Goal: Task Accomplishment & Management: Complete application form

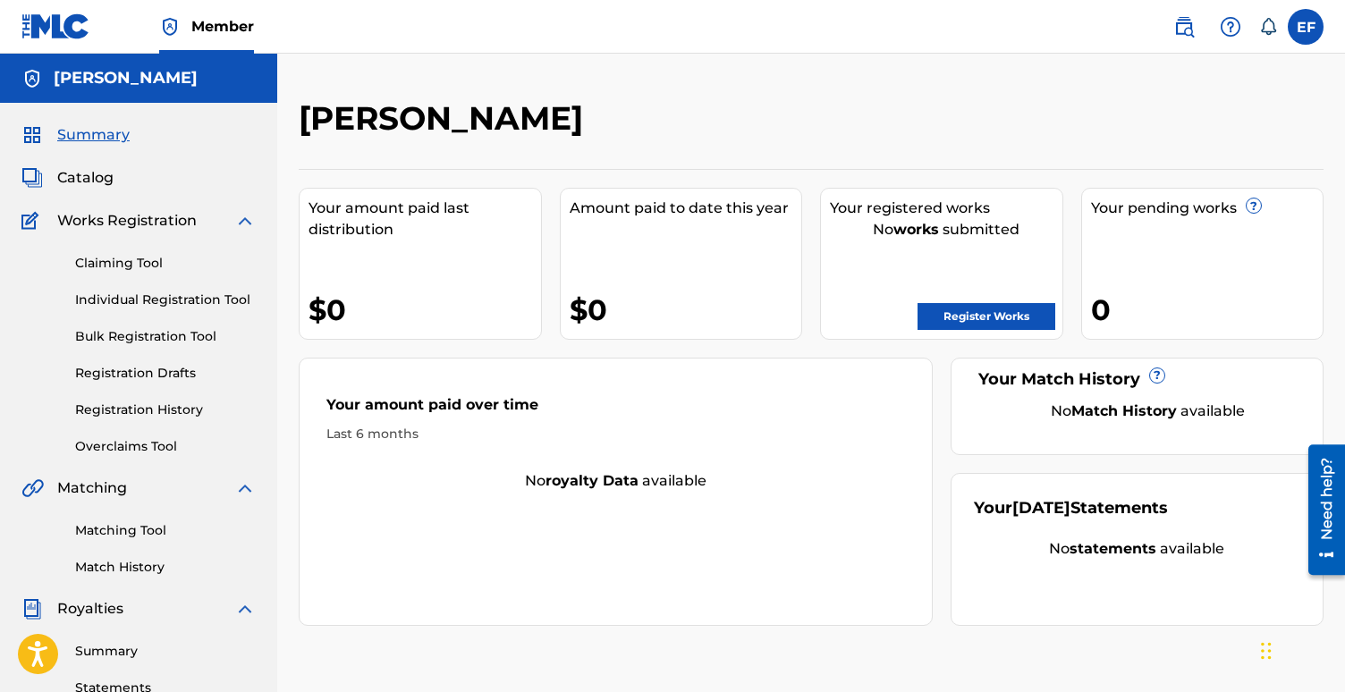
click at [980, 317] on link "Register Works" at bounding box center [986, 316] width 138 height 27
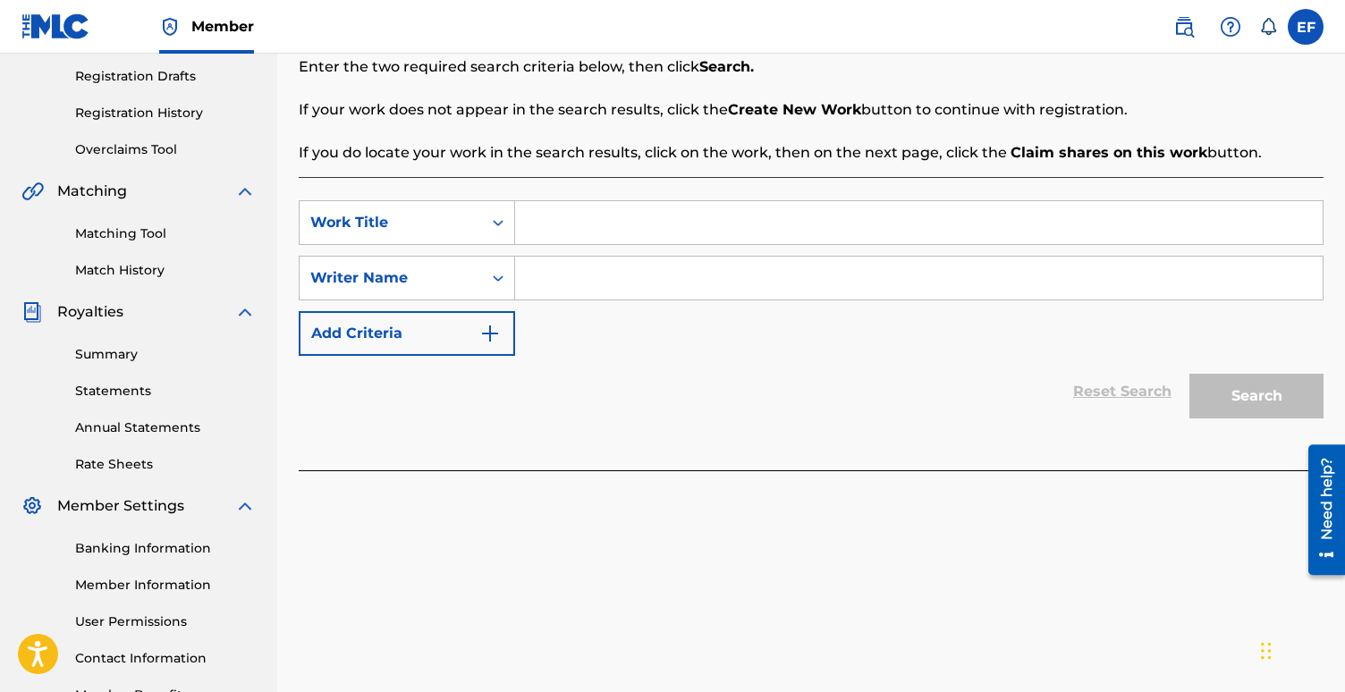
scroll to position [275, 0]
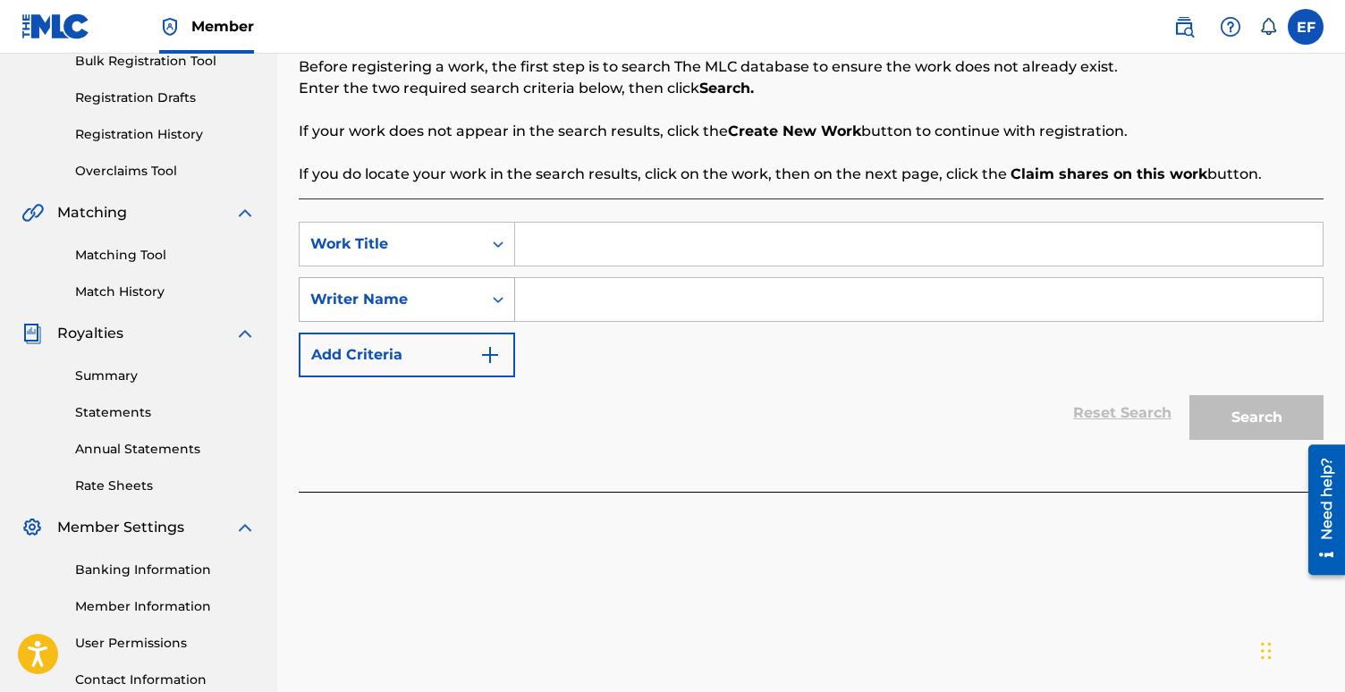
click at [480, 299] on div "Writer Name" at bounding box center [391, 300] width 182 height 34
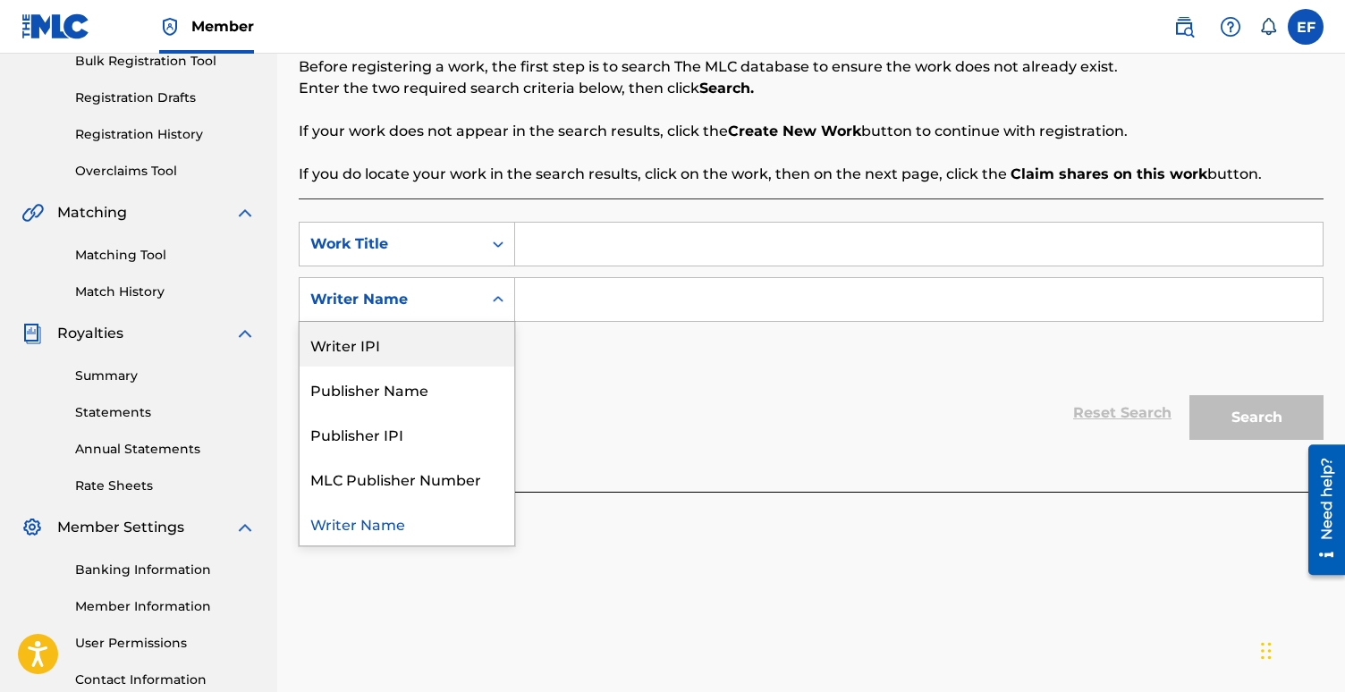
click at [441, 338] on div "Writer IPI" at bounding box center [407, 344] width 215 height 45
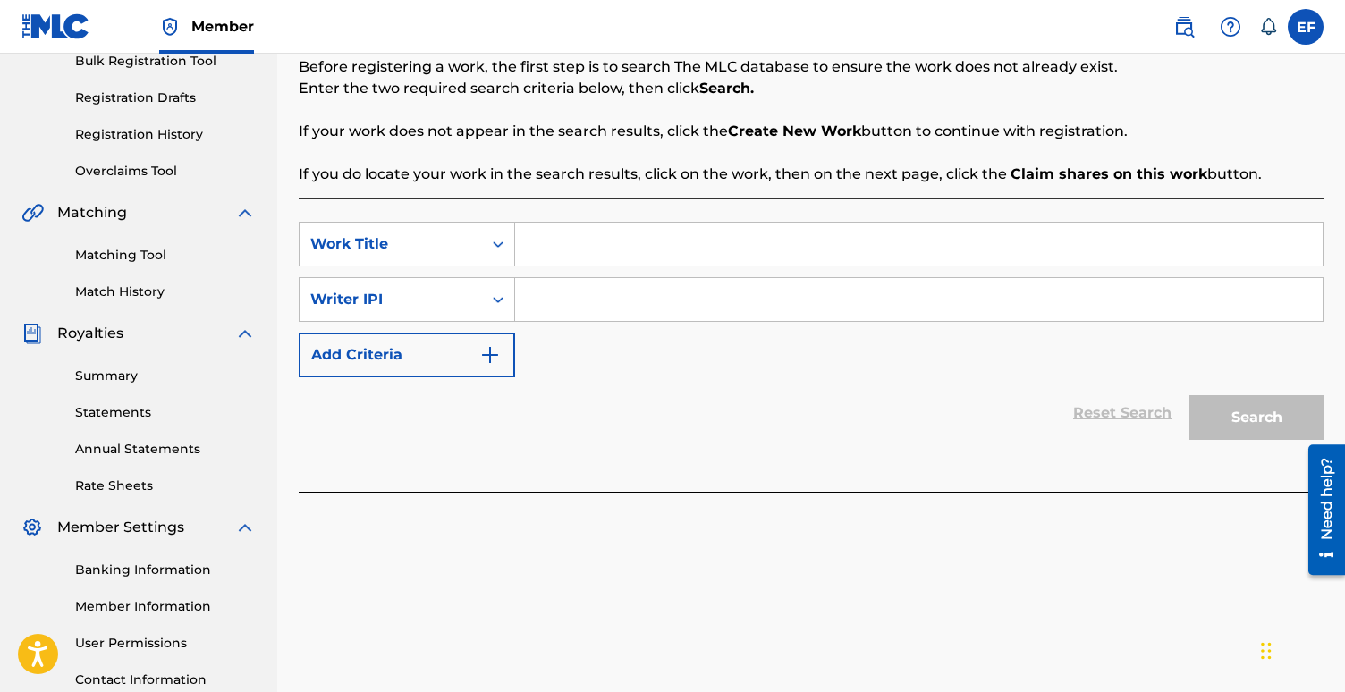
click at [579, 299] on input "Search Form" at bounding box center [918, 299] width 807 height 43
click at [538, 317] on input "Search Form" at bounding box center [918, 299] width 807 height 43
paste input "1018084192"
type input "1018084192"
click at [1154, 376] on div "SearchWithCriteriae9b6812b-ce47-4fdc-a9da-d91d4cb54b01 Work Title SearchWithCri…" at bounding box center [811, 300] width 1025 height 156
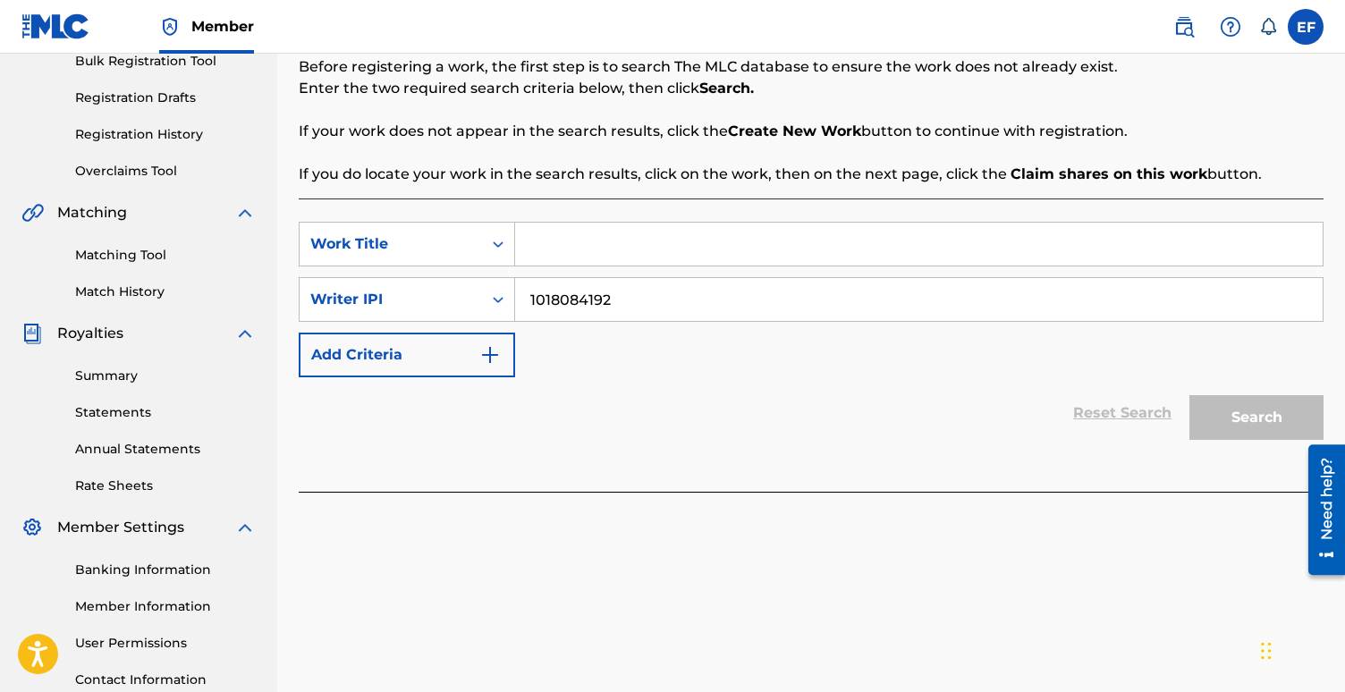
click at [858, 244] on input "Search Form" at bounding box center [918, 244] width 807 height 43
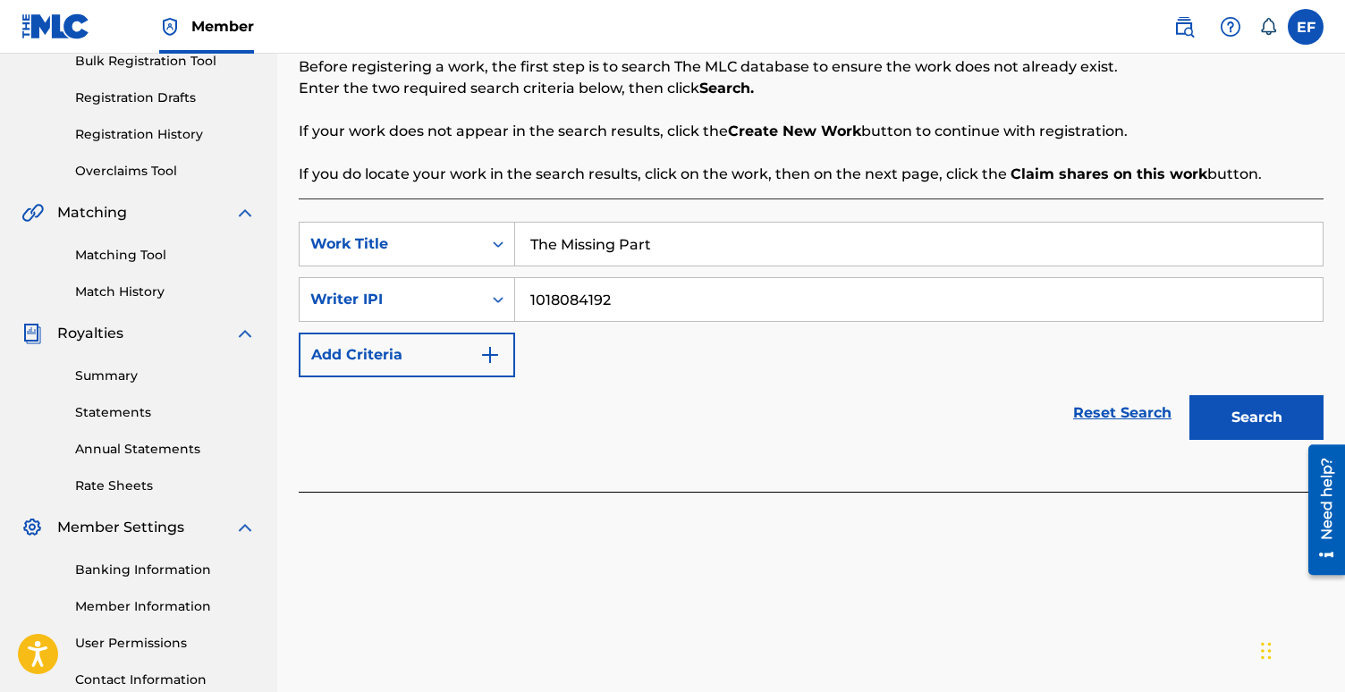
type input "The Missing Part"
click at [1260, 420] on button "Search" at bounding box center [1256, 417] width 134 height 45
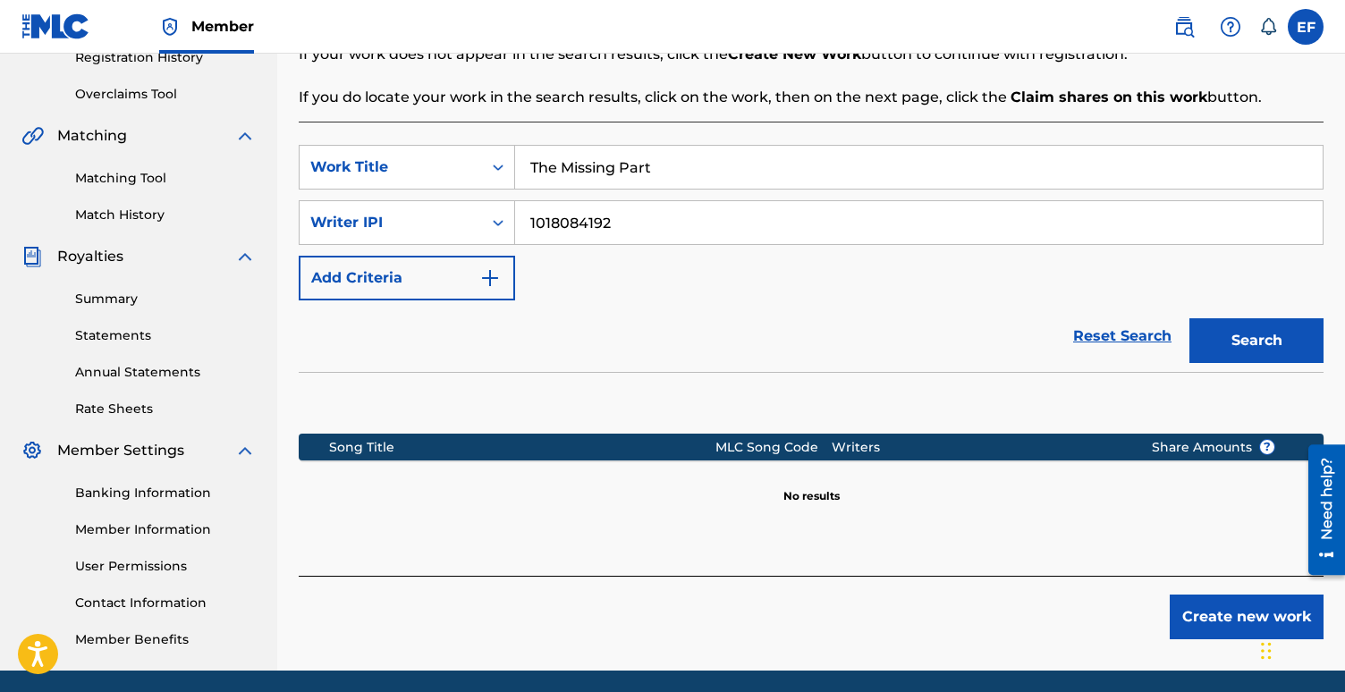
scroll to position [366, 0]
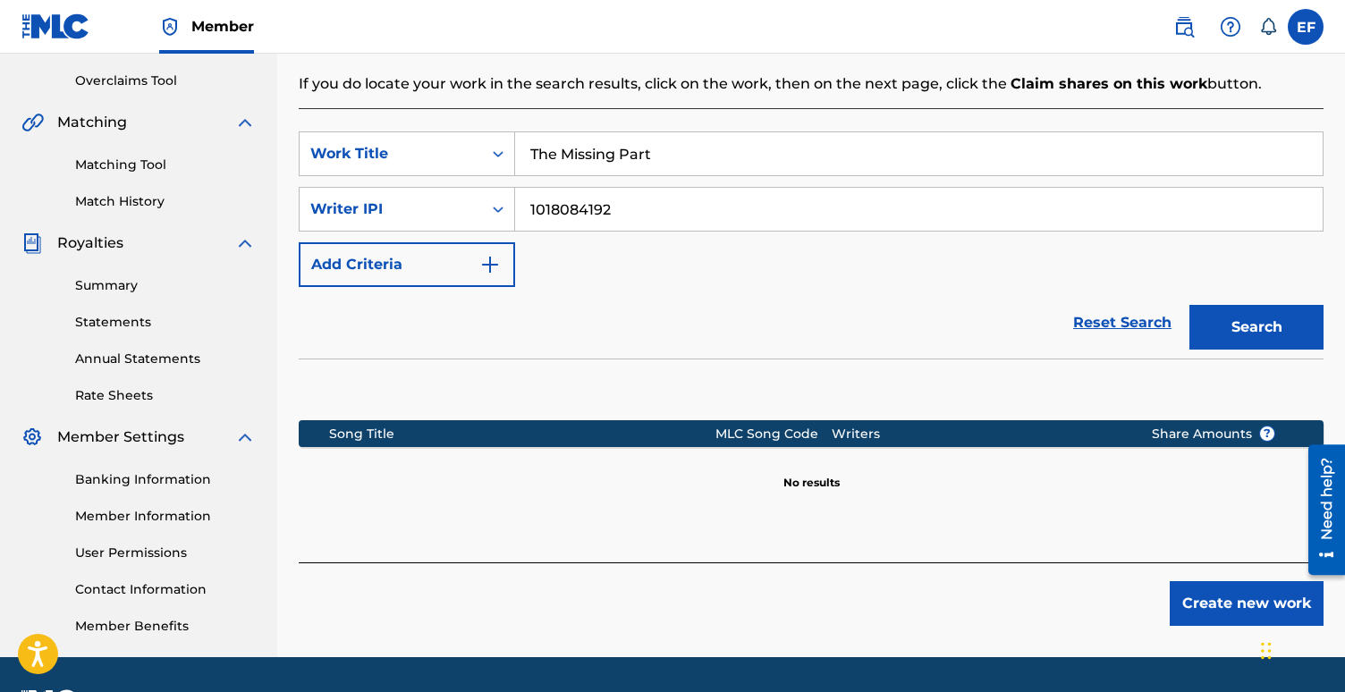
click at [1203, 613] on button "Create new work" at bounding box center [1247, 603] width 154 height 45
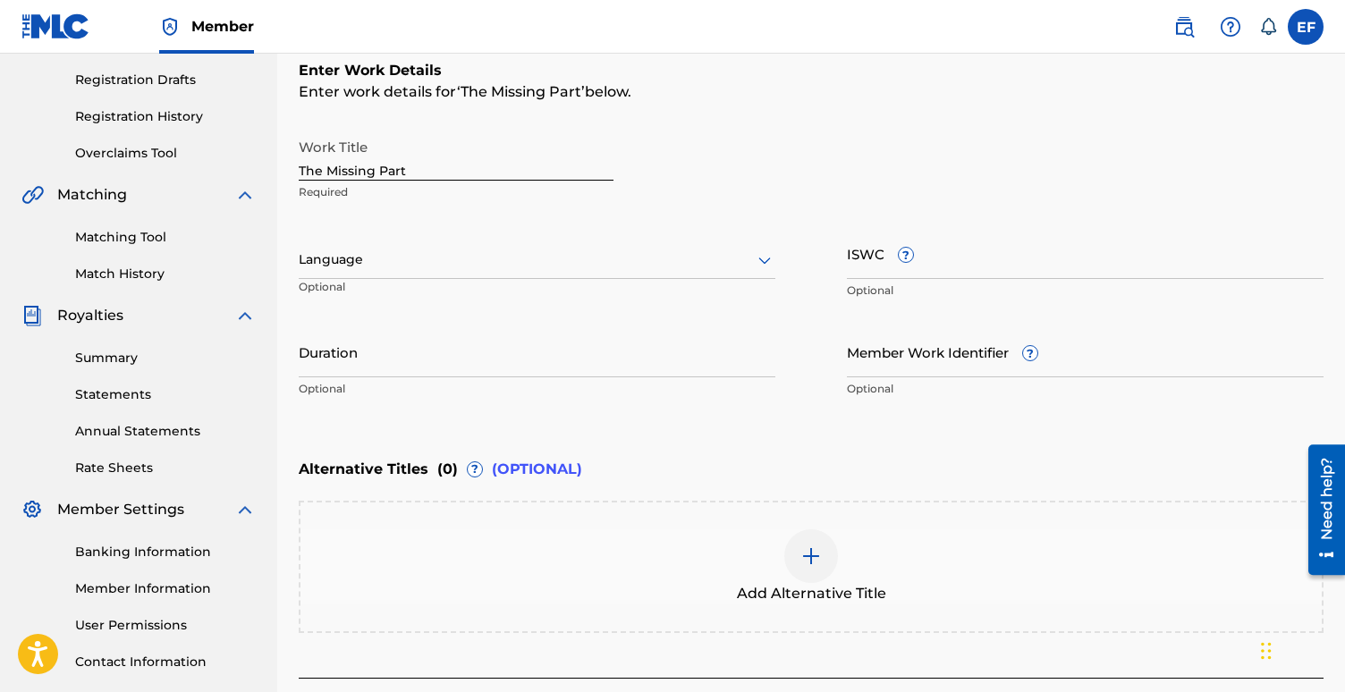
scroll to position [259, 0]
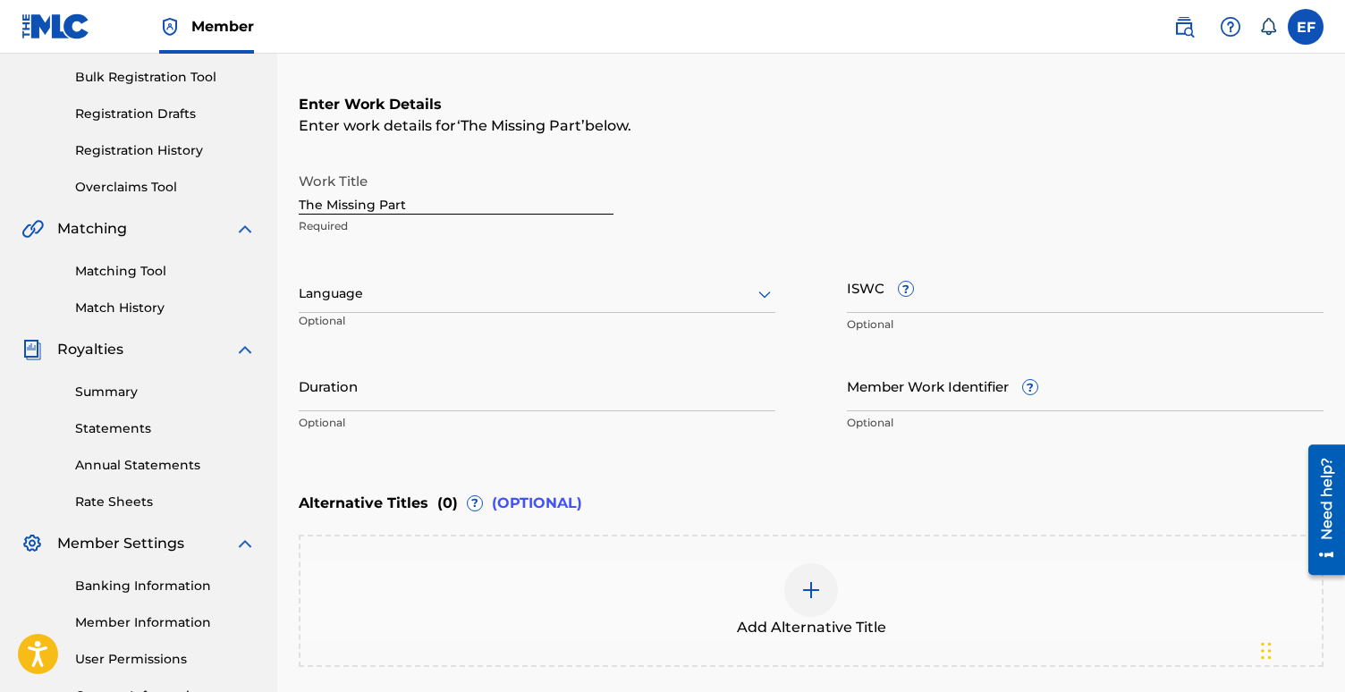
click at [483, 306] on div "Language" at bounding box center [537, 294] width 477 height 38
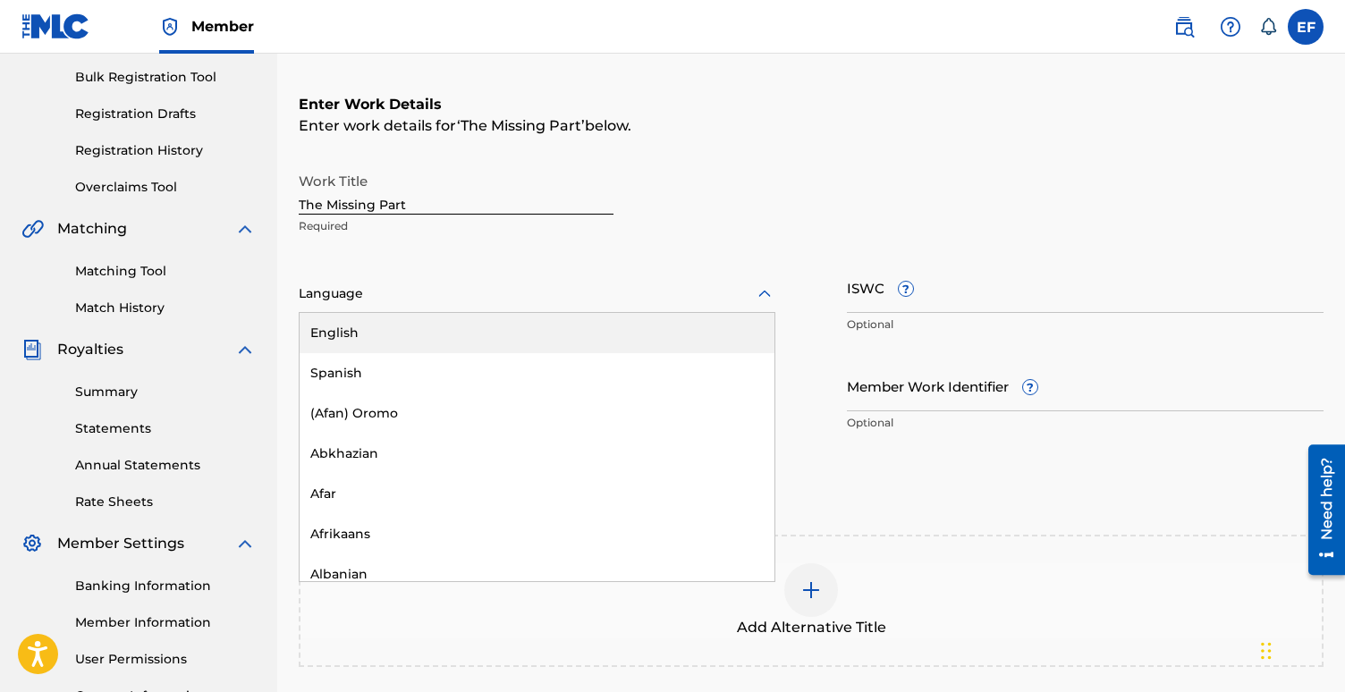
click at [470, 336] on div "English" at bounding box center [537, 333] width 475 height 40
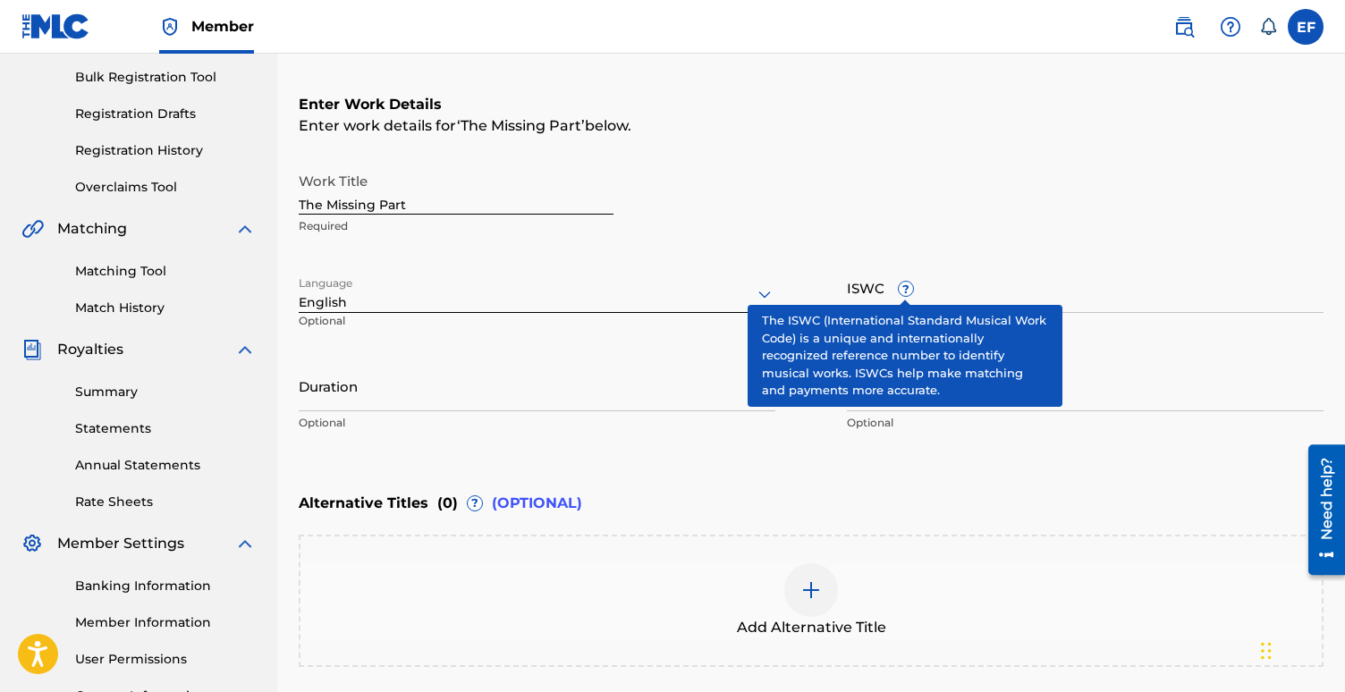
click at [901, 289] on span "?" at bounding box center [906, 289] width 14 height 14
click at [901, 289] on input "ISWC ?" at bounding box center [1085, 287] width 477 height 51
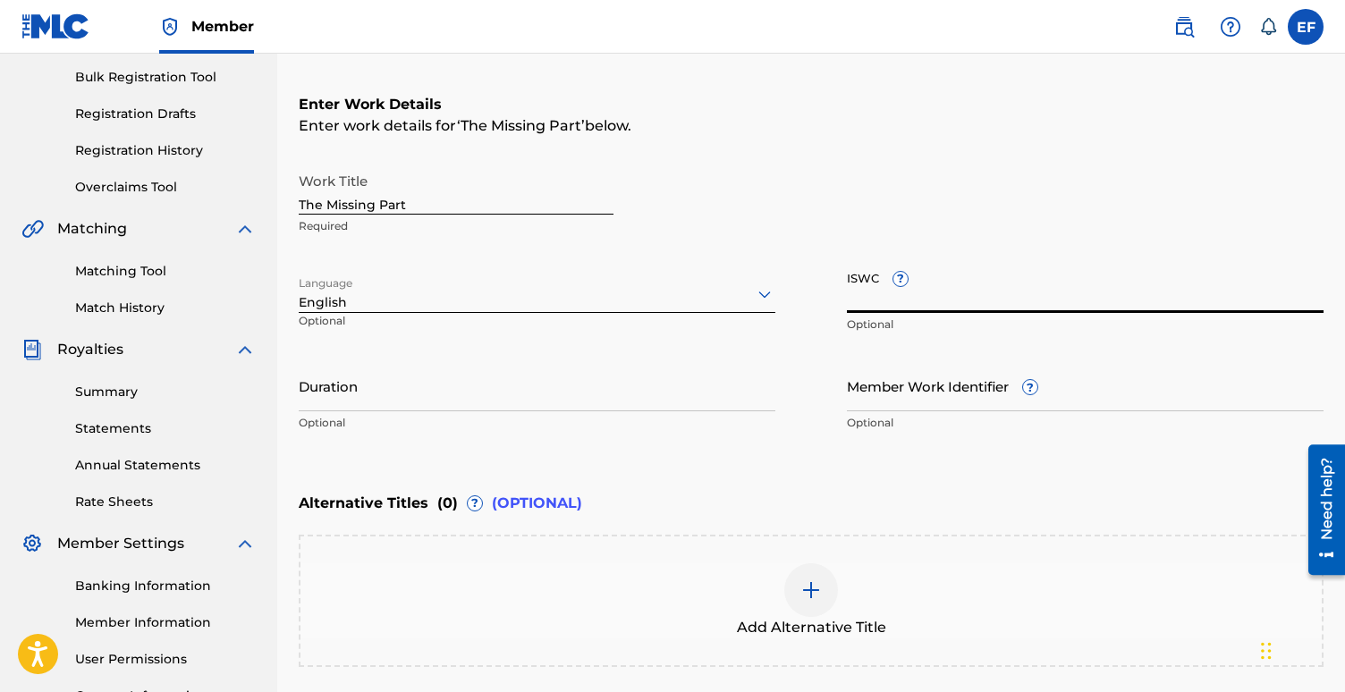
paste input "922107450"
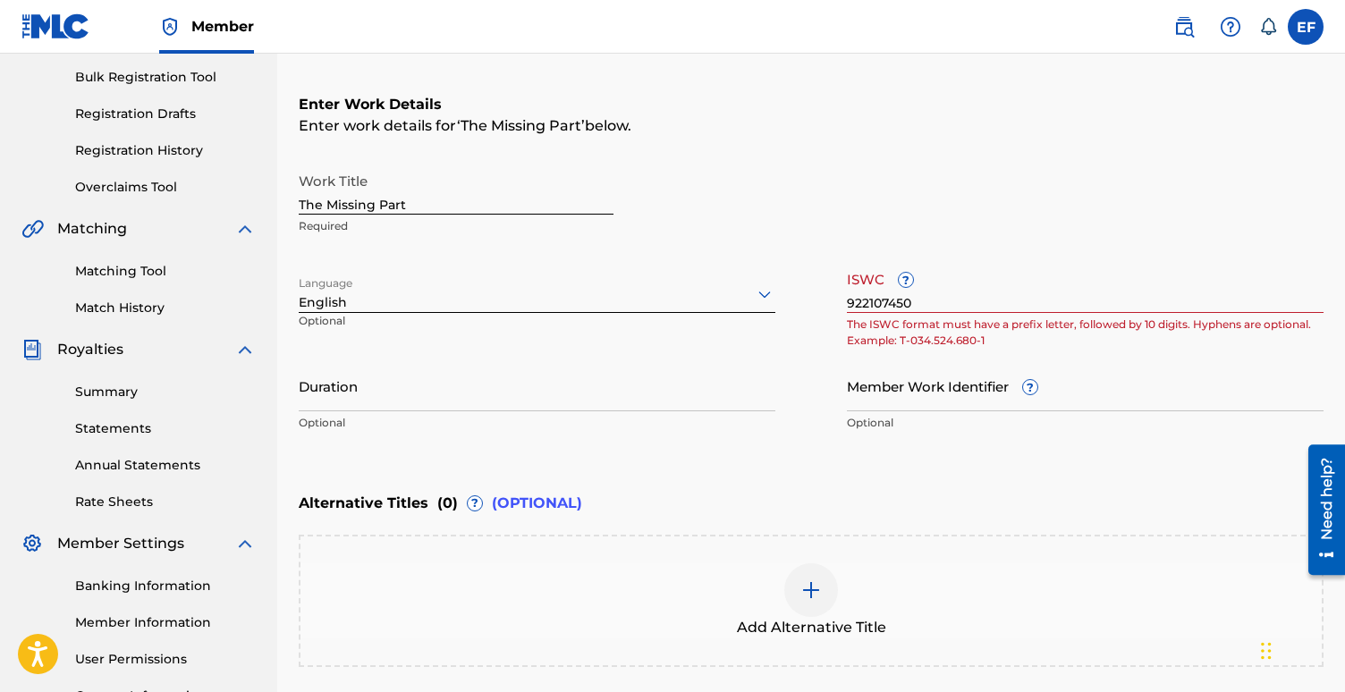
click at [790, 354] on div "Work Title The Missing Part Required Language English Optional ISWC ? 922107450…" at bounding box center [811, 302] width 1025 height 277
drag, startPoint x: 916, startPoint y: 298, endPoint x: 798, endPoint y: 298, distance: 118.0
click at [799, 298] on div "Work Title The Missing Part Required Language English Optional ISWC ? 922107450…" at bounding box center [811, 302] width 1025 height 277
paste input "T321740326"
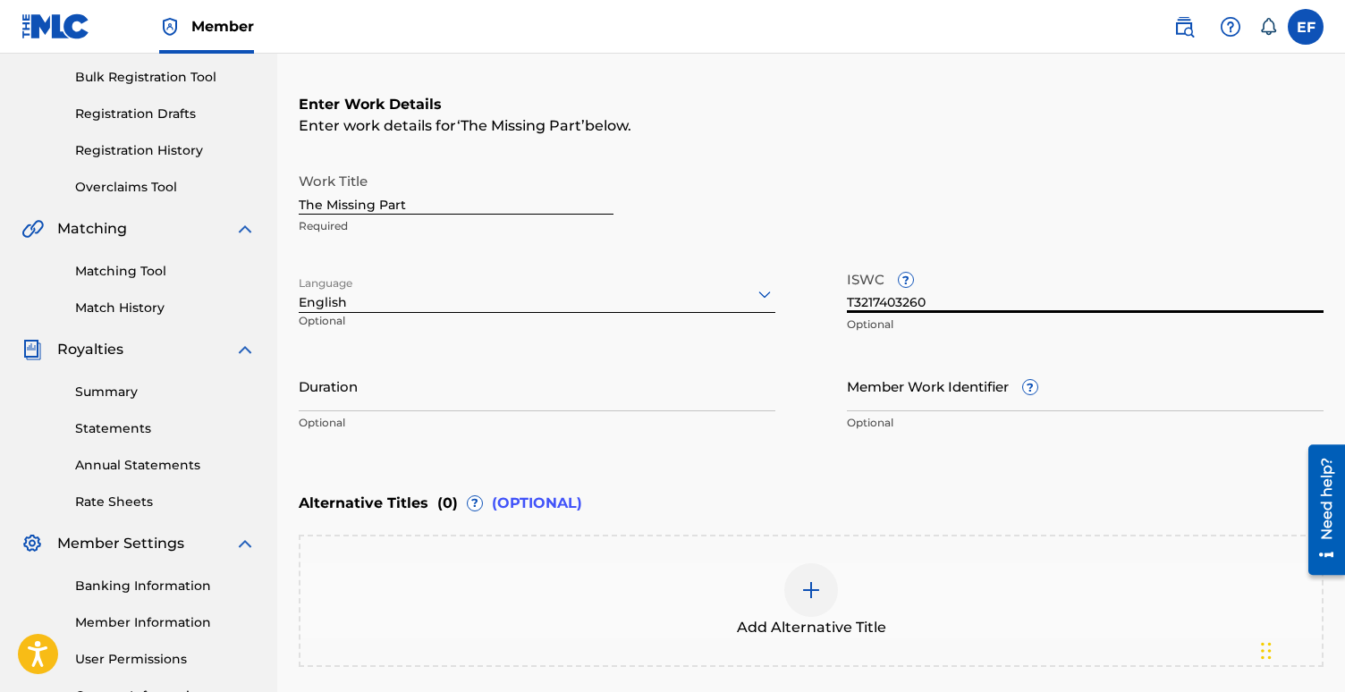
type input "T3217403260"
click at [807, 384] on div "Work Title The Missing Part Required Language English Optional ISWC ? T32174032…" at bounding box center [811, 302] width 1025 height 277
click at [624, 398] on input "Duration" at bounding box center [537, 385] width 477 height 51
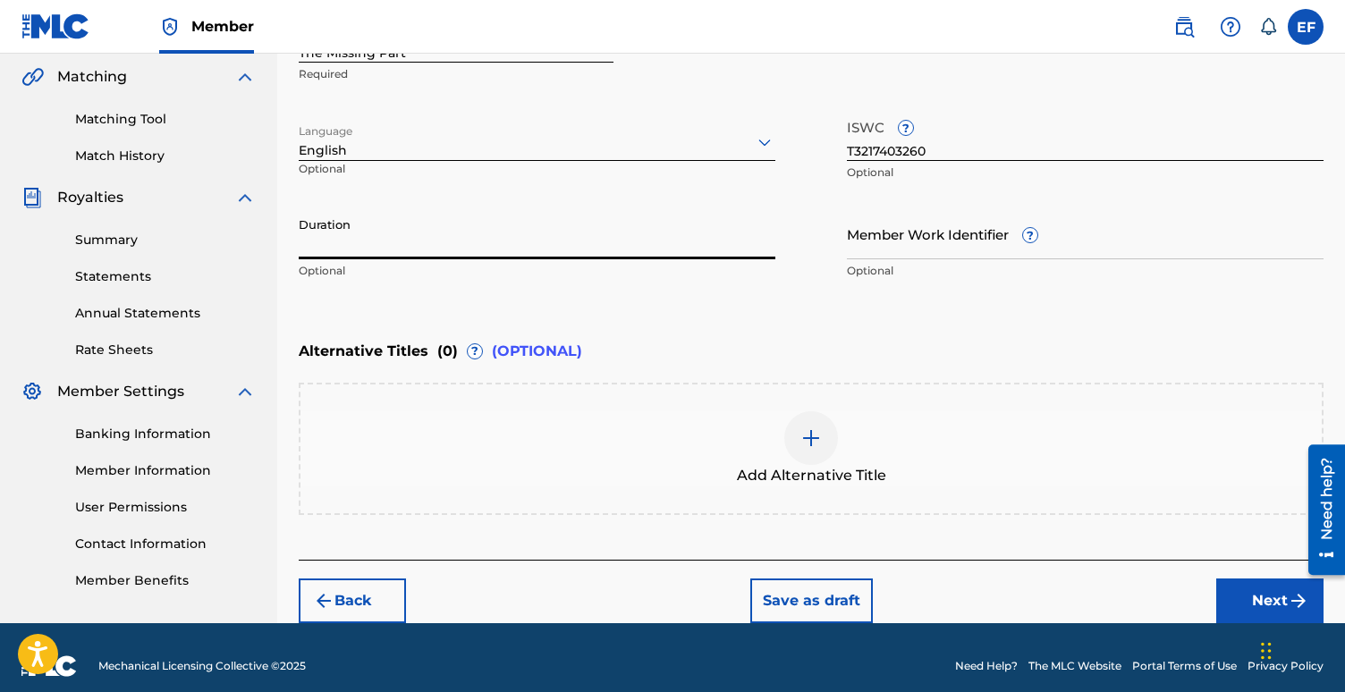
scroll to position [427, 0]
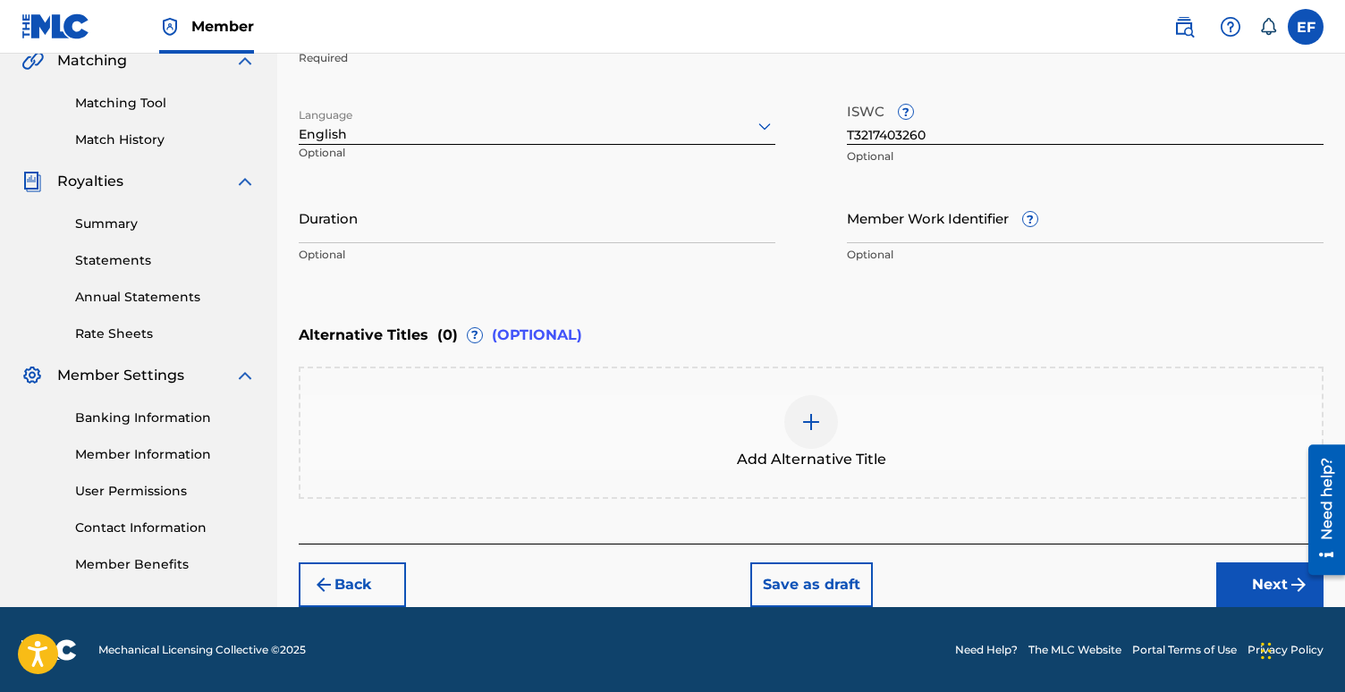
click at [1259, 576] on button "Next" at bounding box center [1269, 584] width 107 height 45
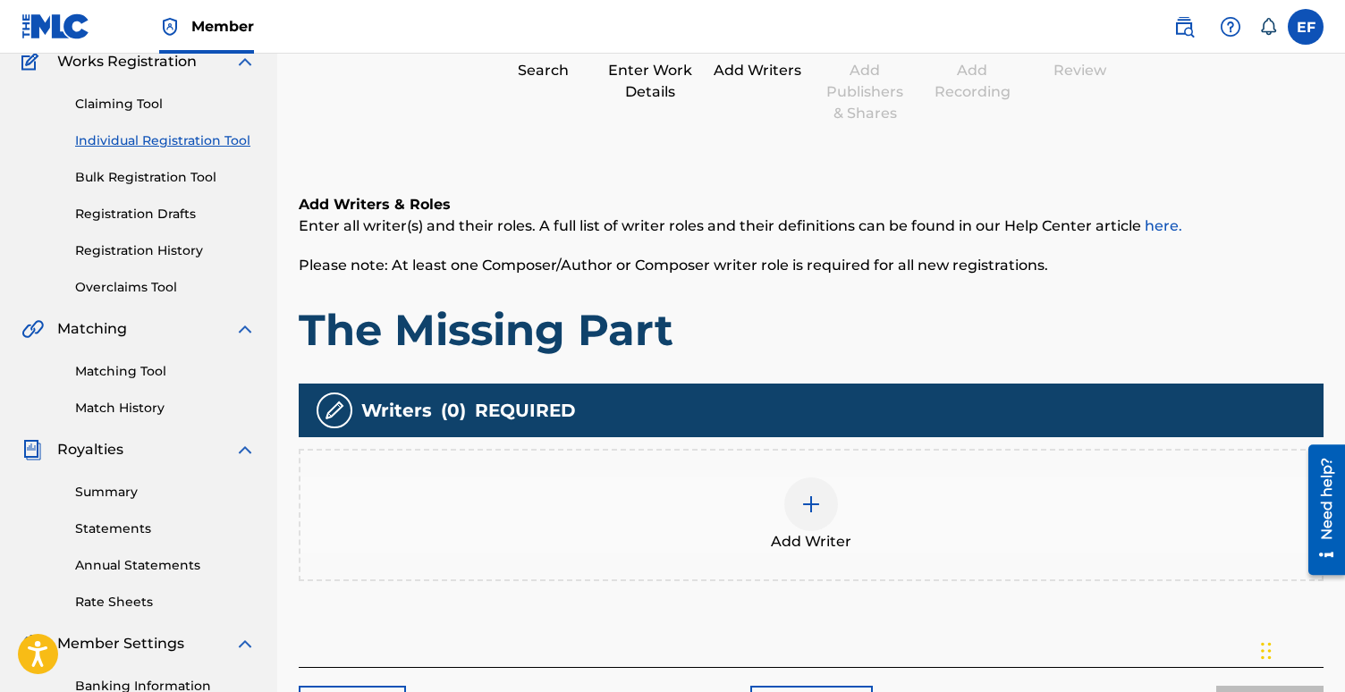
scroll to position [162, 0]
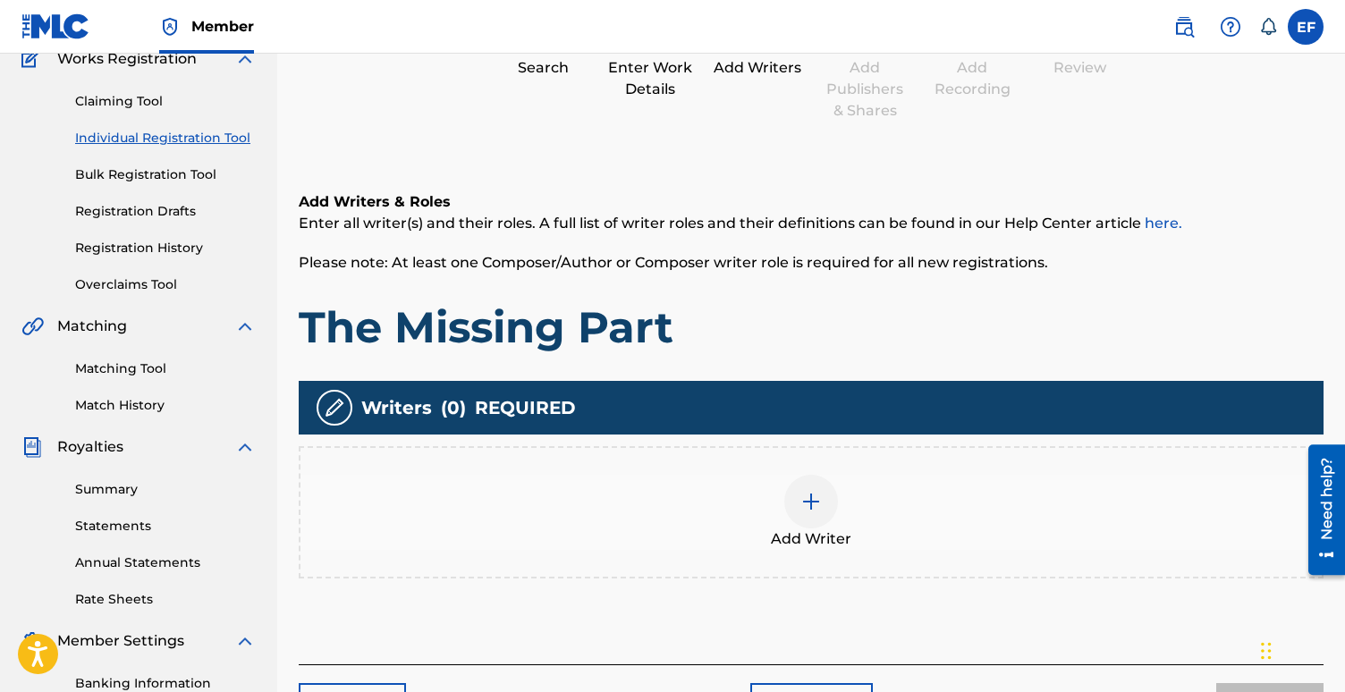
click at [799, 488] on div at bounding box center [811, 502] width 54 height 54
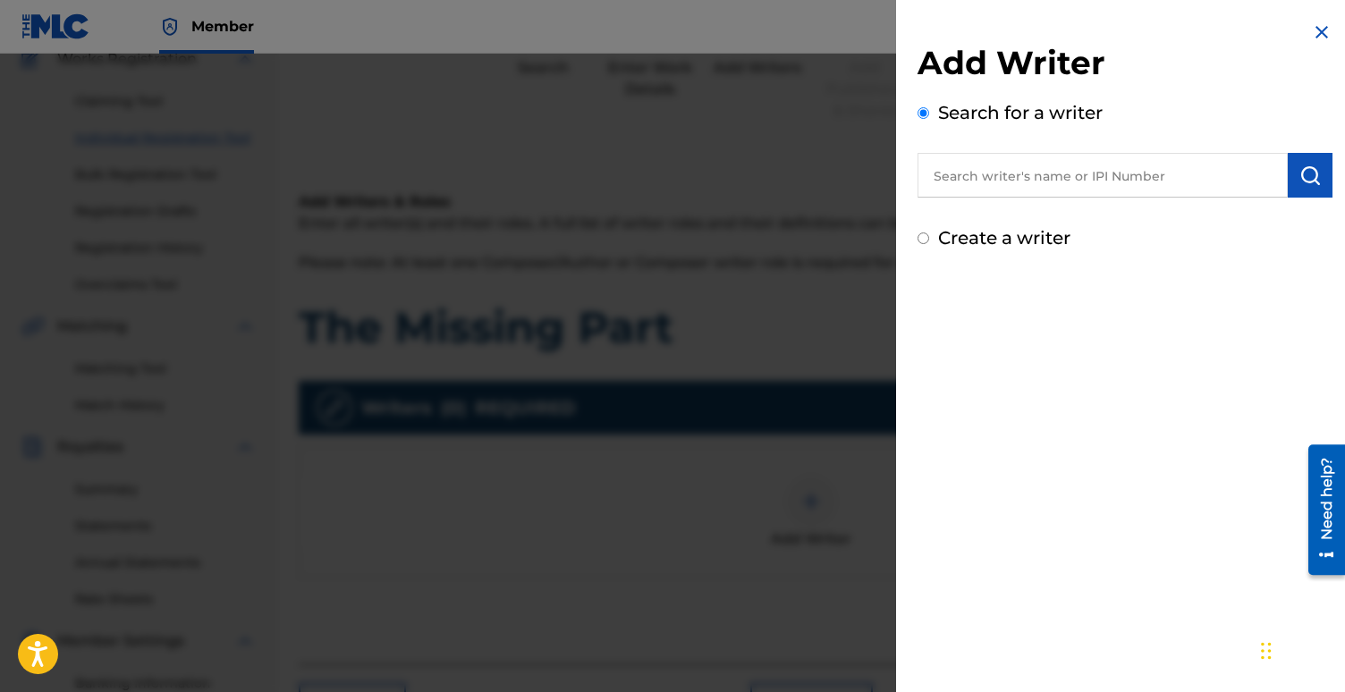
click at [1041, 176] on input "text" at bounding box center [1102, 175] width 370 height 45
paste input "1018084192"
type input "1018084192"
click at [1321, 171] on button "submit" at bounding box center [1310, 175] width 45 height 45
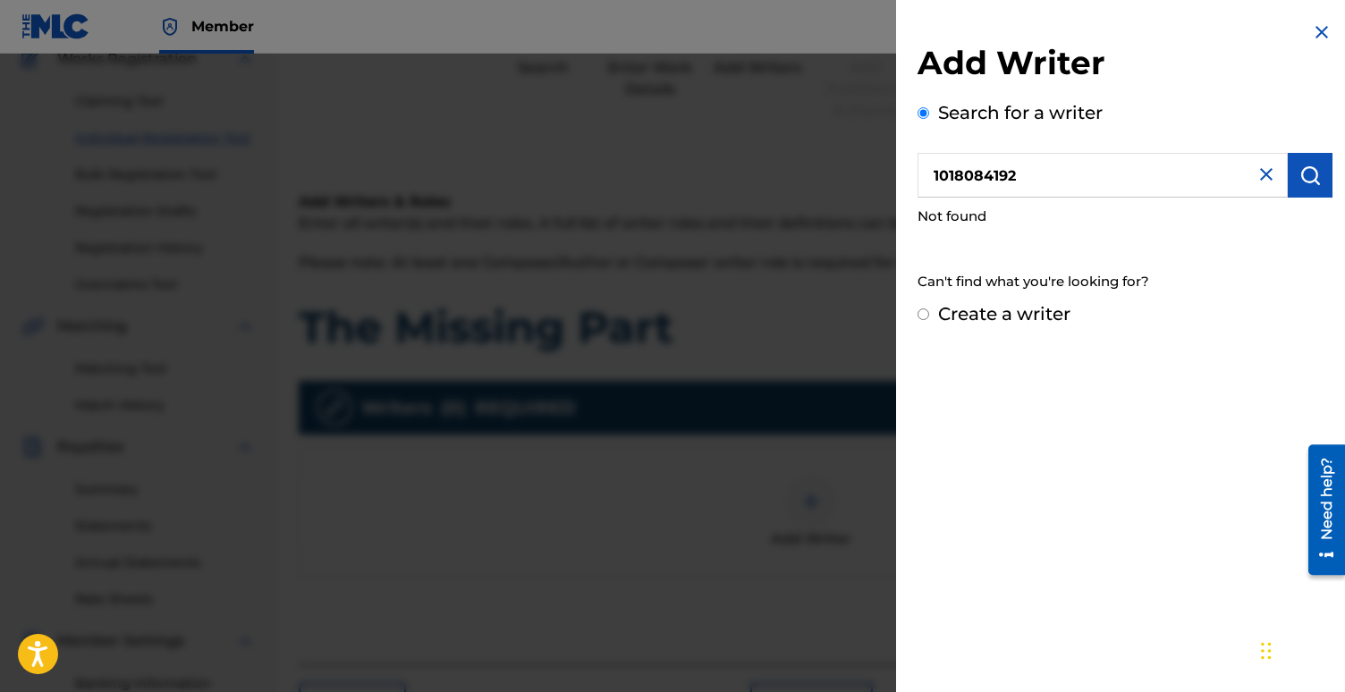
click at [975, 316] on label "Create a writer" at bounding box center [1004, 313] width 132 height 21
radio input "true"
click at [929, 316] on input "Create a writer" at bounding box center [923, 315] width 12 height 12
radio input "false"
radio input "true"
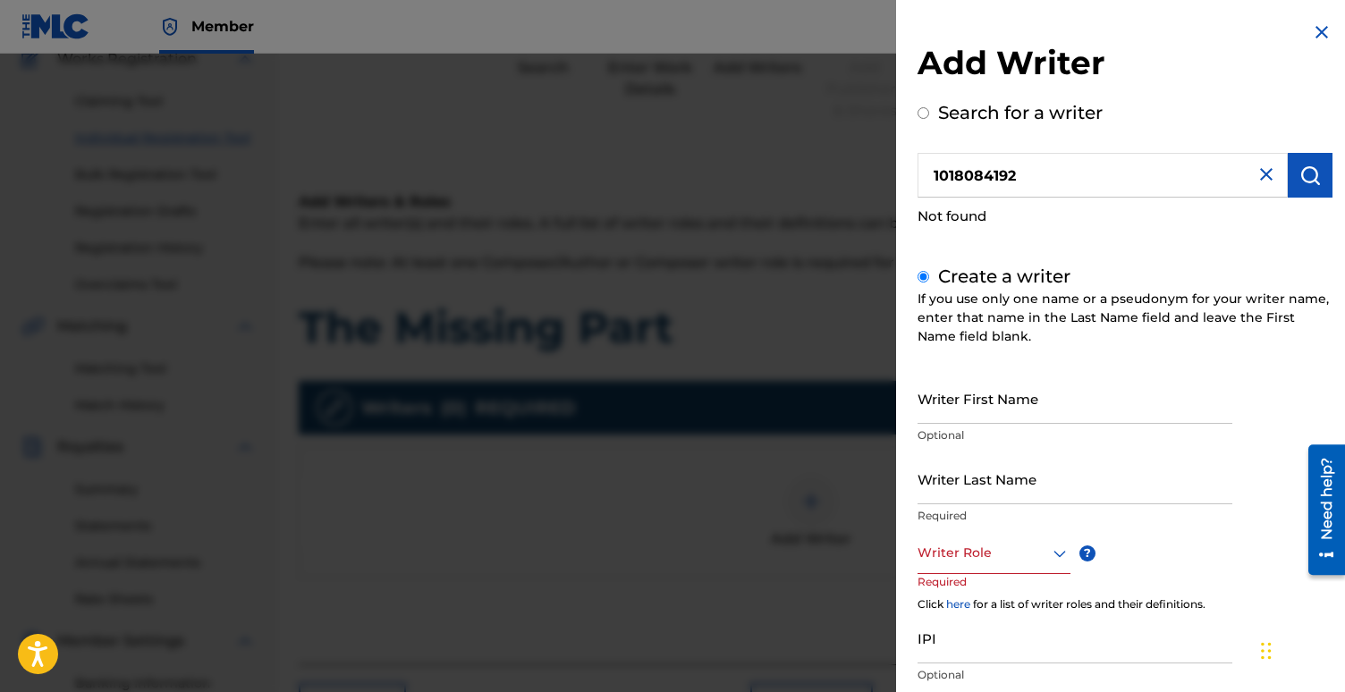
click at [999, 402] on input "Writer First Name" at bounding box center [1074, 398] width 315 height 51
type input "[PERSON_NAME]"
type input "Fraser"
click at [942, 552] on div at bounding box center [993, 553] width 153 height 22
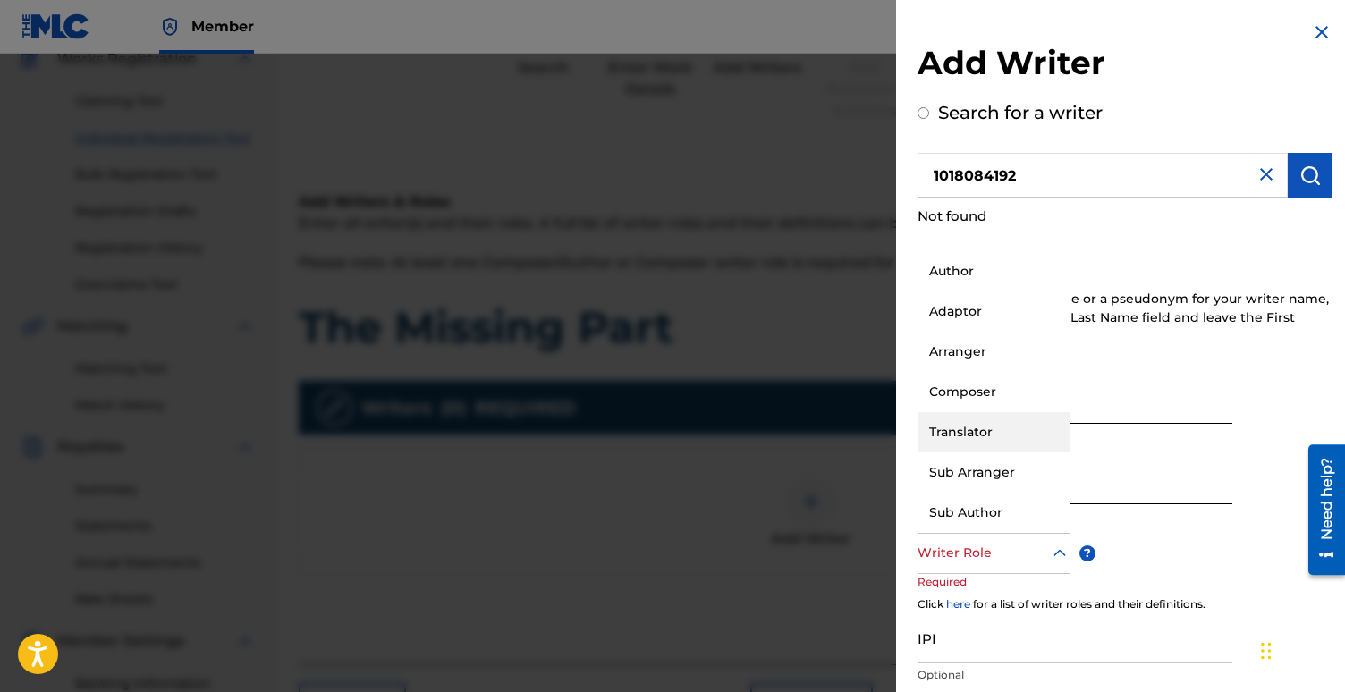
scroll to position [0, 0]
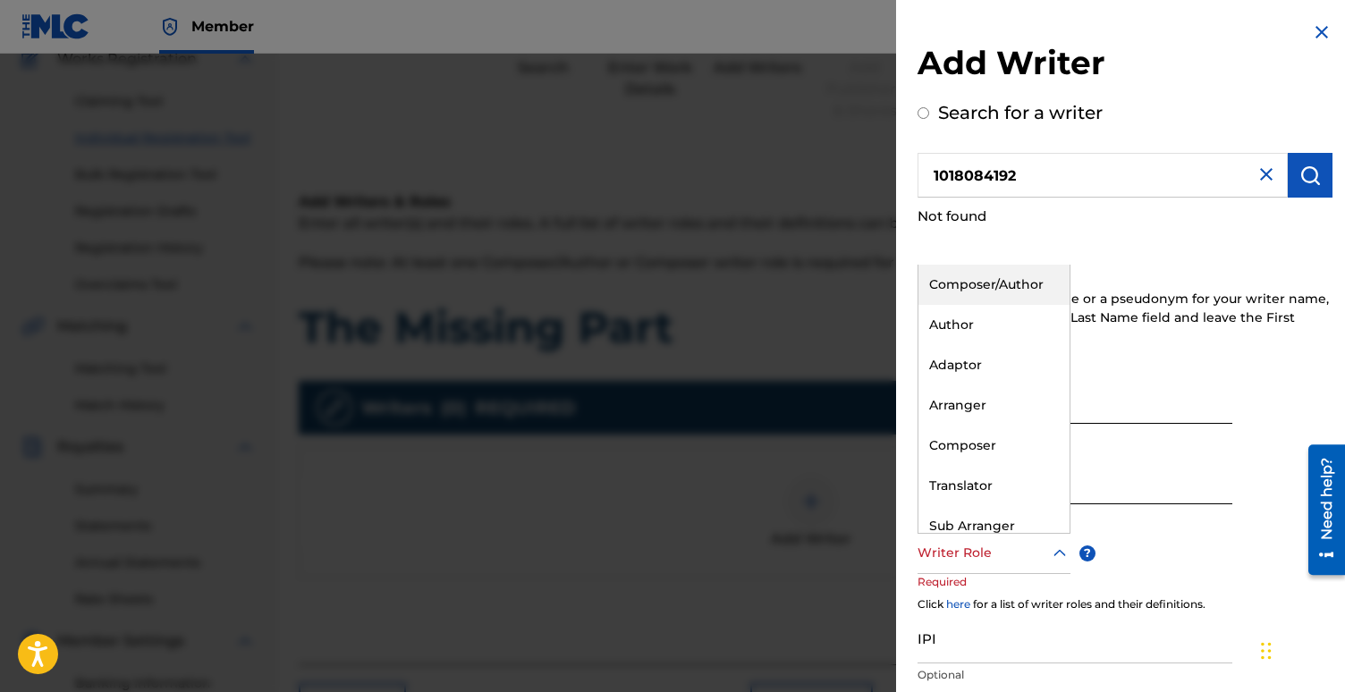
click at [999, 287] on div "Composer/Author" at bounding box center [993, 285] width 151 height 40
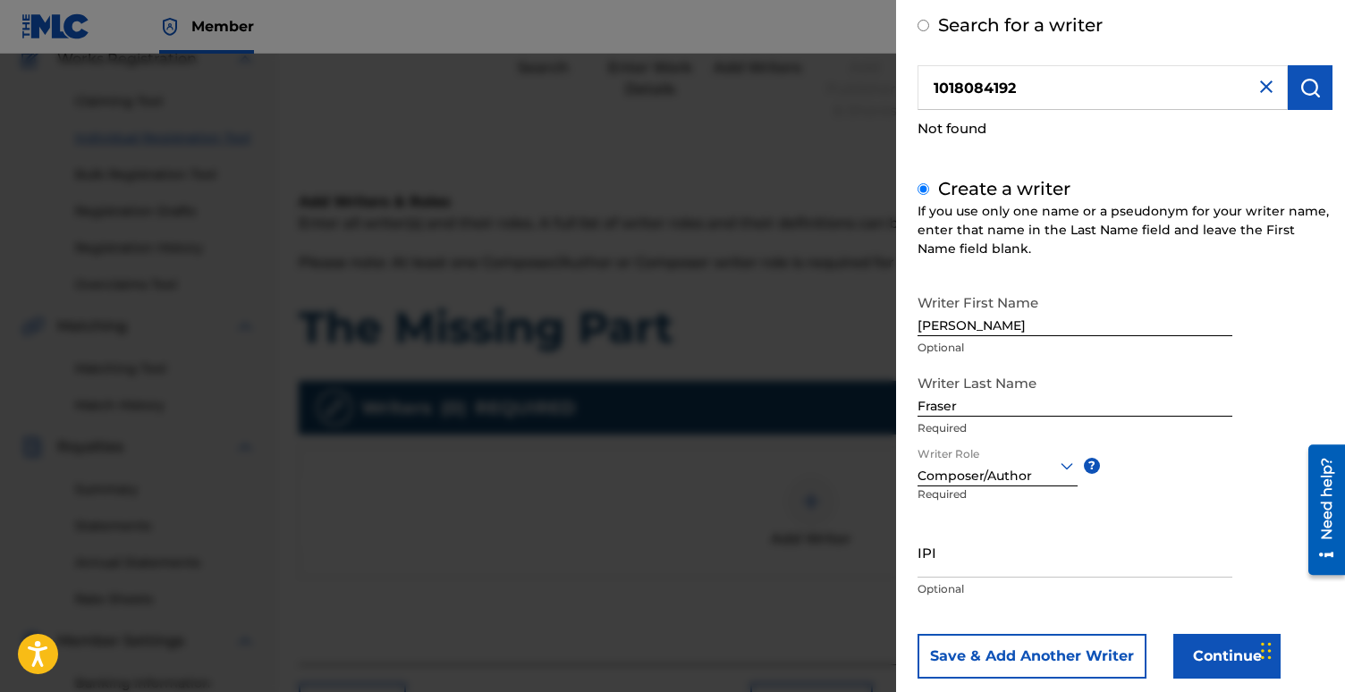
scroll to position [122, 0]
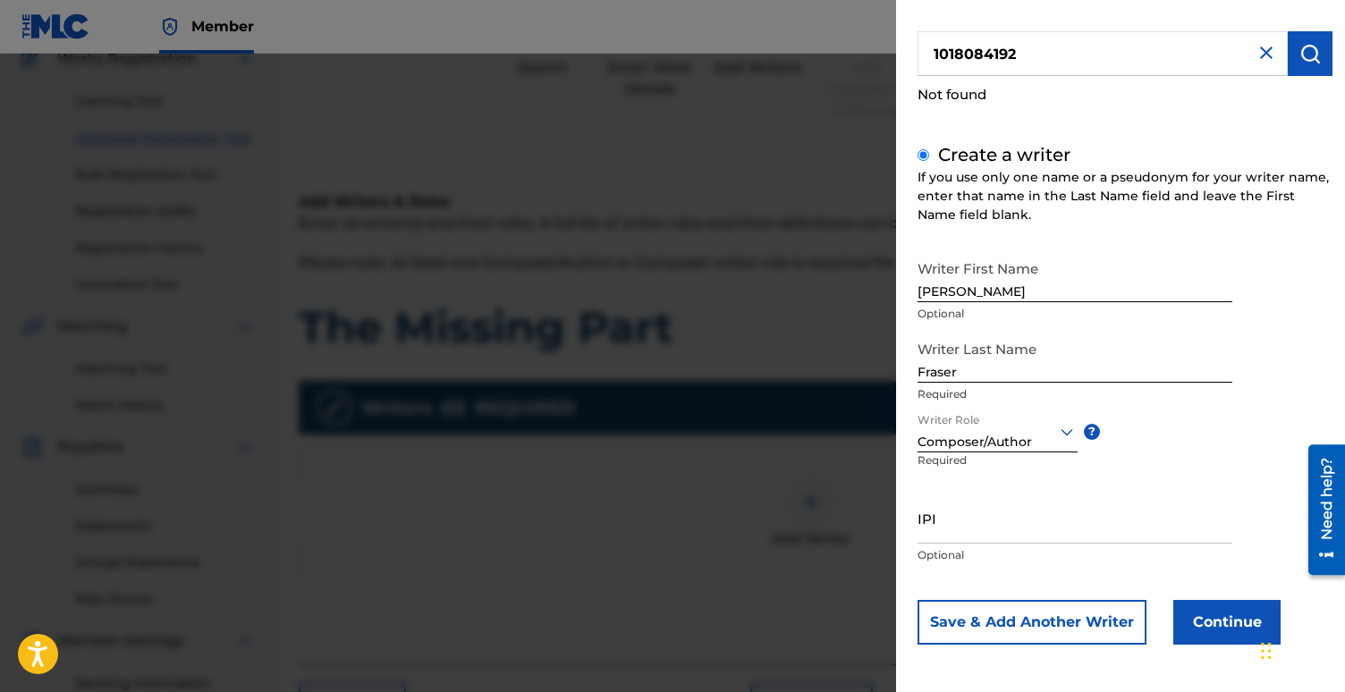
click at [947, 526] on input "IPI" at bounding box center [1074, 518] width 315 height 51
paste input "1018084192"
type input "1018084192"
click at [1227, 607] on button "Continue" at bounding box center [1226, 622] width 107 height 45
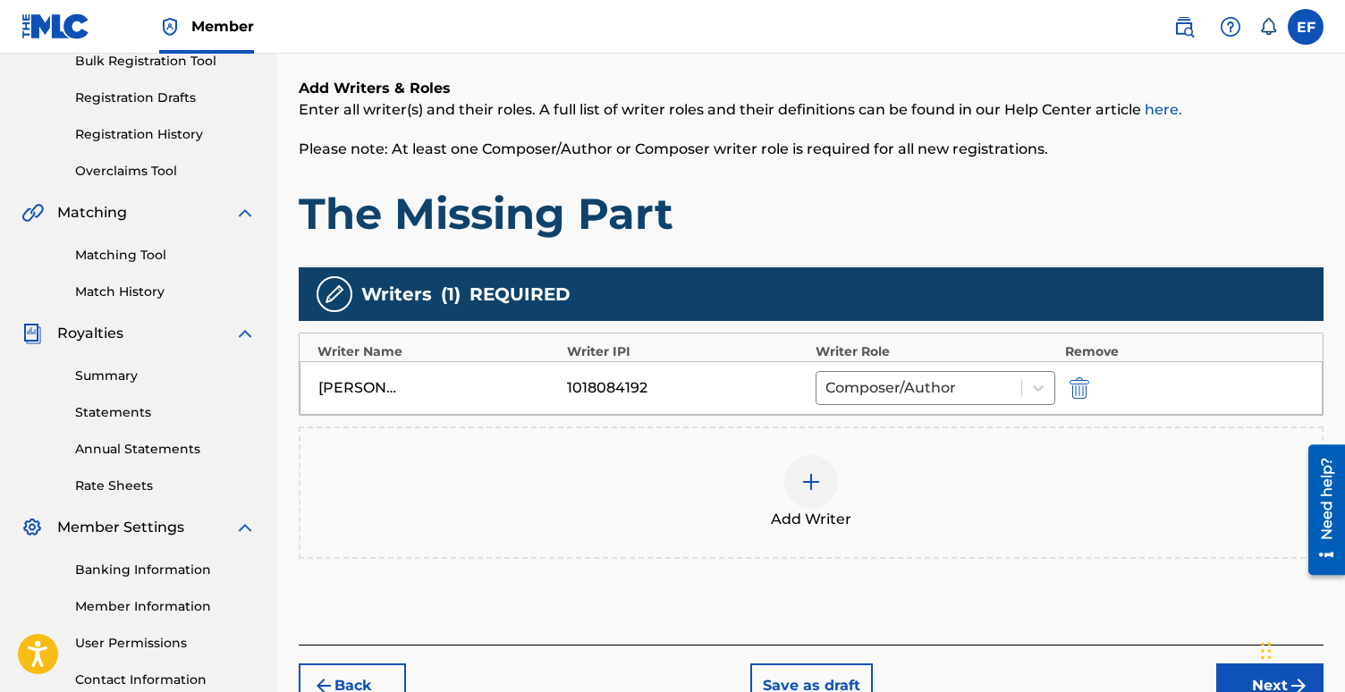
scroll to position [417, 0]
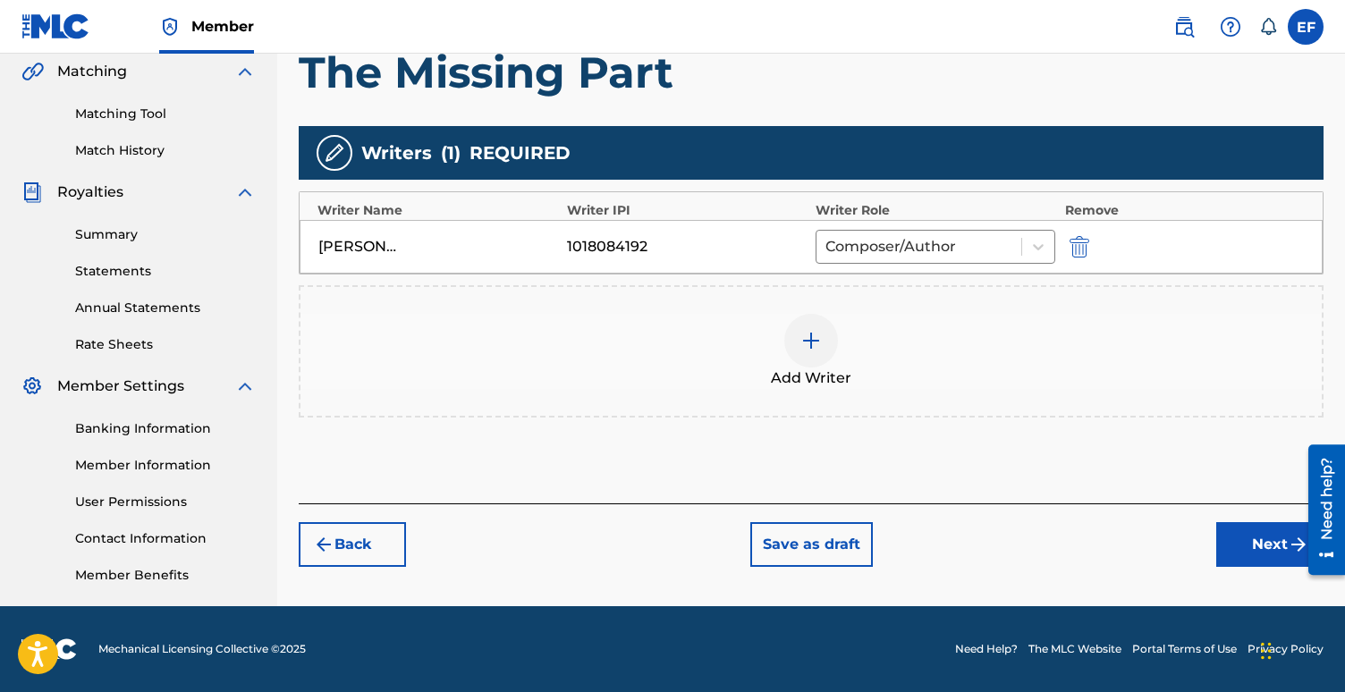
click at [1274, 554] on button "Next" at bounding box center [1269, 544] width 107 height 45
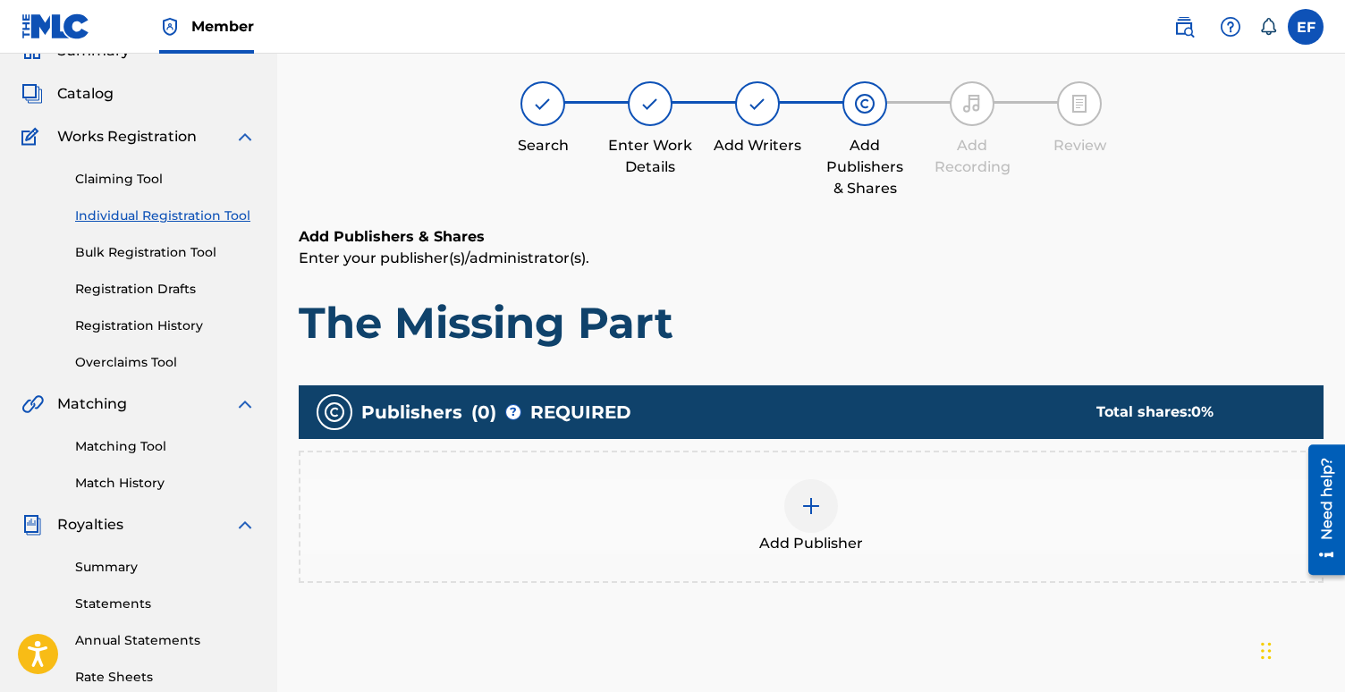
scroll to position [80, 0]
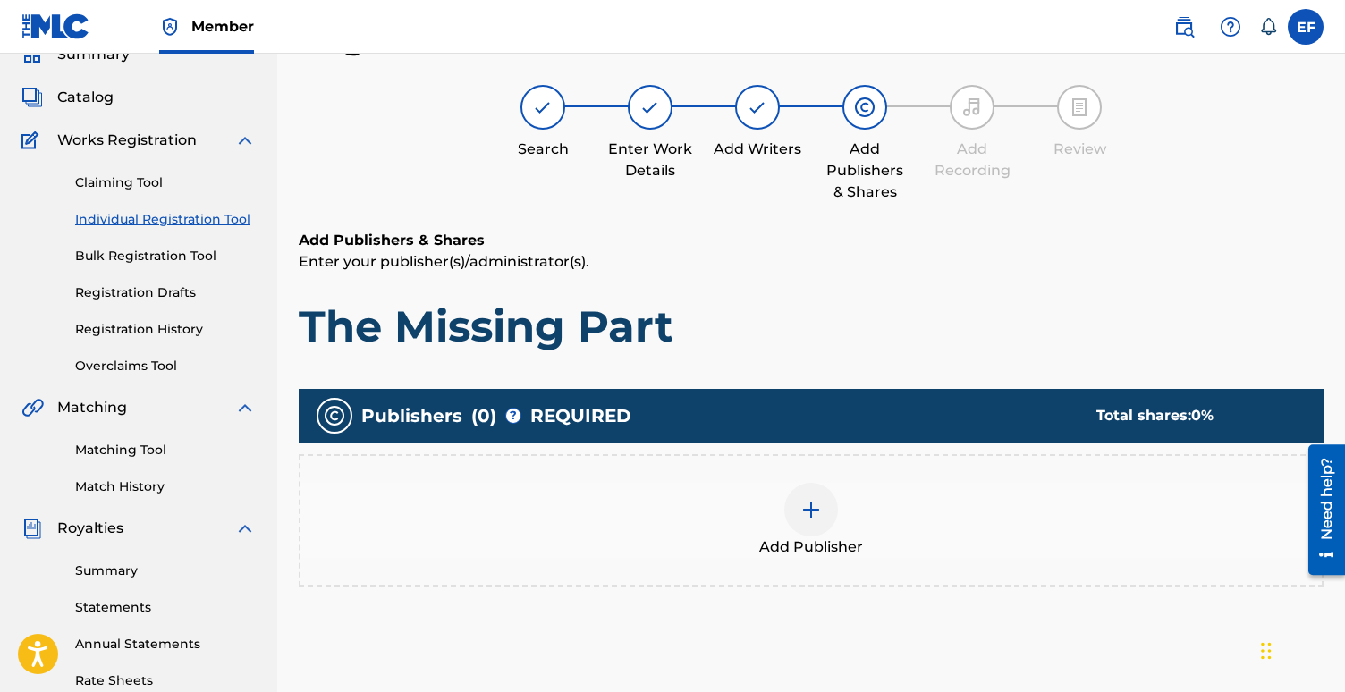
click at [816, 517] on img at bounding box center [810, 509] width 21 height 21
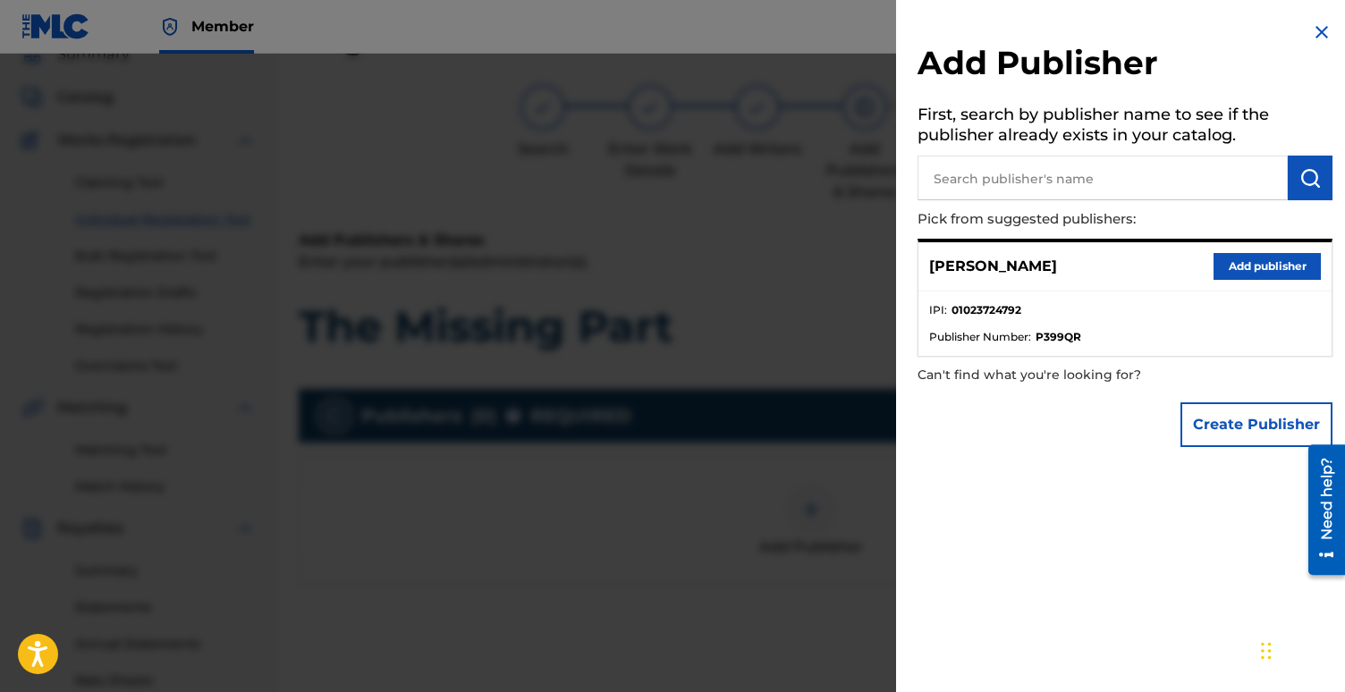
click at [1019, 181] on input "text" at bounding box center [1102, 178] width 370 height 45
type input "e"
type input "fraser publishing"
click at [1206, 425] on button "Create Publisher" at bounding box center [1256, 424] width 152 height 45
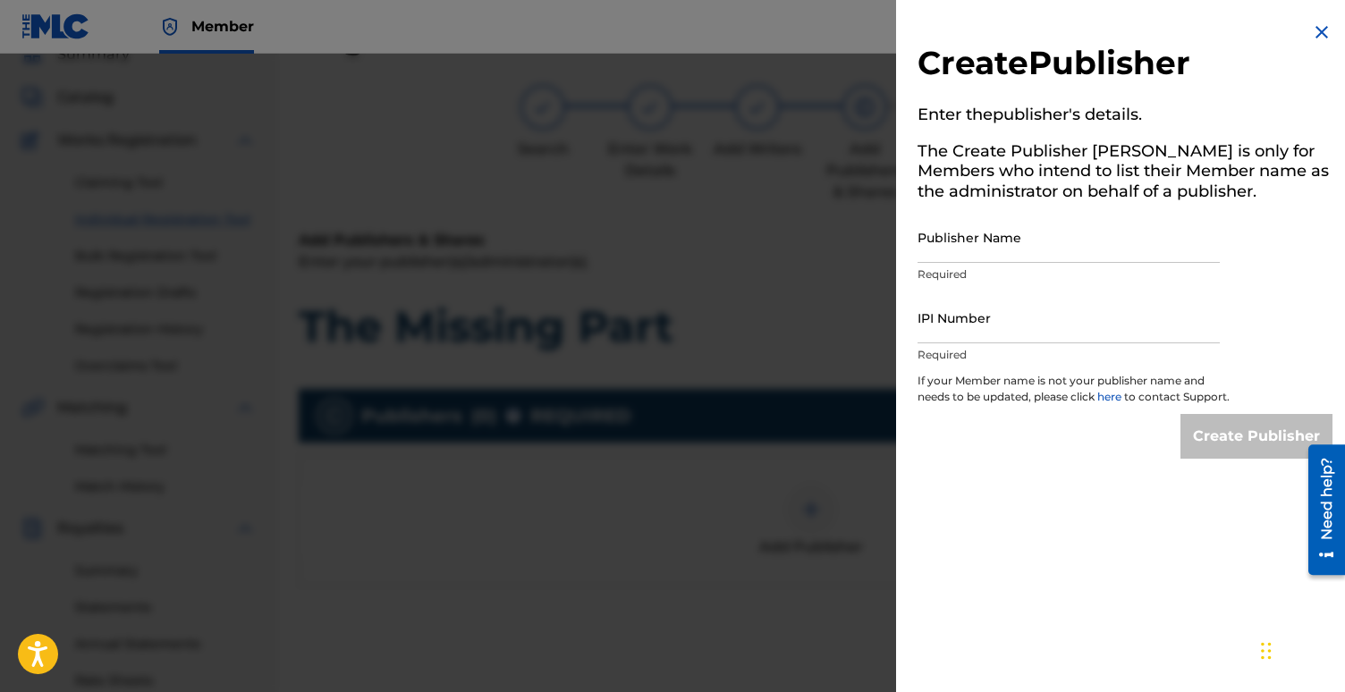
click at [1050, 239] on input "Publisher Name" at bounding box center [1068, 237] width 302 height 51
type input "Fraser Publishing"
click at [1010, 320] on input "IPI Number" at bounding box center [1068, 317] width 302 height 51
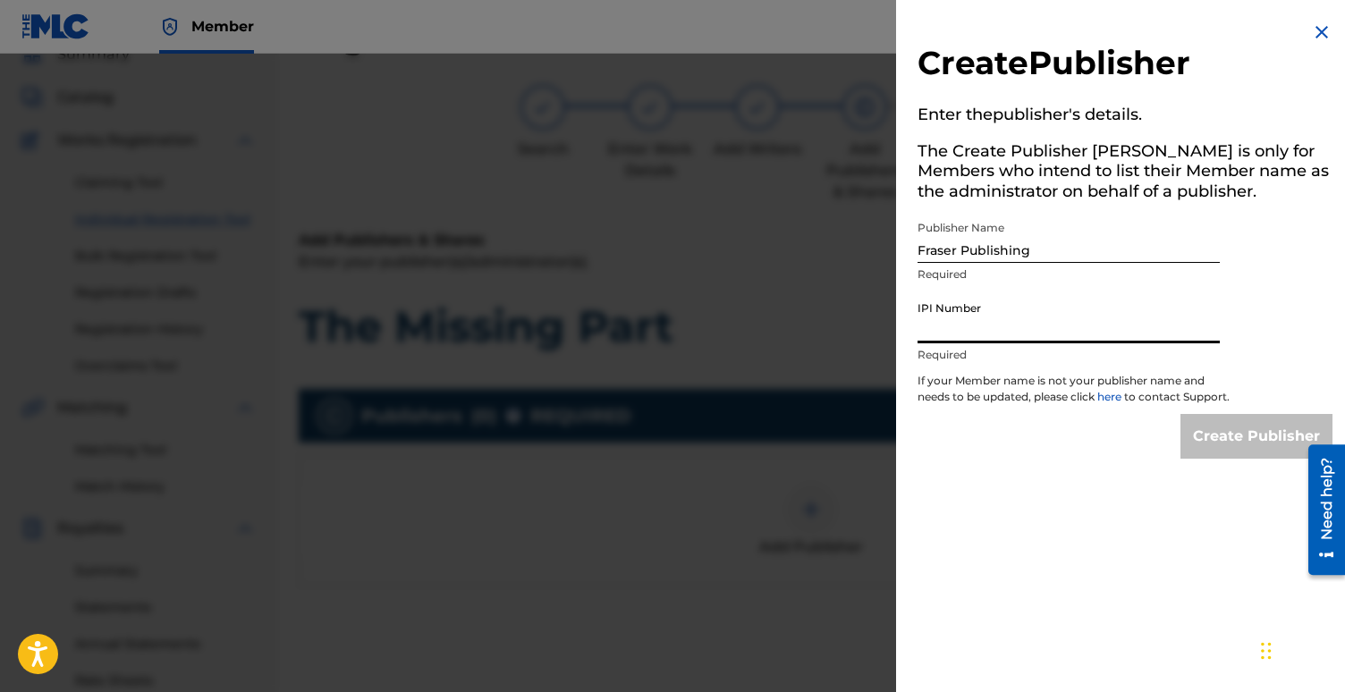
paste input "1023724792"
type input "1023724792"
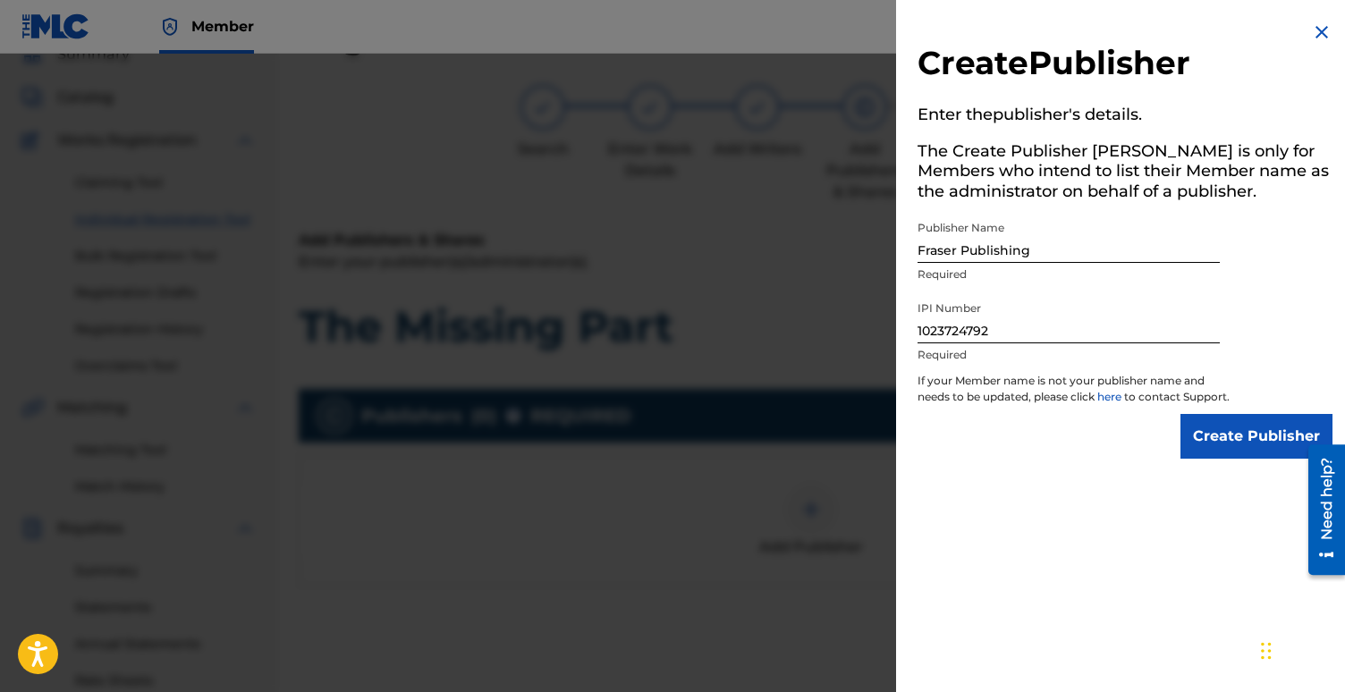
click at [1227, 448] on input "Create Publisher" at bounding box center [1256, 436] width 152 height 45
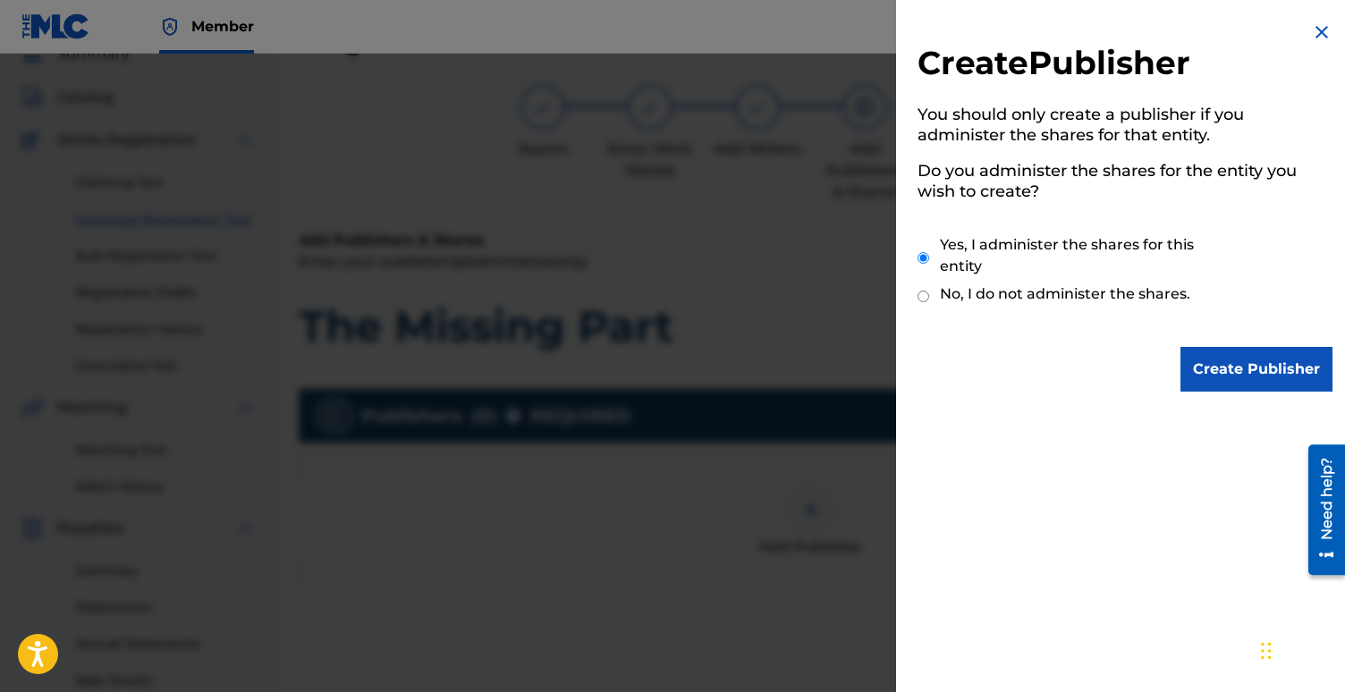
click at [1222, 374] on input "Create Publisher" at bounding box center [1256, 369] width 152 height 45
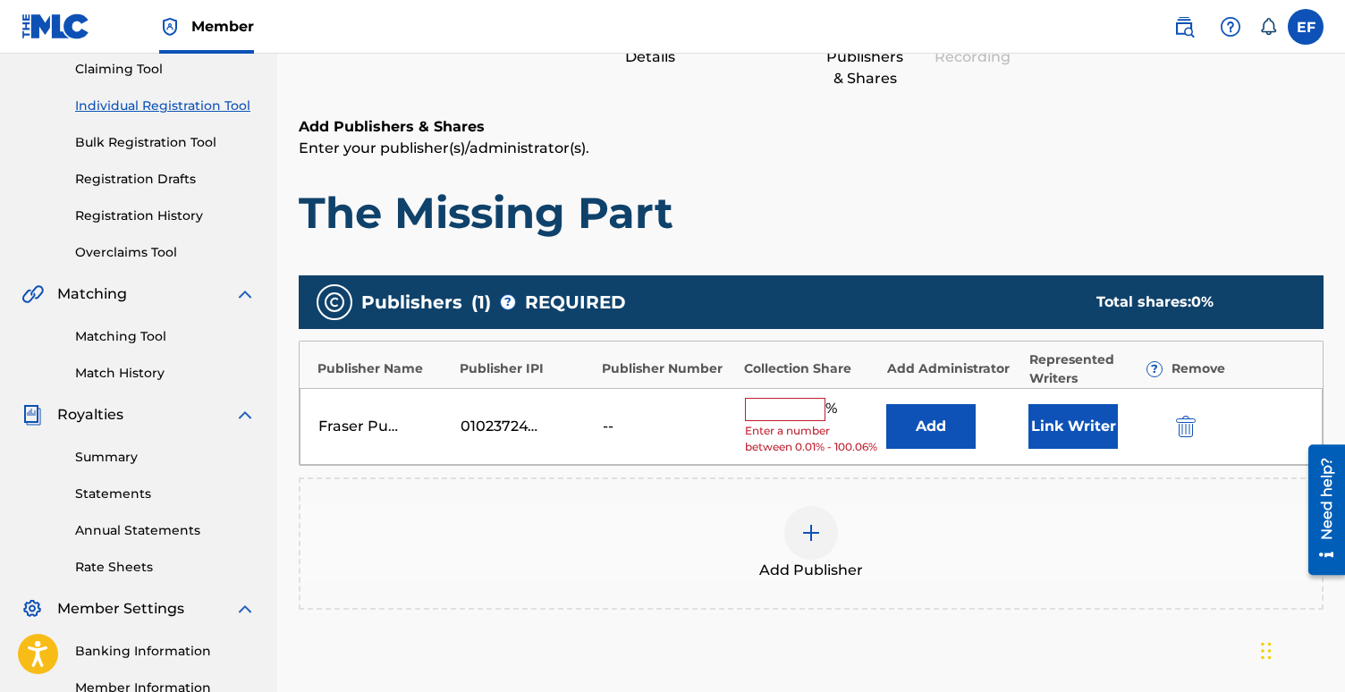
scroll to position [224, 0]
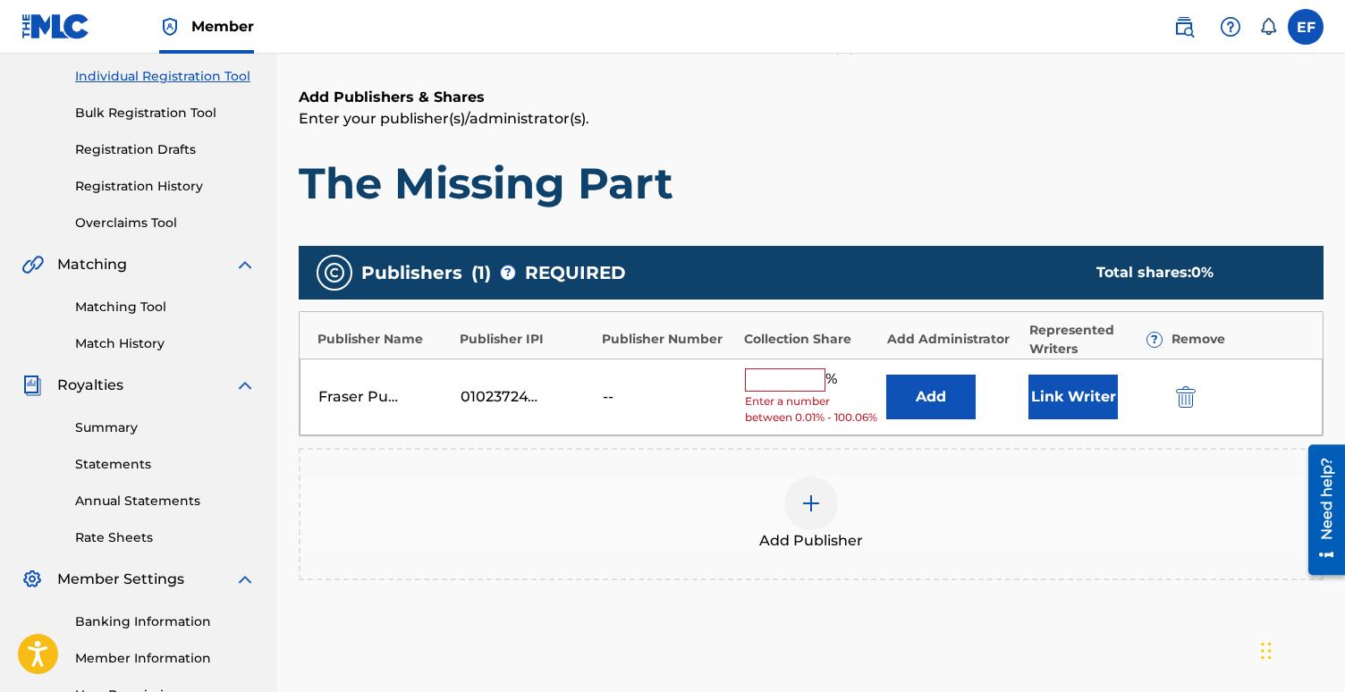
click at [773, 384] on input "text" at bounding box center [785, 379] width 80 height 23
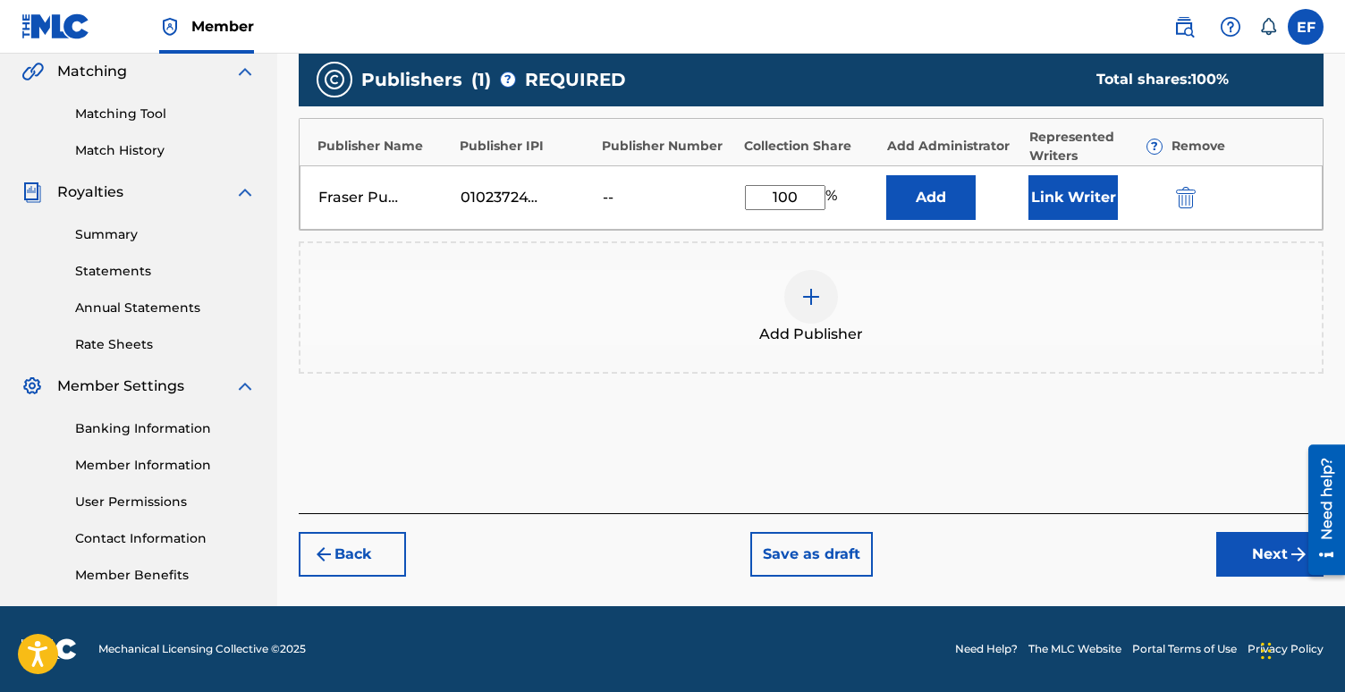
type input "100"
click at [1242, 548] on button "Next" at bounding box center [1269, 554] width 107 height 45
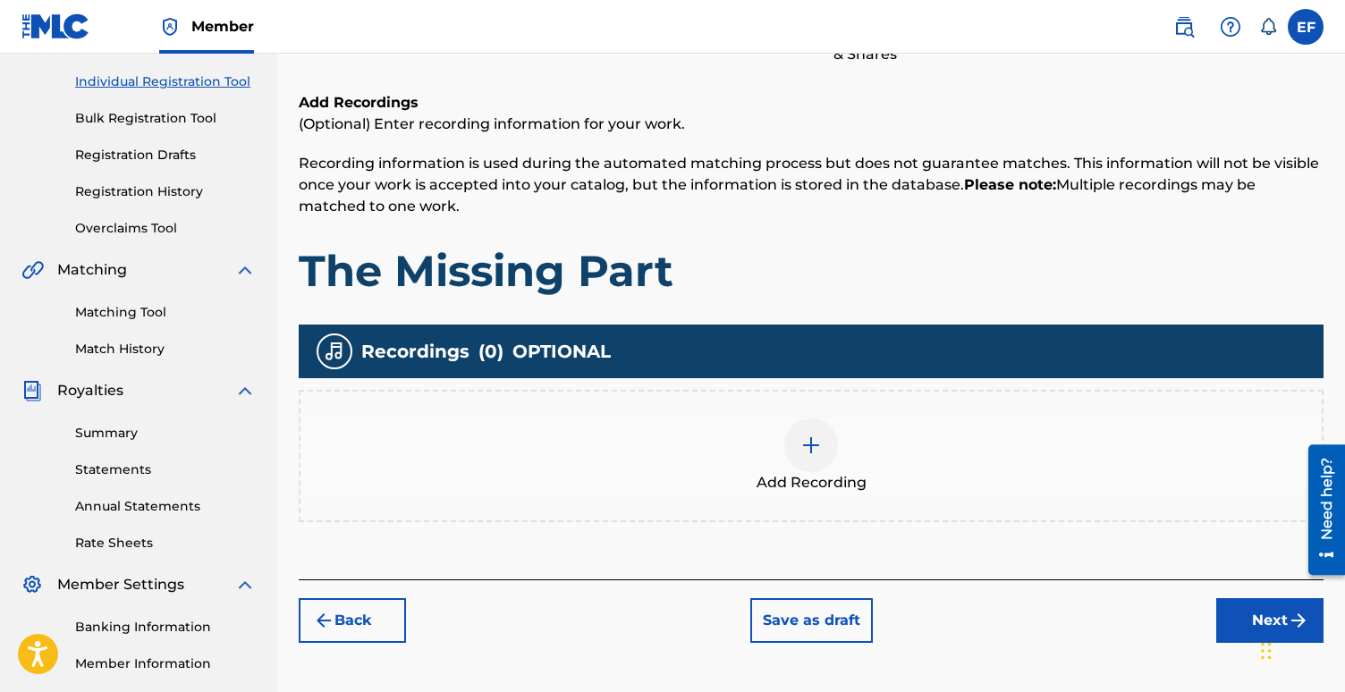
scroll to position [222, 0]
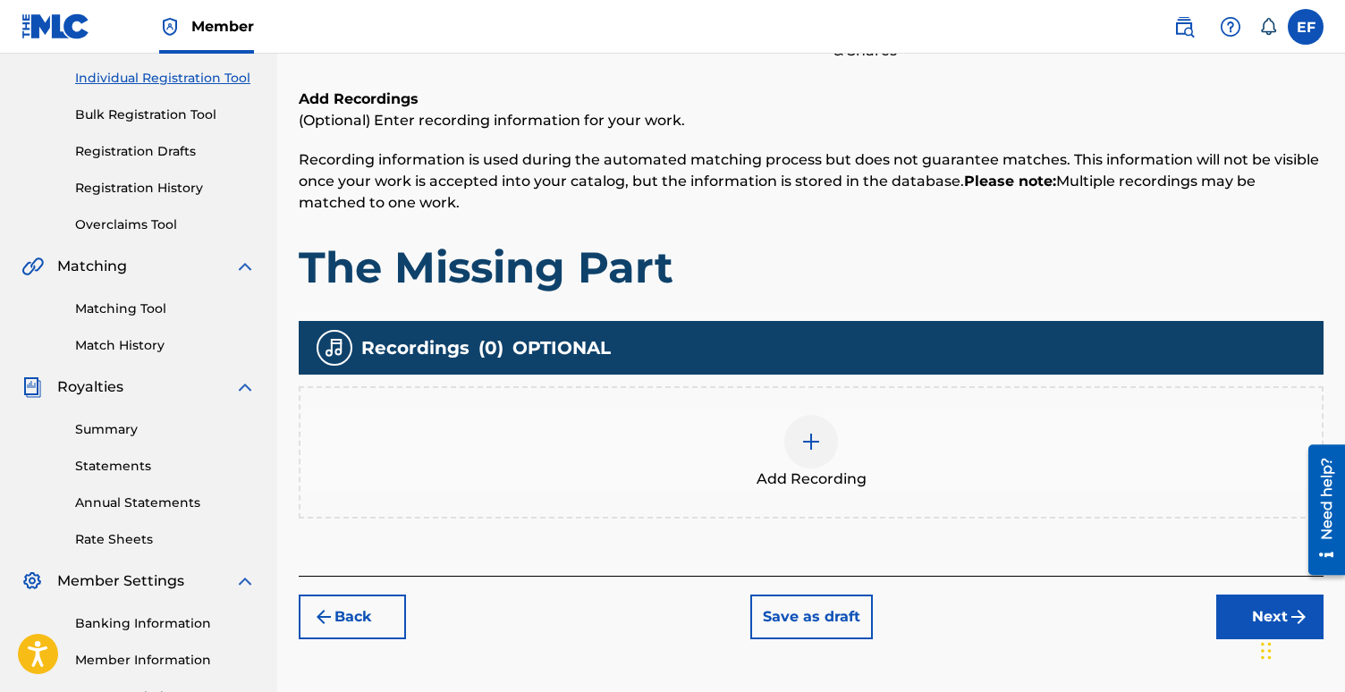
click at [816, 455] on div at bounding box center [811, 442] width 54 height 54
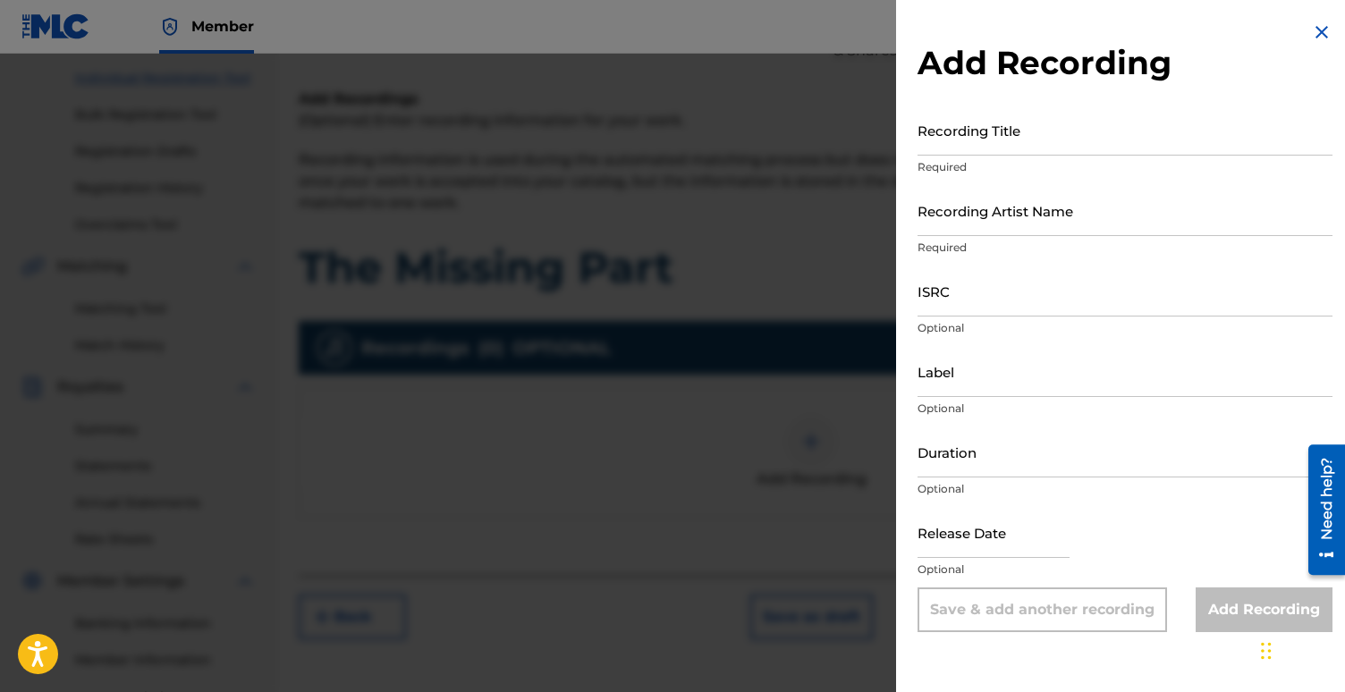
click at [986, 134] on input "Recording Title" at bounding box center [1124, 130] width 415 height 51
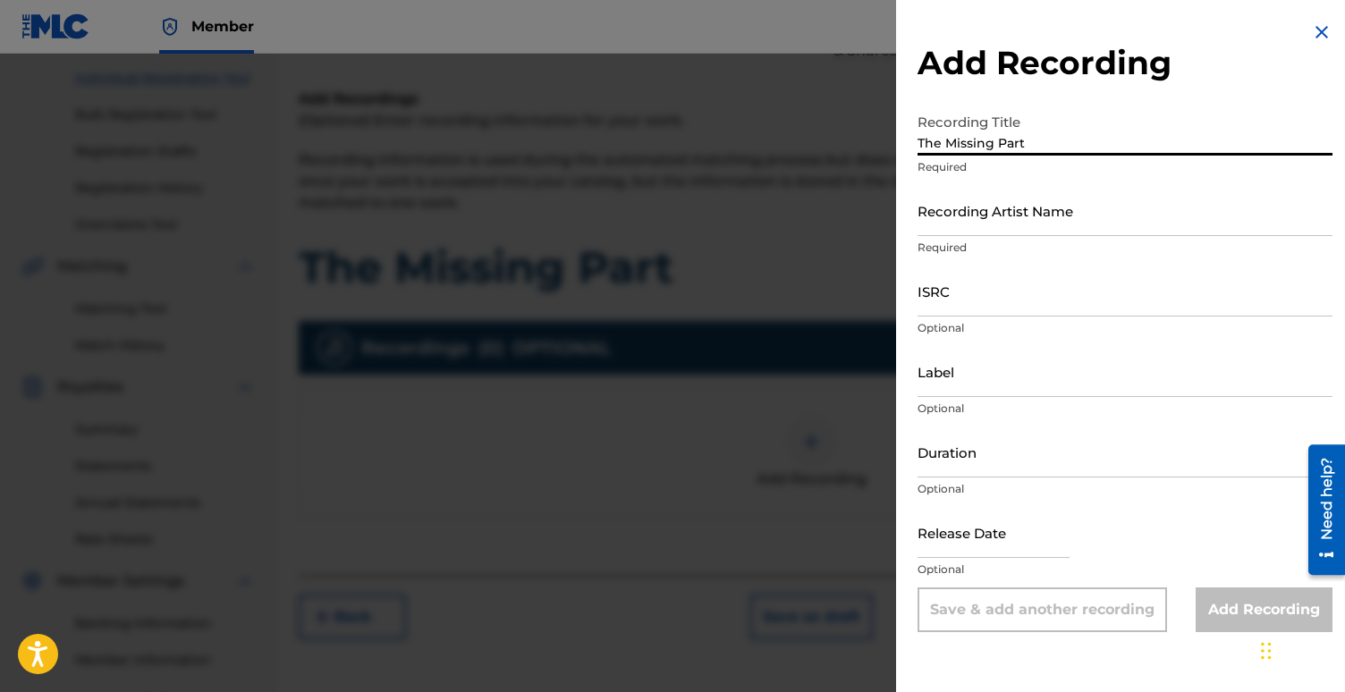
type input "The Missing Part"
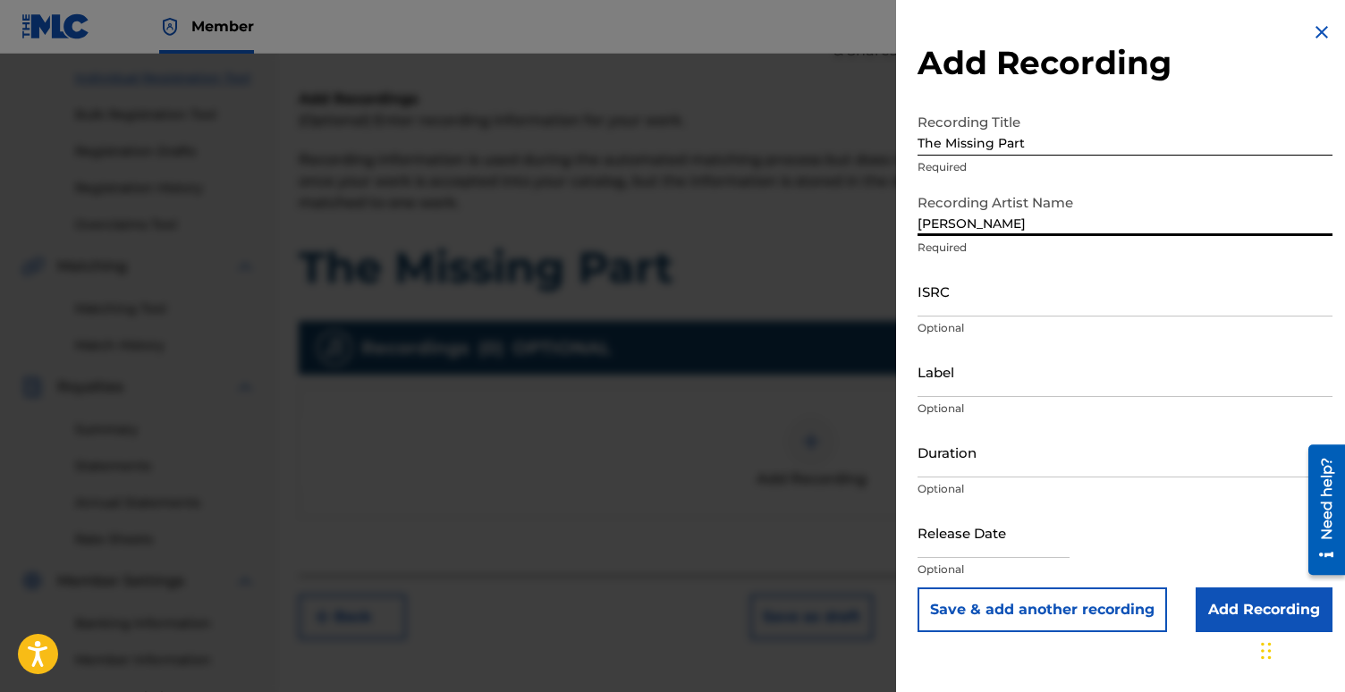
type input "[PERSON_NAME]"
paste input "QZTB92380381"
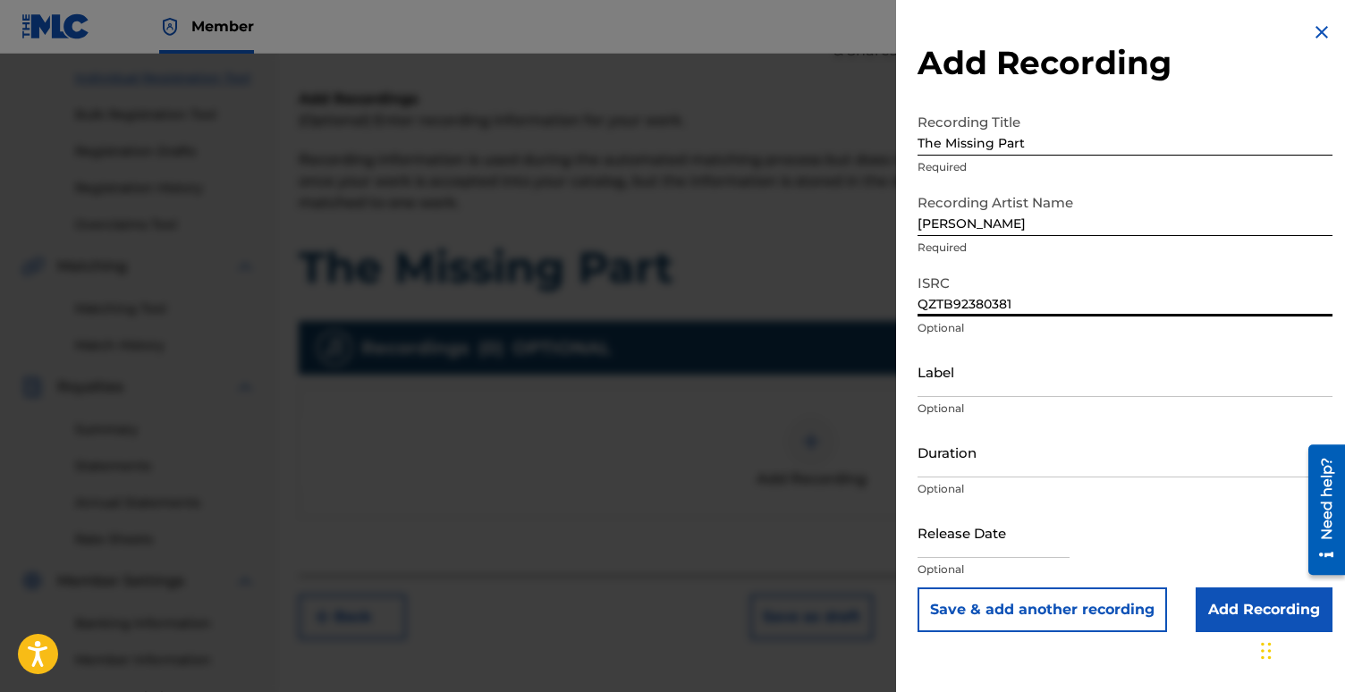
type input "QZTB92380381"
click at [963, 375] on input "Label" at bounding box center [1124, 371] width 415 height 51
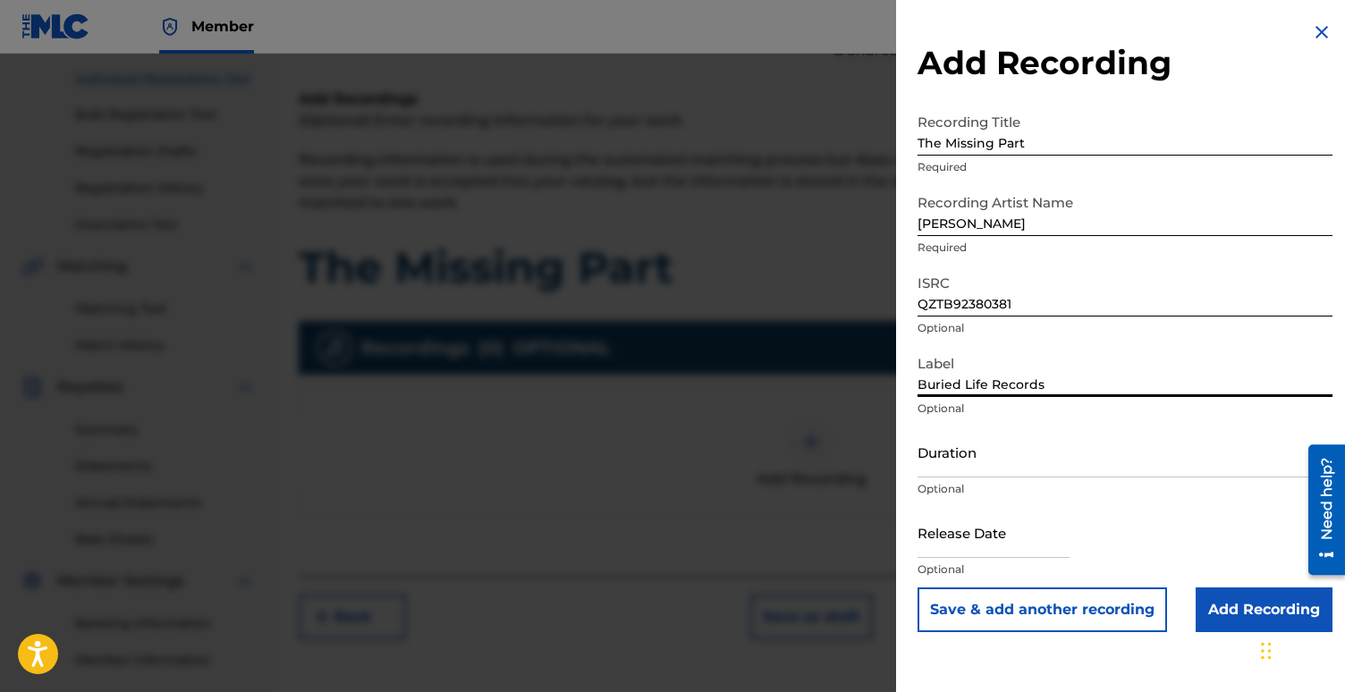
type input "Buried Life Records"
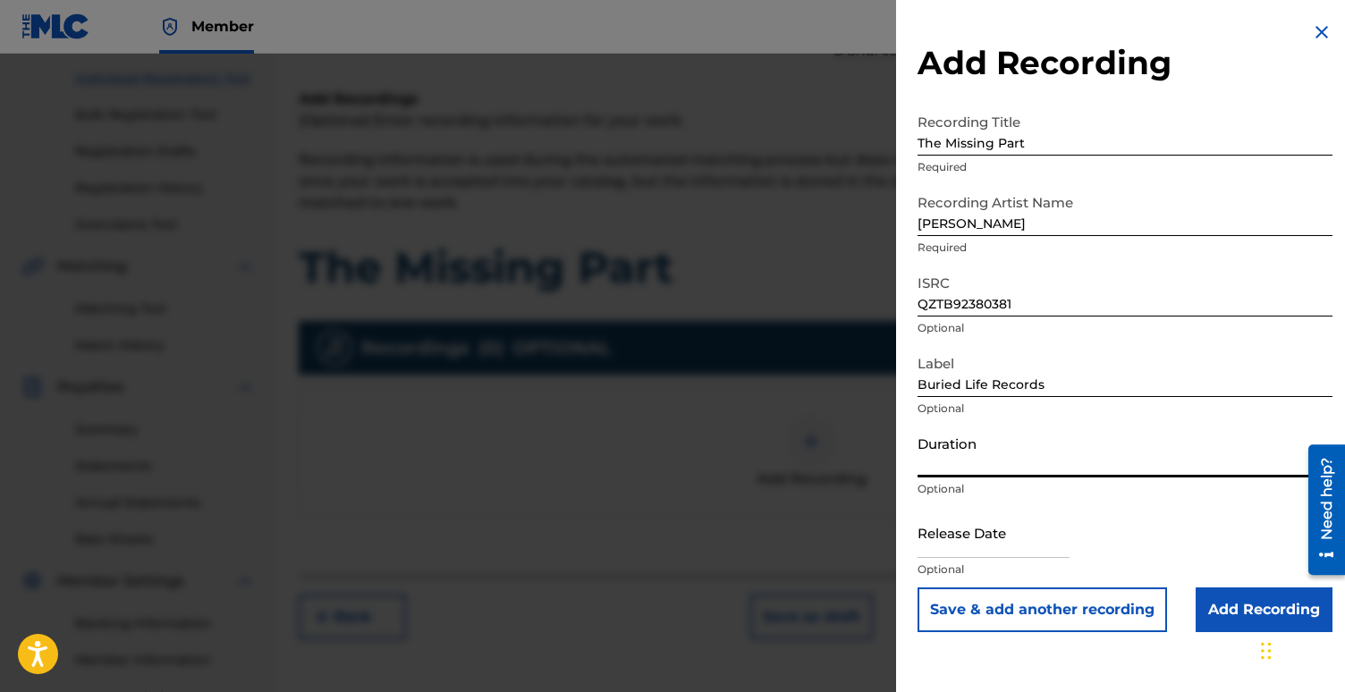
type input "3"
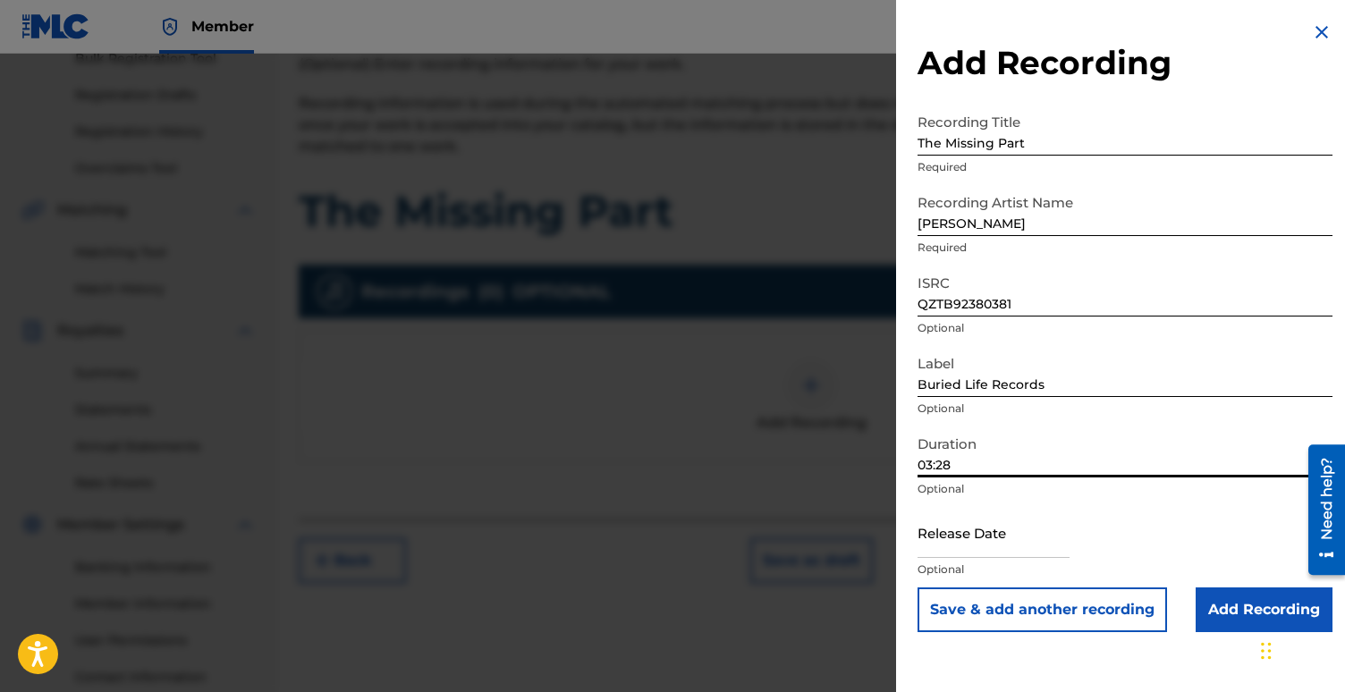
scroll to position [310, 0]
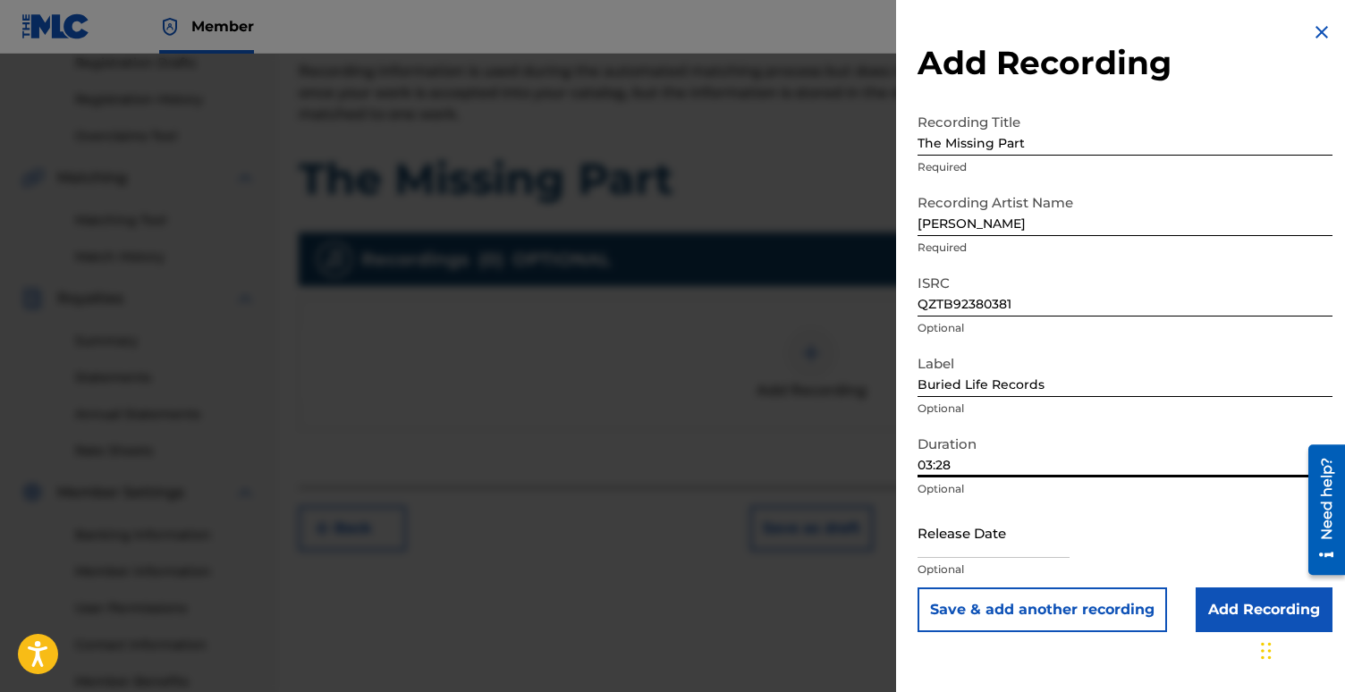
type input "03:28"
click at [995, 541] on input "text" at bounding box center [993, 532] width 152 height 51
select select "7"
select select "2025"
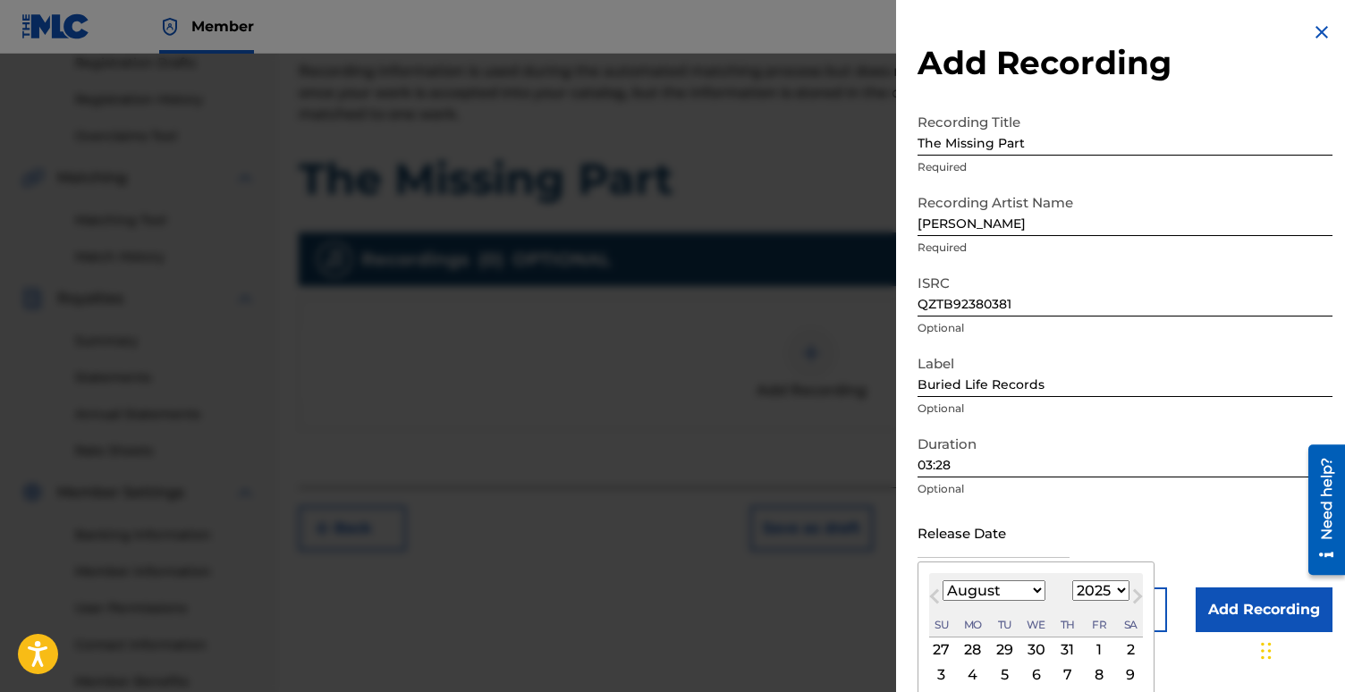
click at [1027, 589] on select "January February March April May June July August September October November De…" at bounding box center [994, 590] width 103 height 21
select select "10"
click at [943, 580] on select "January February March April May June July August September October November De…" at bounding box center [994, 590] width 103 height 21
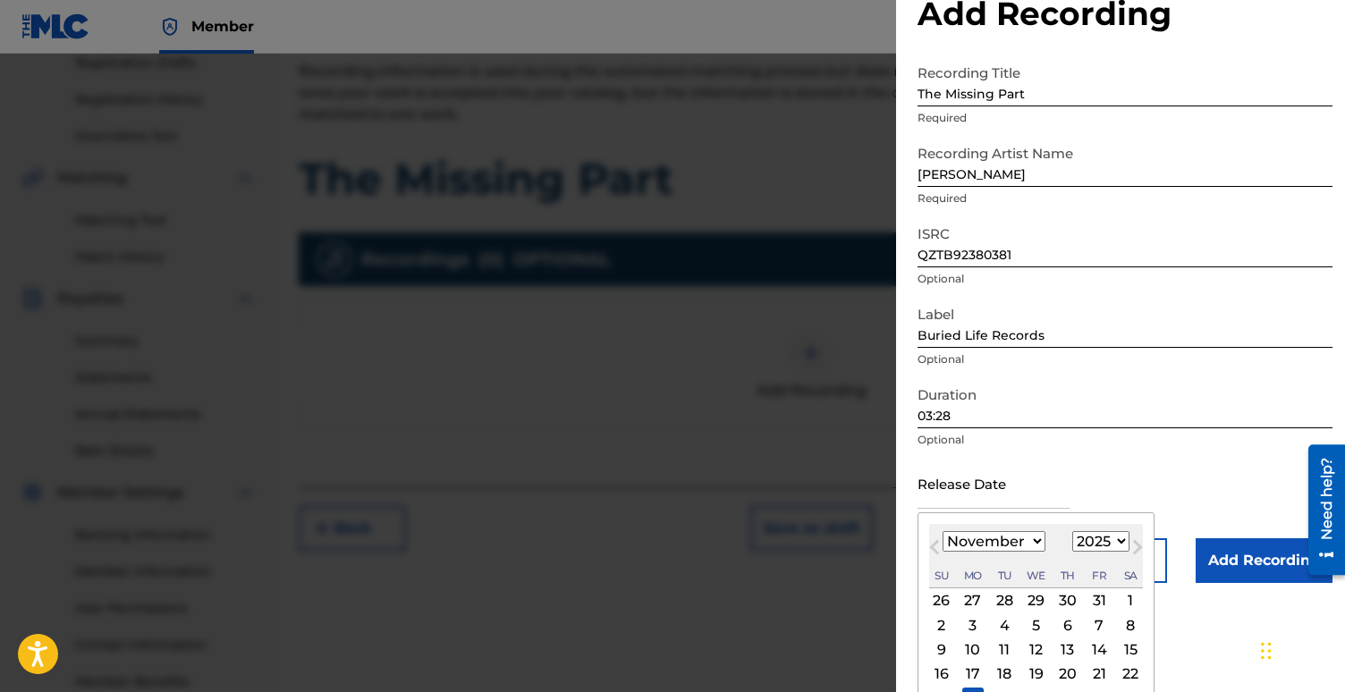
scroll to position [57, 0]
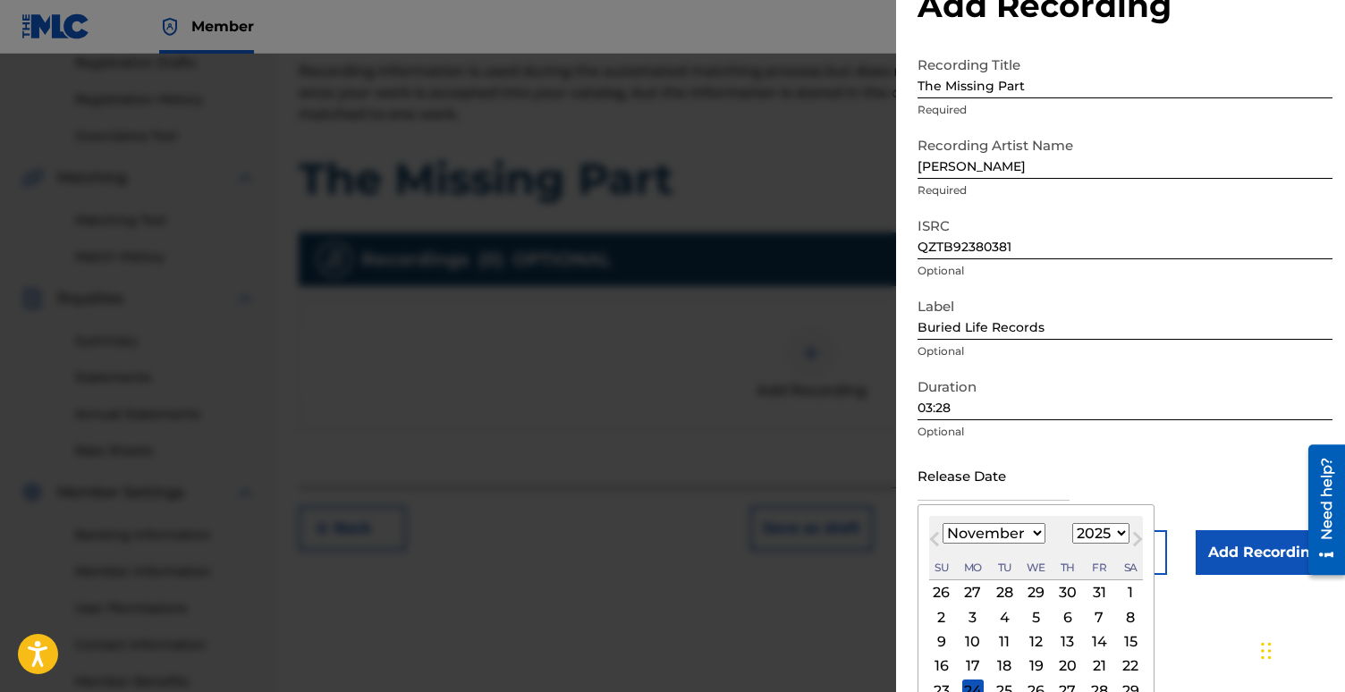
click at [996, 639] on div "11" at bounding box center [1003, 641] width 21 height 21
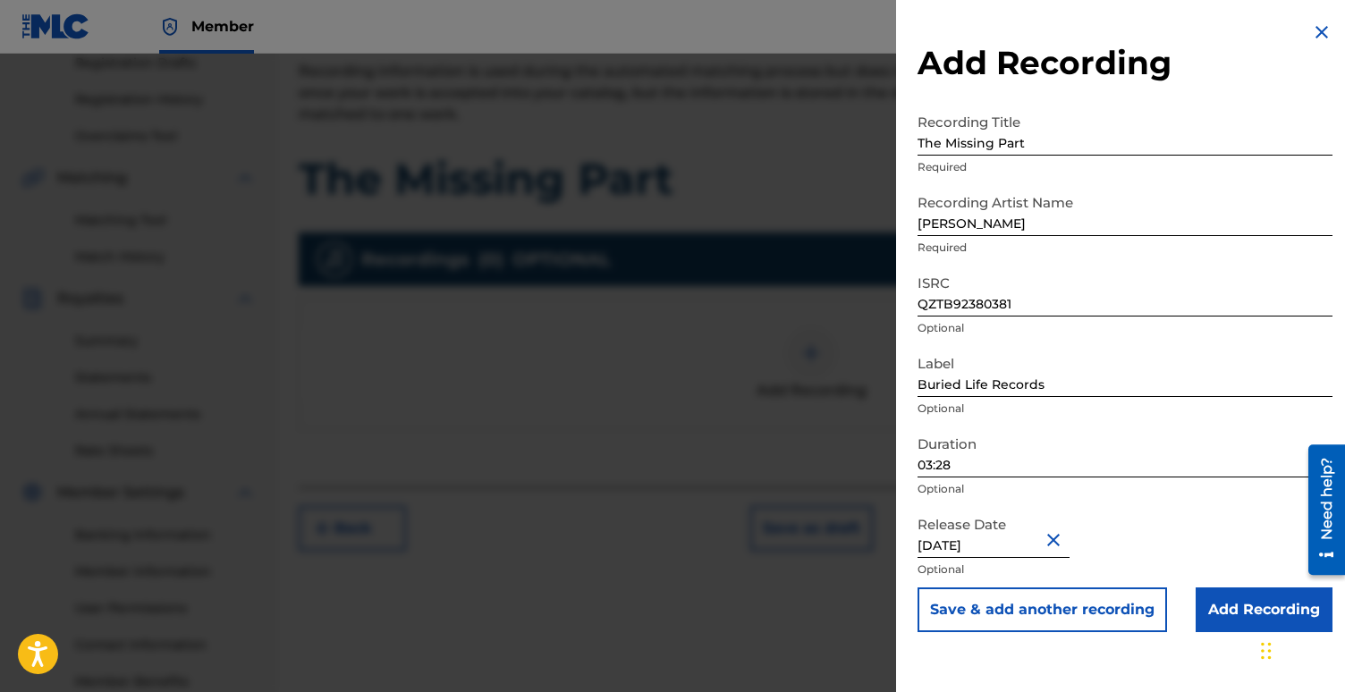
scroll to position [0, 0]
type input "[DATE]"
click at [1118, 538] on div "Release Date [DATE] Optional" at bounding box center [1124, 547] width 415 height 80
click at [1215, 602] on input "Add Recording" at bounding box center [1264, 609] width 137 height 45
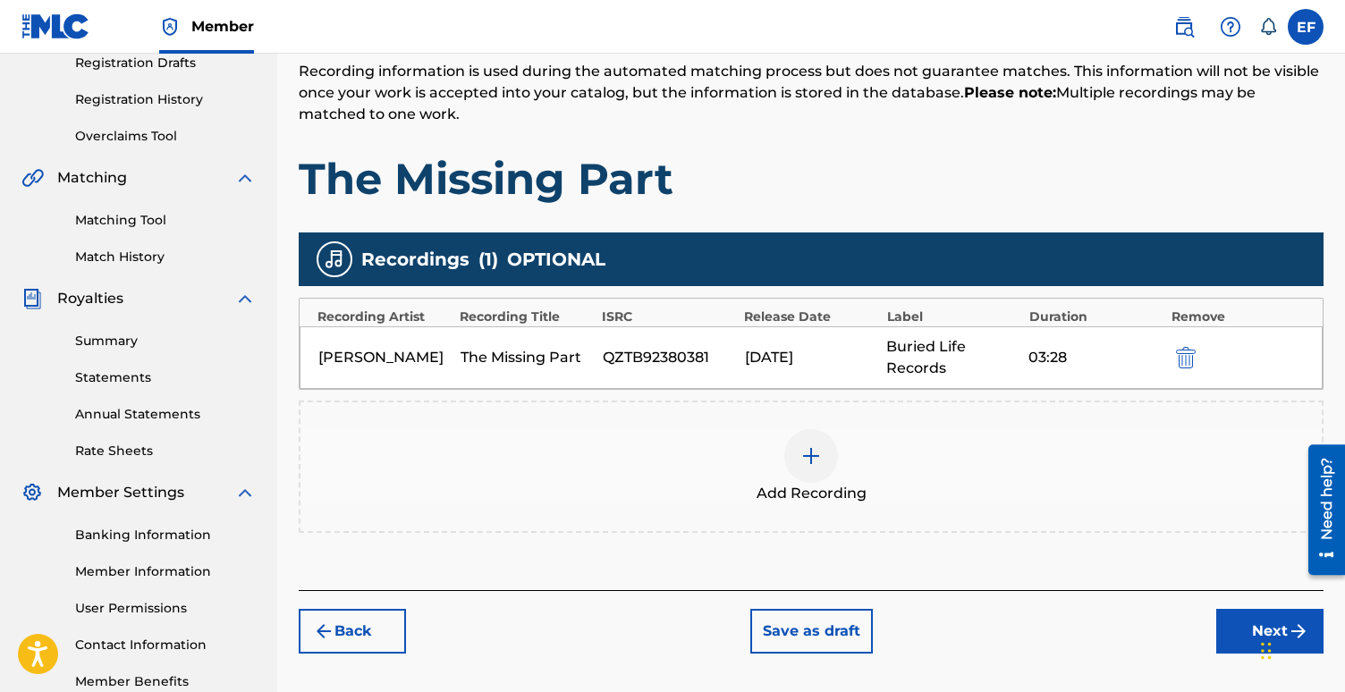
click at [1248, 631] on button "Next" at bounding box center [1269, 631] width 107 height 45
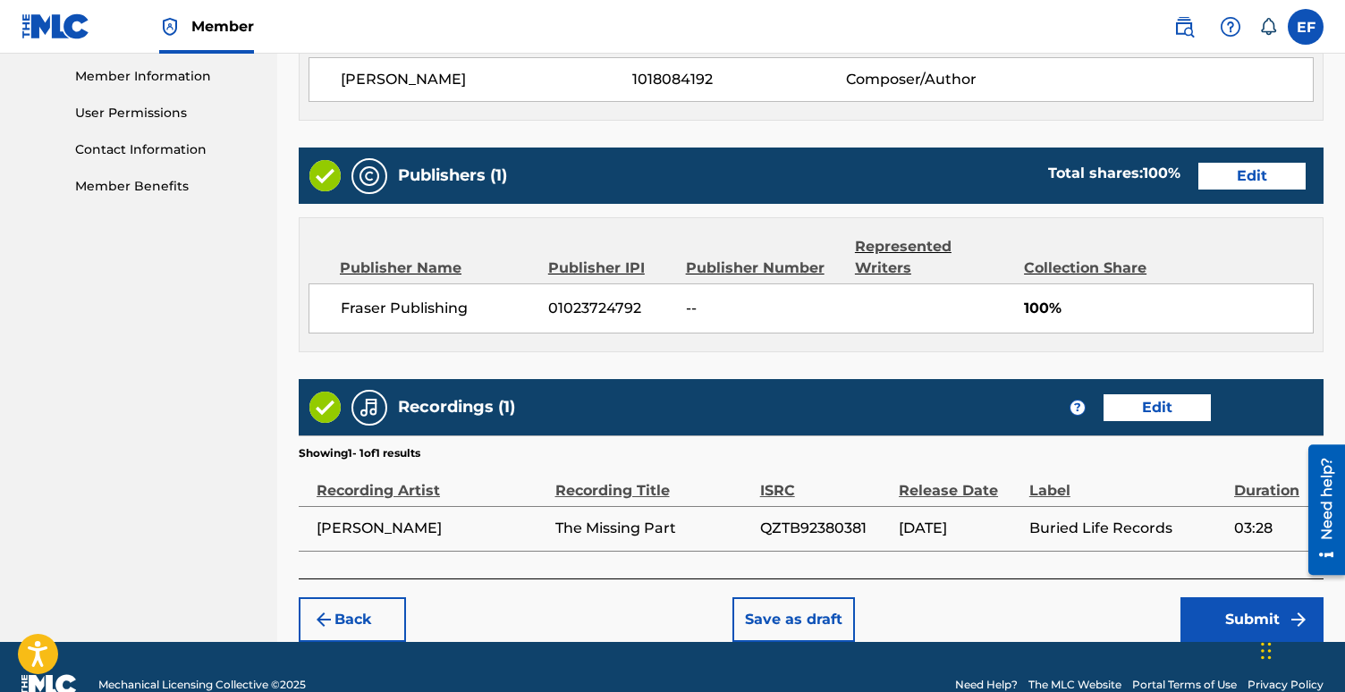
scroll to position [818, 0]
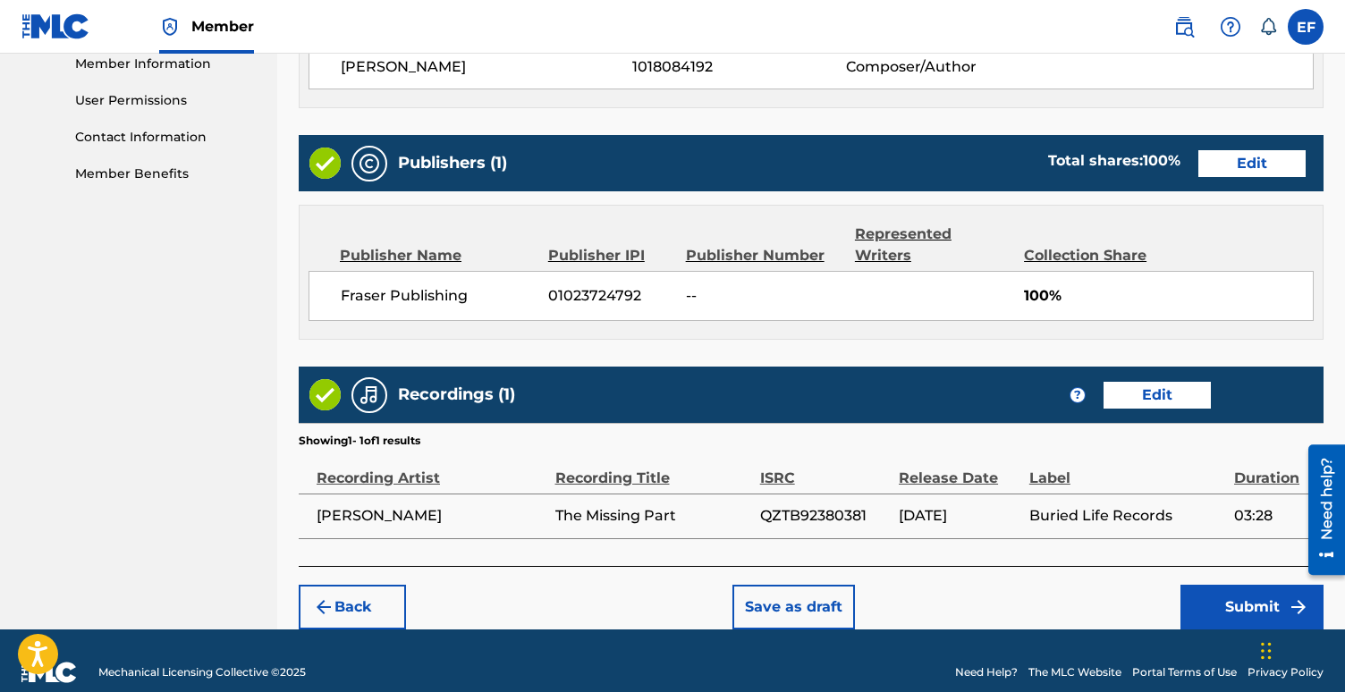
click at [1231, 585] on button "Submit" at bounding box center [1251, 607] width 143 height 45
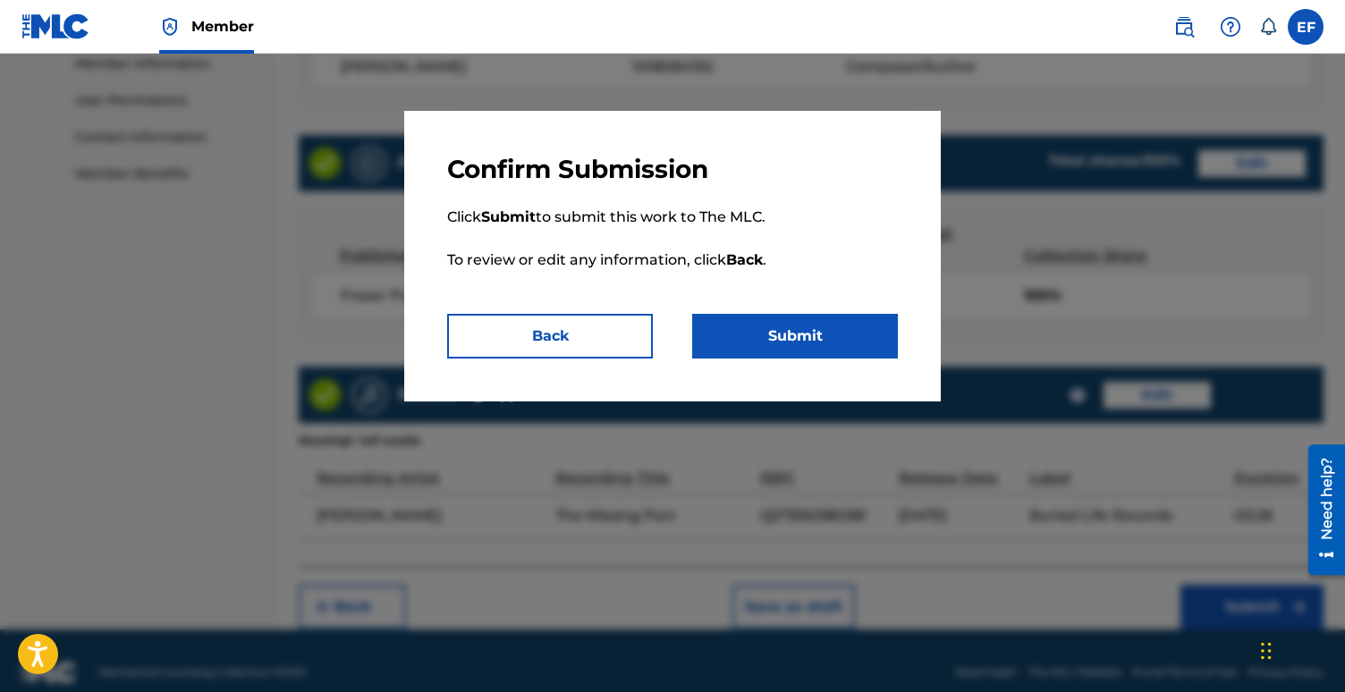
click at [776, 348] on button "Submit" at bounding box center [795, 336] width 206 height 45
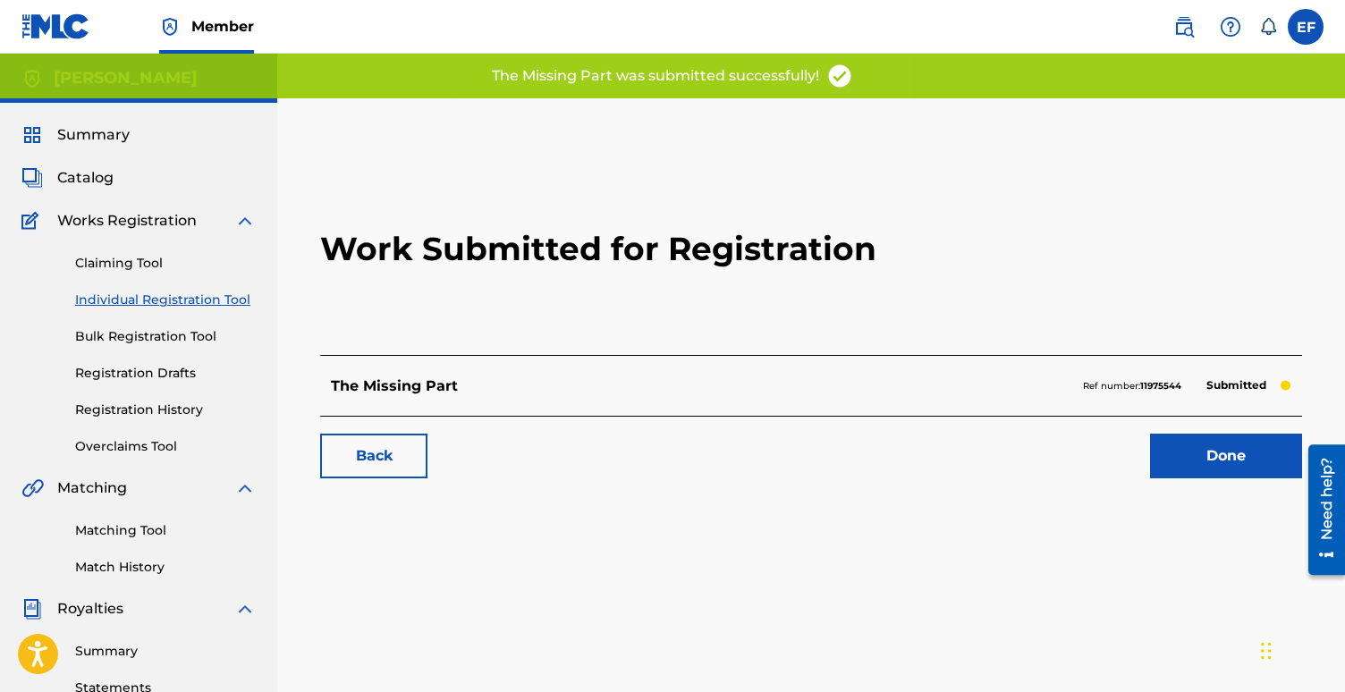
click at [1210, 459] on link "Done" at bounding box center [1226, 456] width 152 height 45
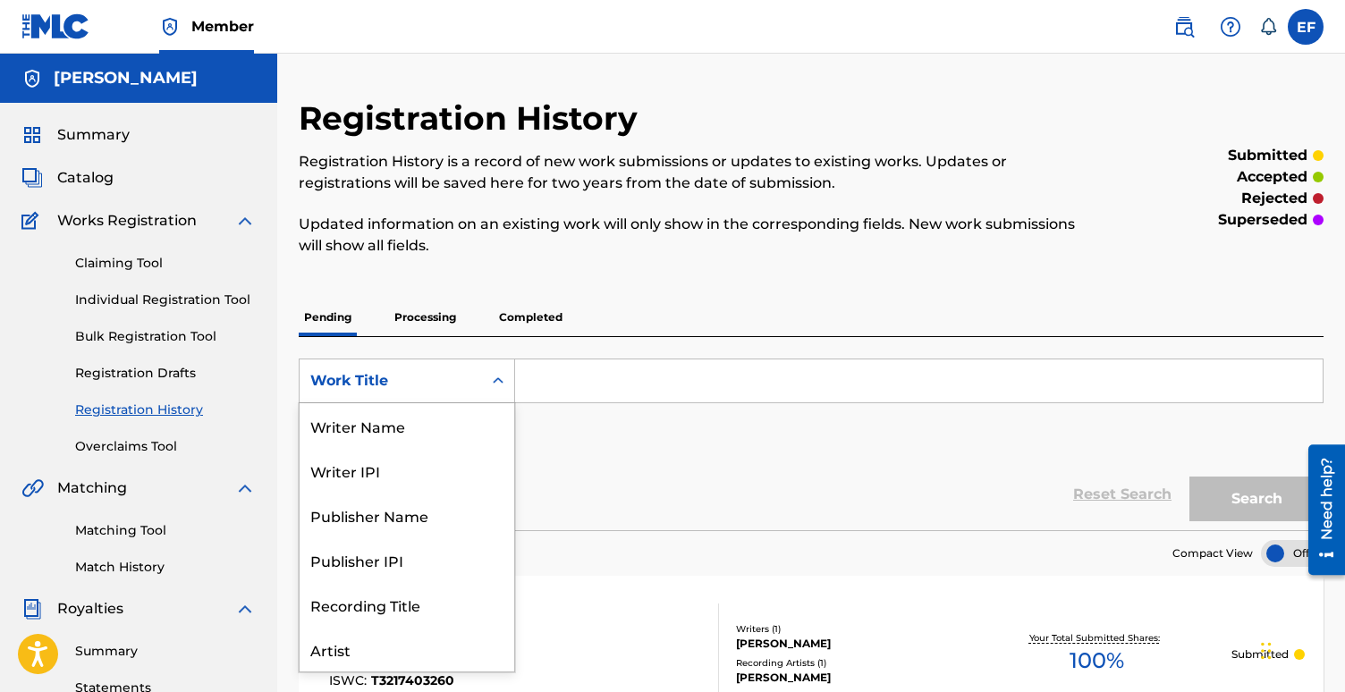
click at [404, 380] on div "Work Title" at bounding box center [390, 380] width 161 height 21
click at [349, 647] on div "Work Title" at bounding box center [407, 649] width 215 height 45
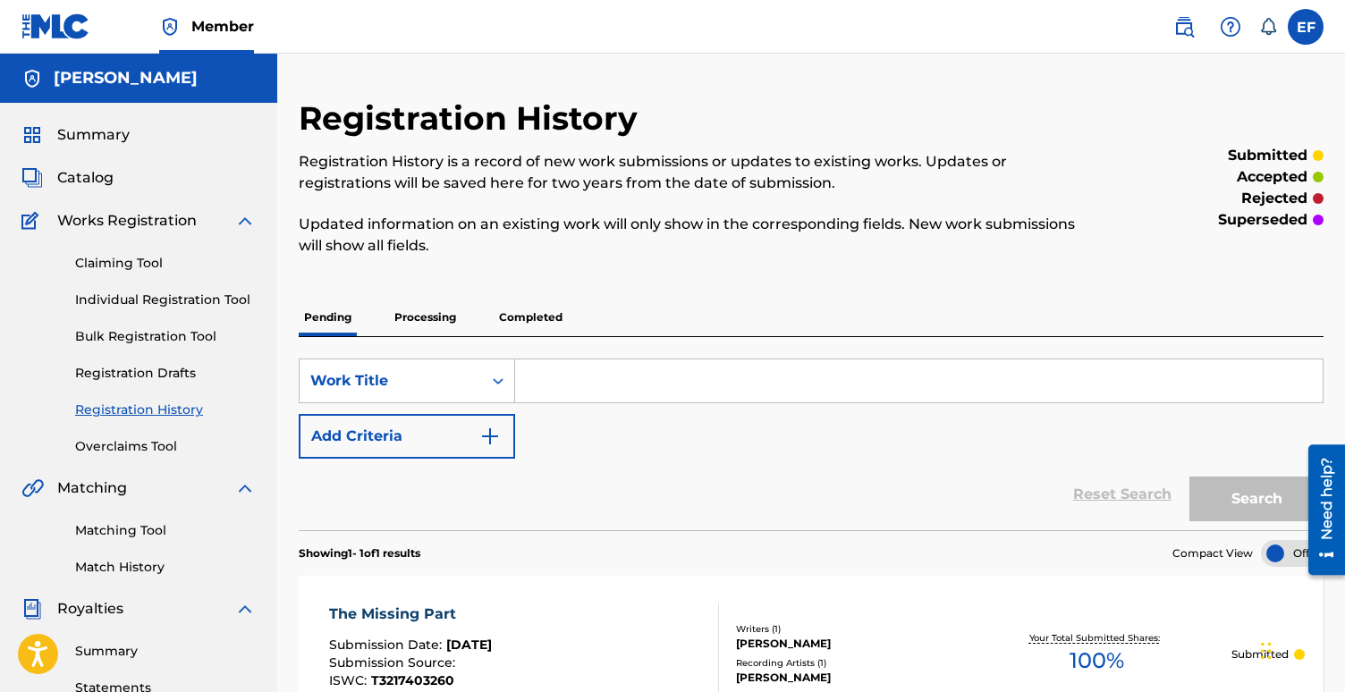
click at [439, 308] on p "Processing" at bounding box center [425, 318] width 72 height 38
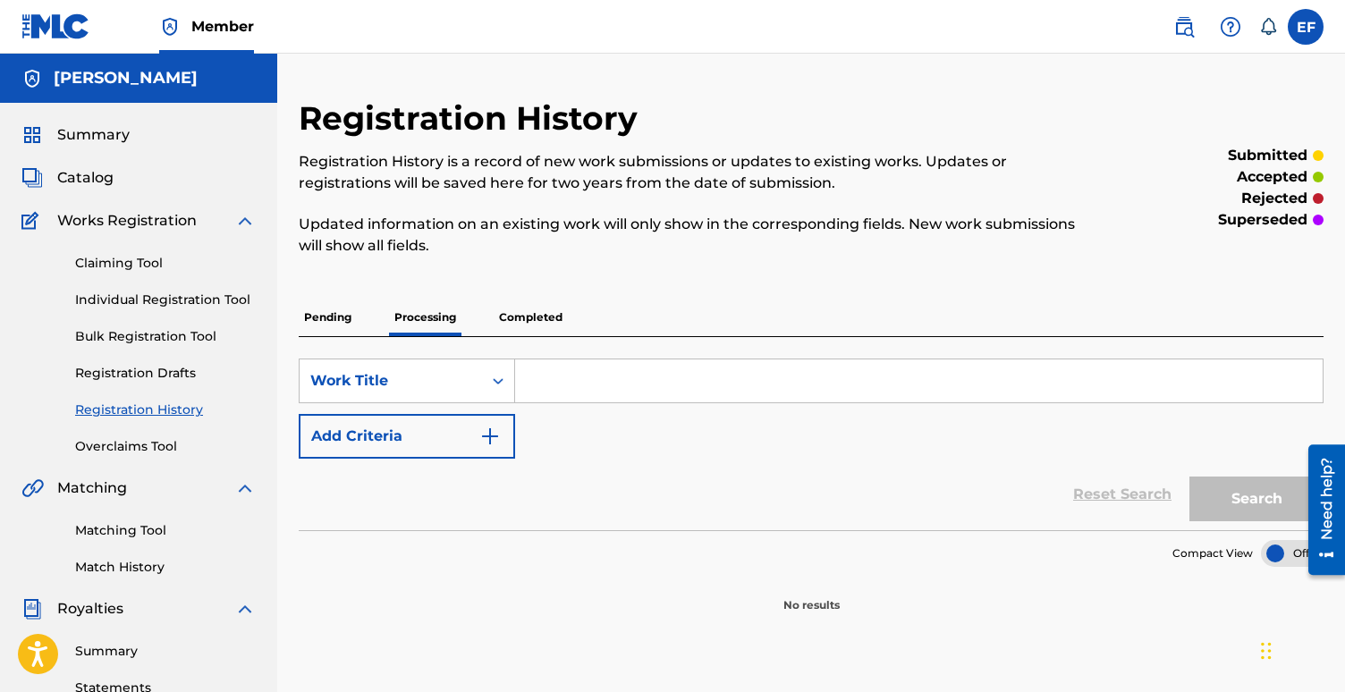
click at [322, 312] on p "Pending" at bounding box center [328, 318] width 58 height 38
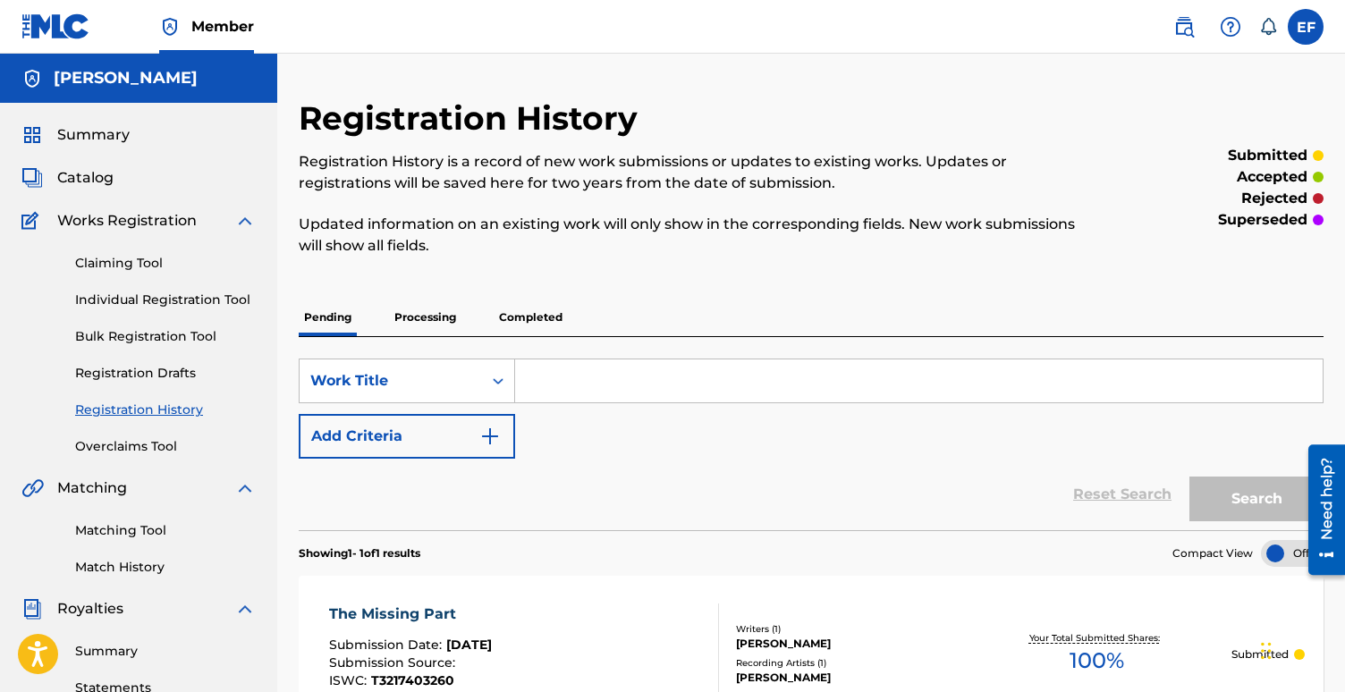
click at [528, 322] on p "Completed" at bounding box center [531, 318] width 74 height 38
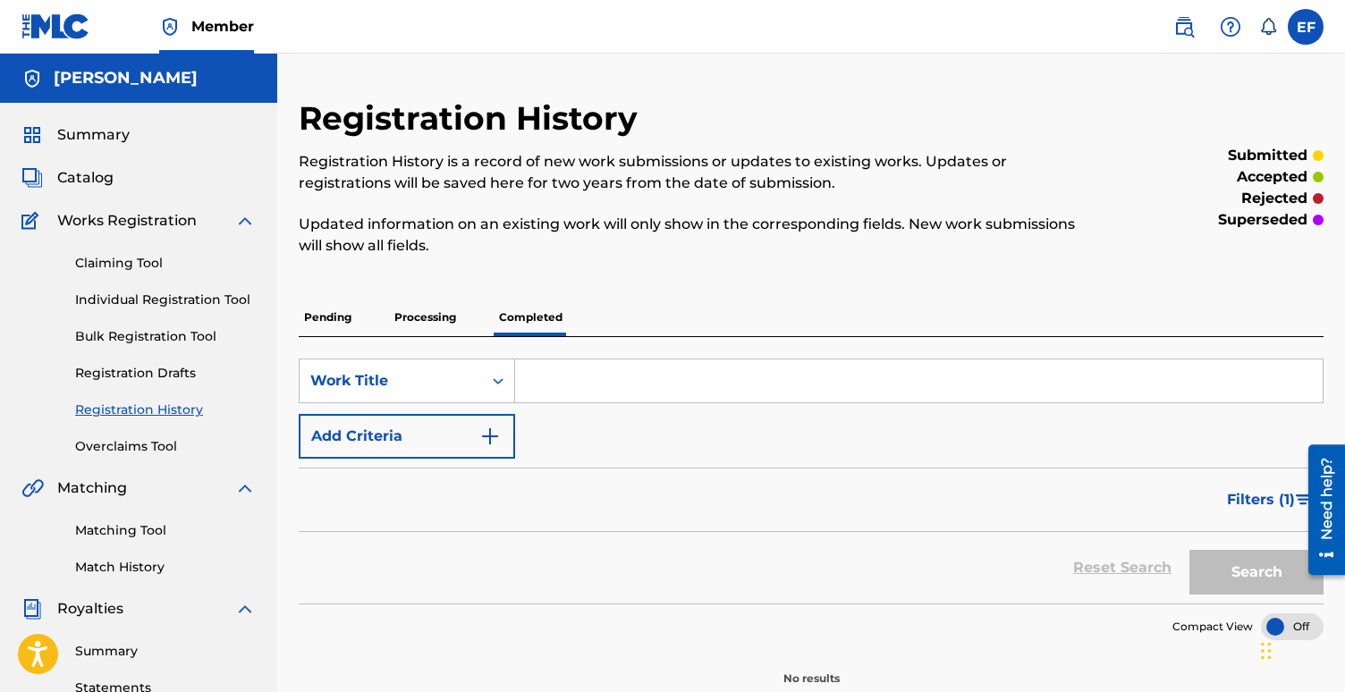
click at [317, 319] on p "Pending" at bounding box center [328, 318] width 58 height 38
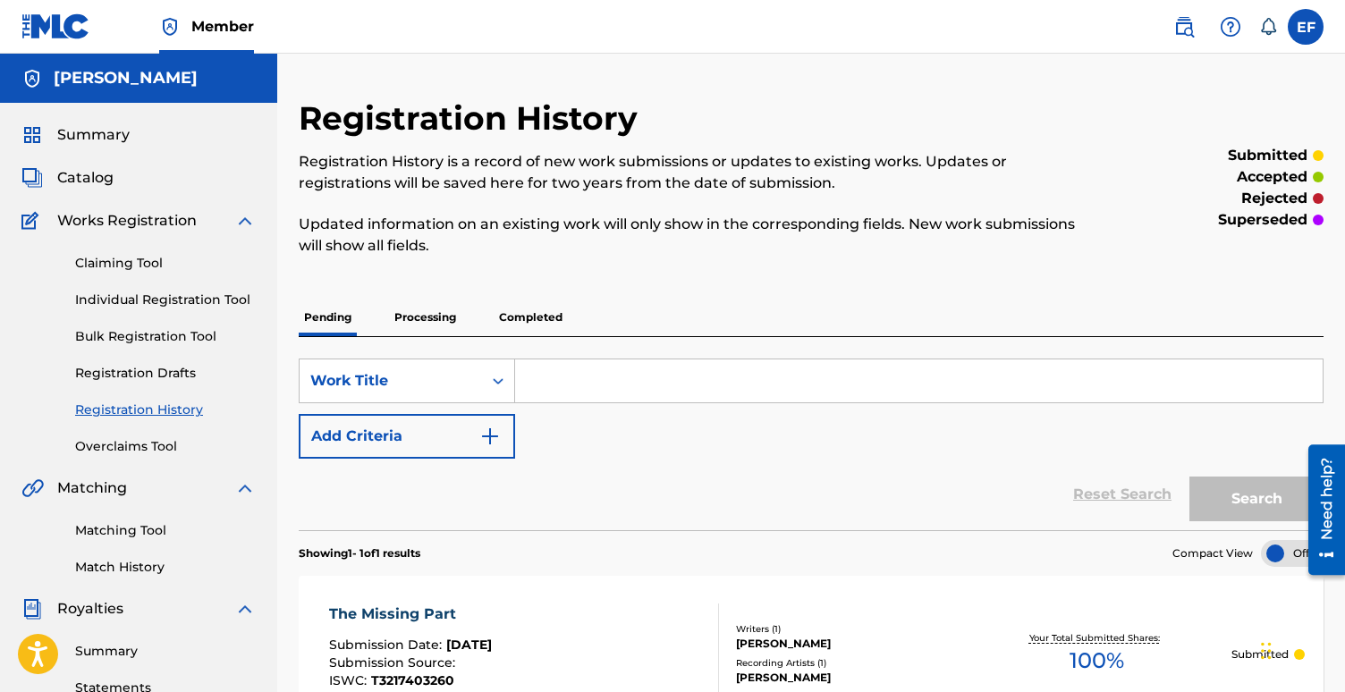
click at [137, 255] on link "Claiming Tool" at bounding box center [165, 263] width 181 height 19
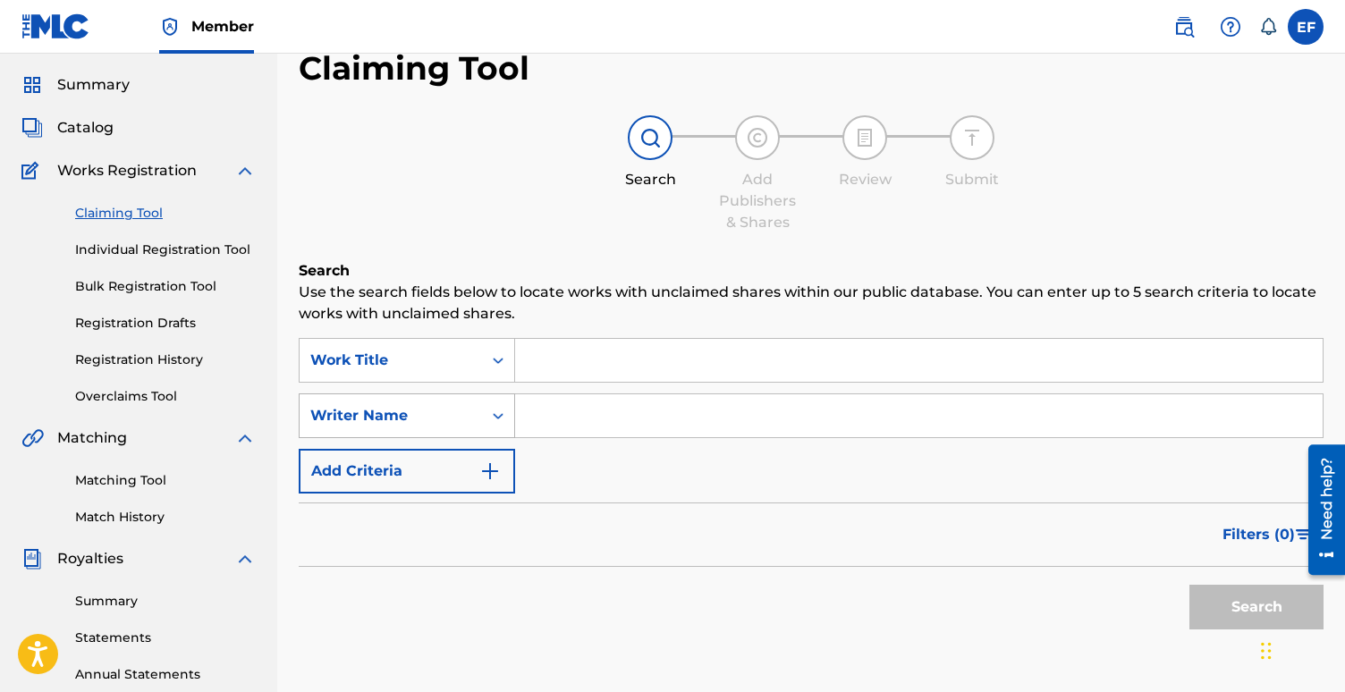
scroll to position [65, 0]
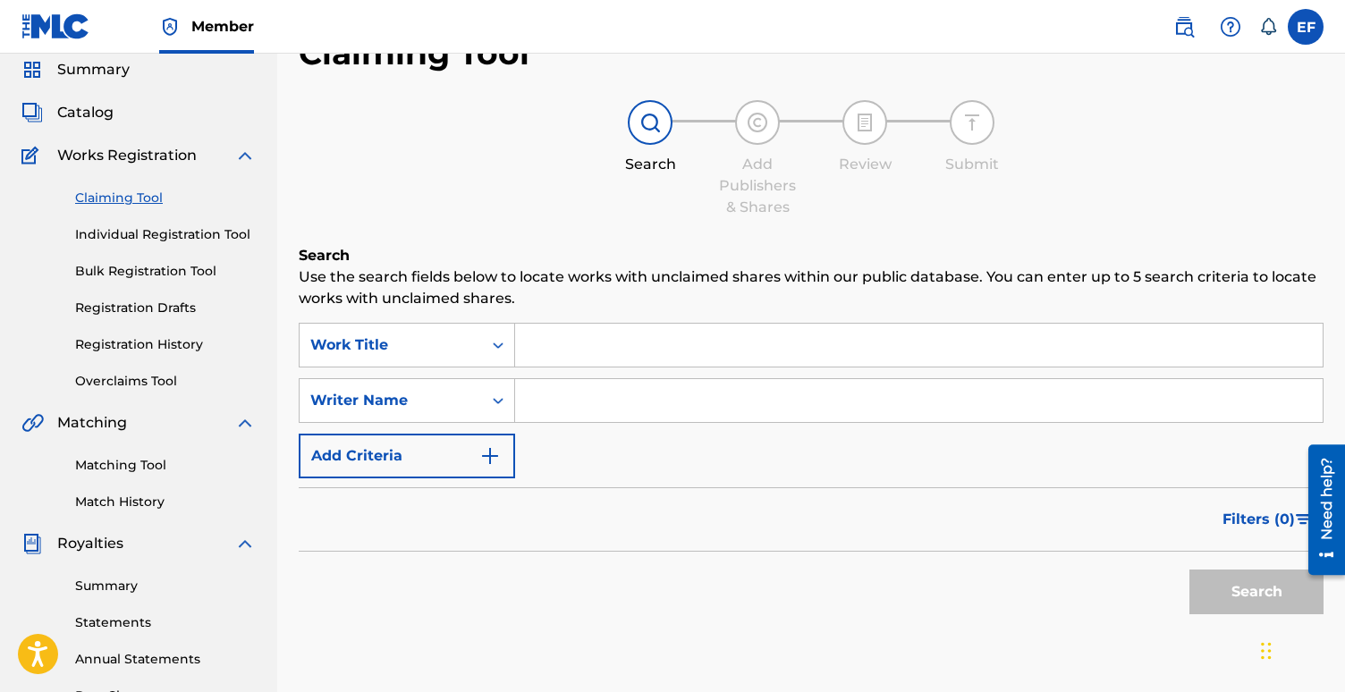
click at [581, 340] on input "Search Form" at bounding box center [918, 345] width 807 height 43
click at [576, 400] on input "Search Form" at bounding box center [918, 400] width 807 height 43
click at [575, 354] on input "Search Form" at bounding box center [918, 345] width 807 height 43
type input "Do I Stay?"
click at [569, 405] on input "Search Form" at bounding box center [918, 400] width 807 height 43
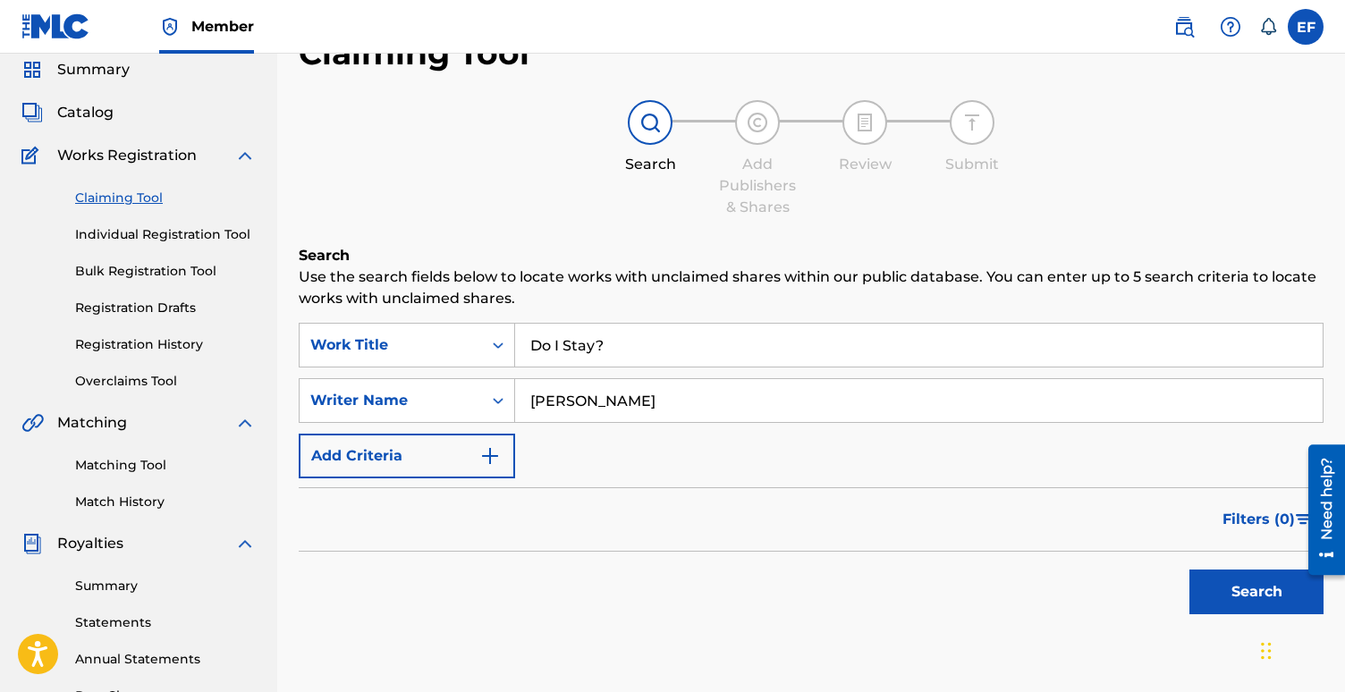
type input "[PERSON_NAME]"
click at [468, 468] on button "Add Criteria" at bounding box center [407, 456] width 216 height 45
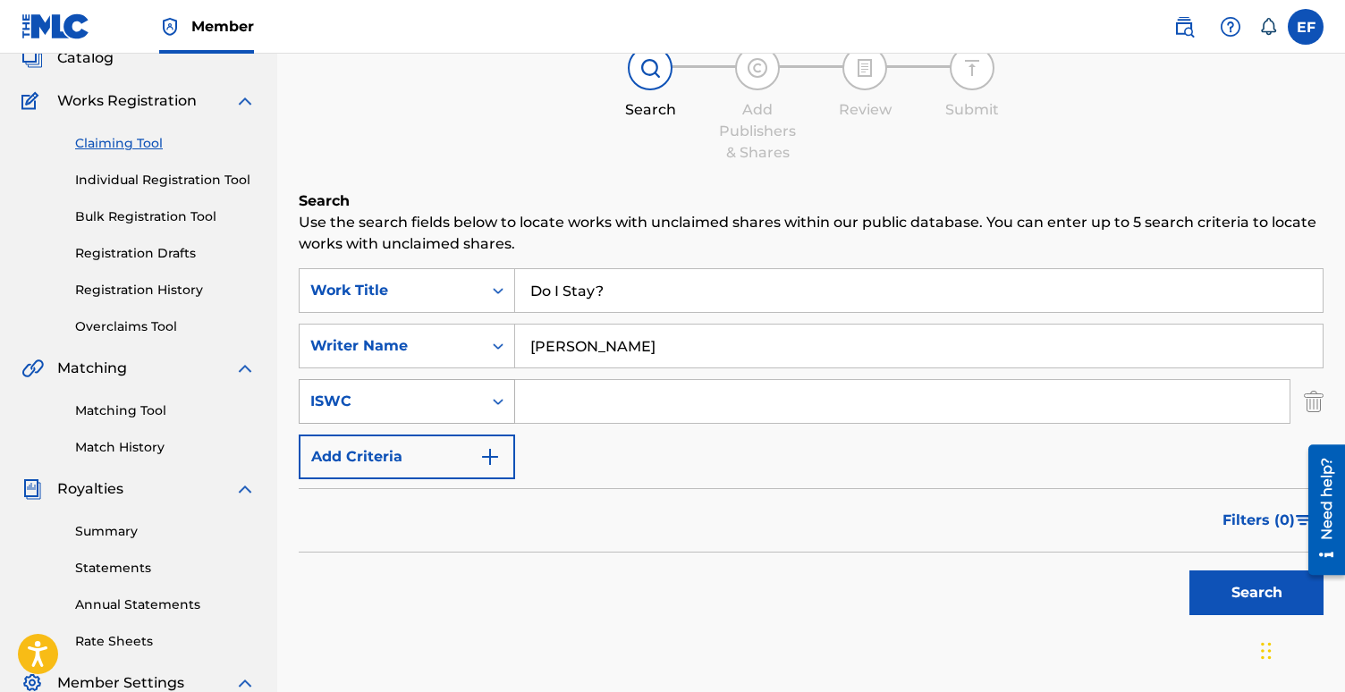
click at [498, 424] on div "ISWC" at bounding box center [407, 401] width 216 height 45
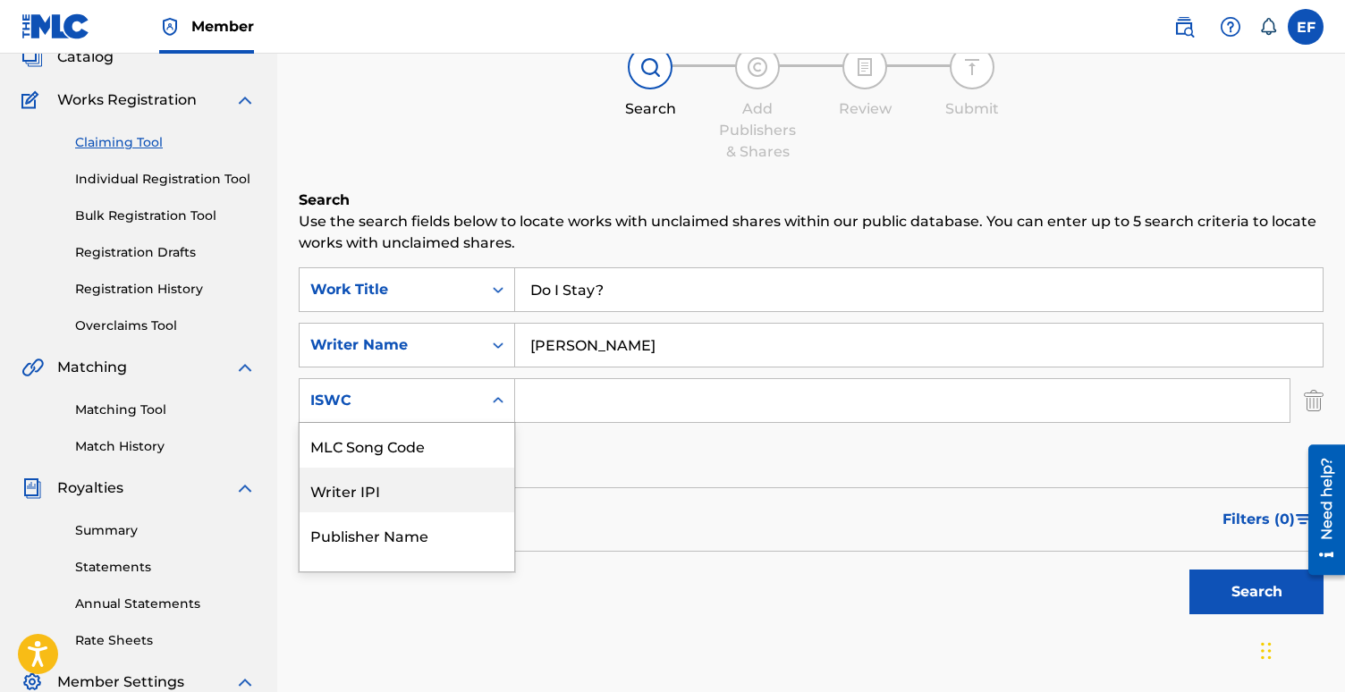
click at [432, 490] on div "Writer IPI" at bounding box center [407, 490] width 215 height 45
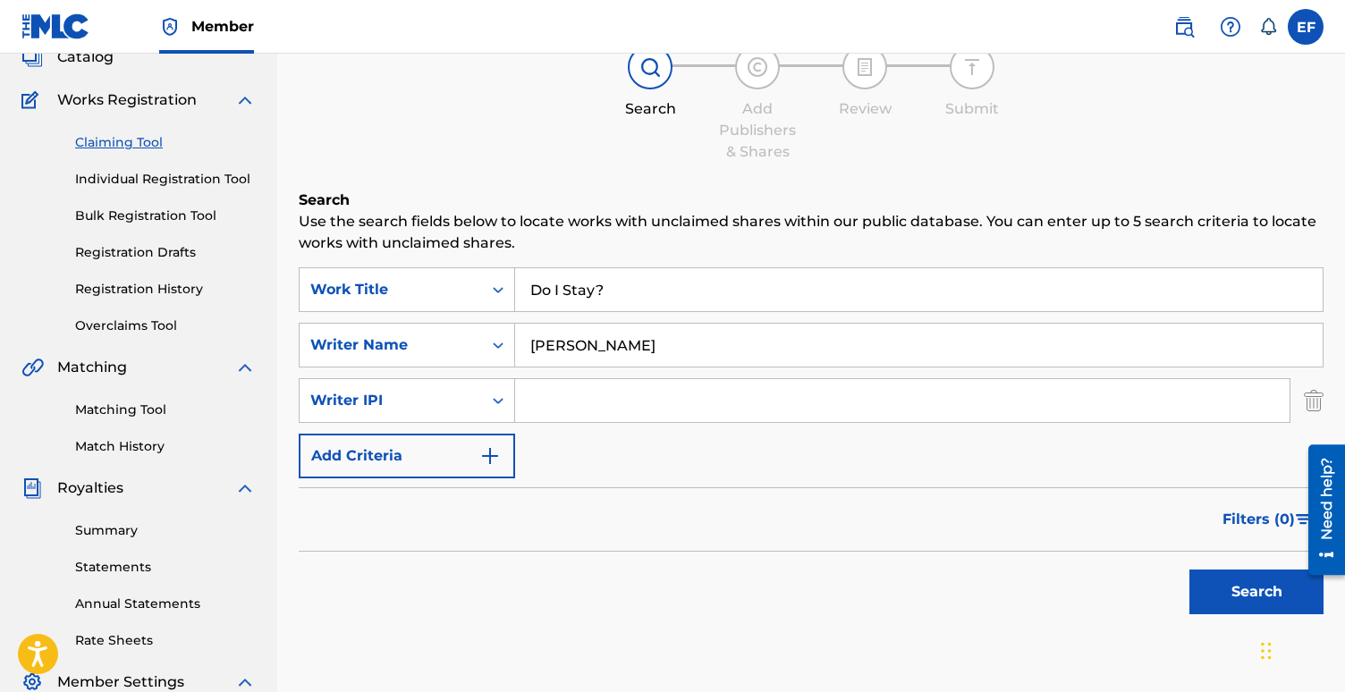
click at [552, 400] on input "Search Form" at bounding box center [902, 400] width 774 height 43
paste input "1018084192"
type input "1018084192"
click at [1230, 598] on button "Search" at bounding box center [1256, 592] width 134 height 45
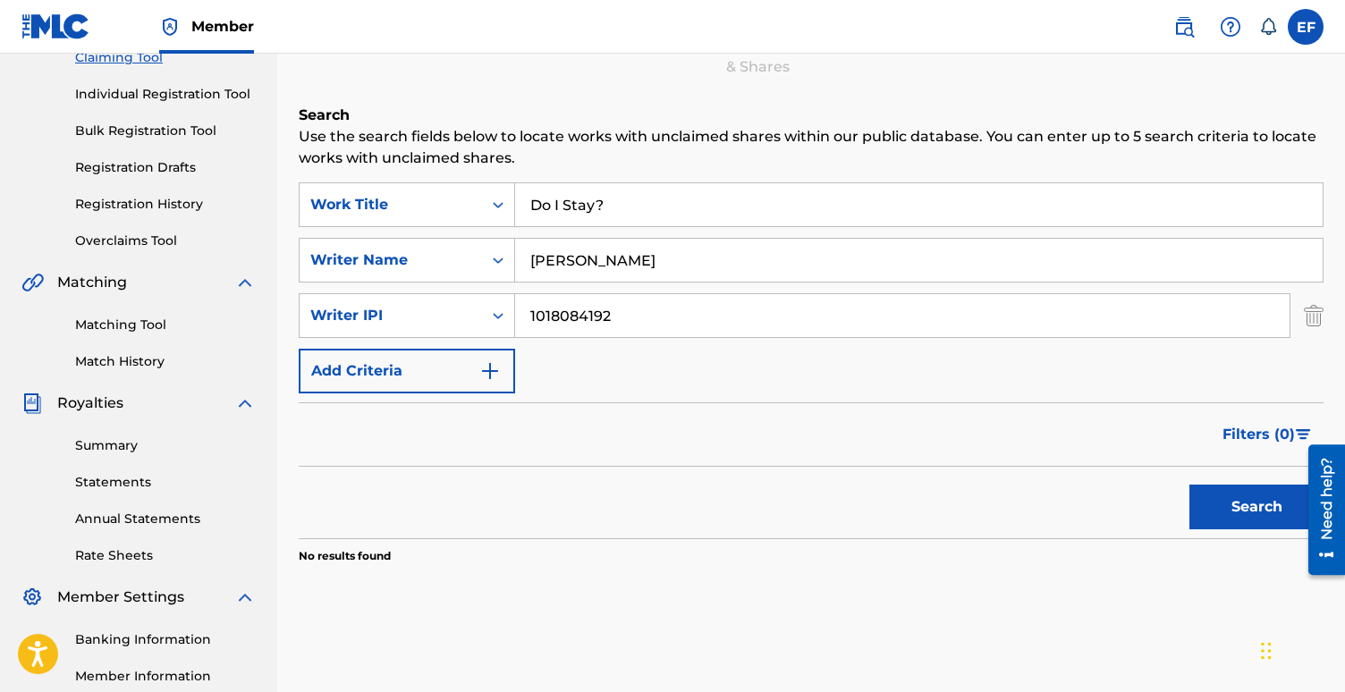
scroll to position [192, 0]
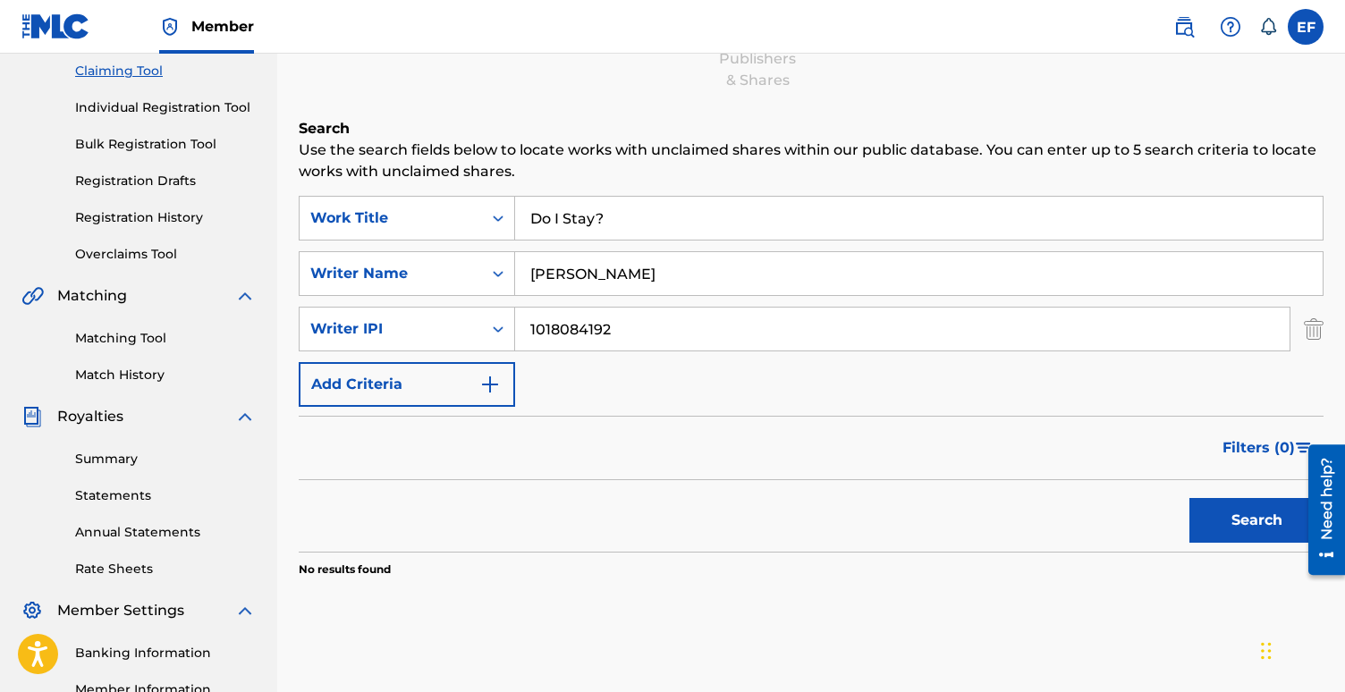
click at [1231, 524] on button "Search" at bounding box center [1256, 520] width 134 height 45
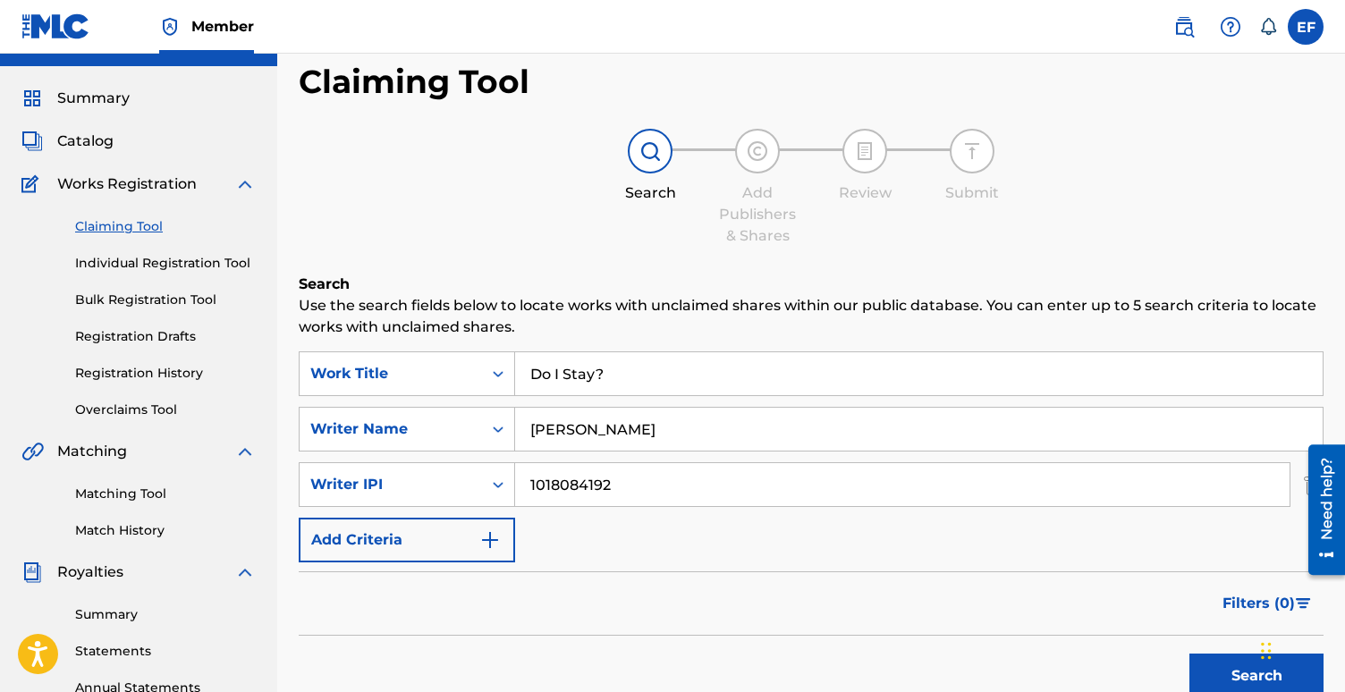
scroll to position [46, 0]
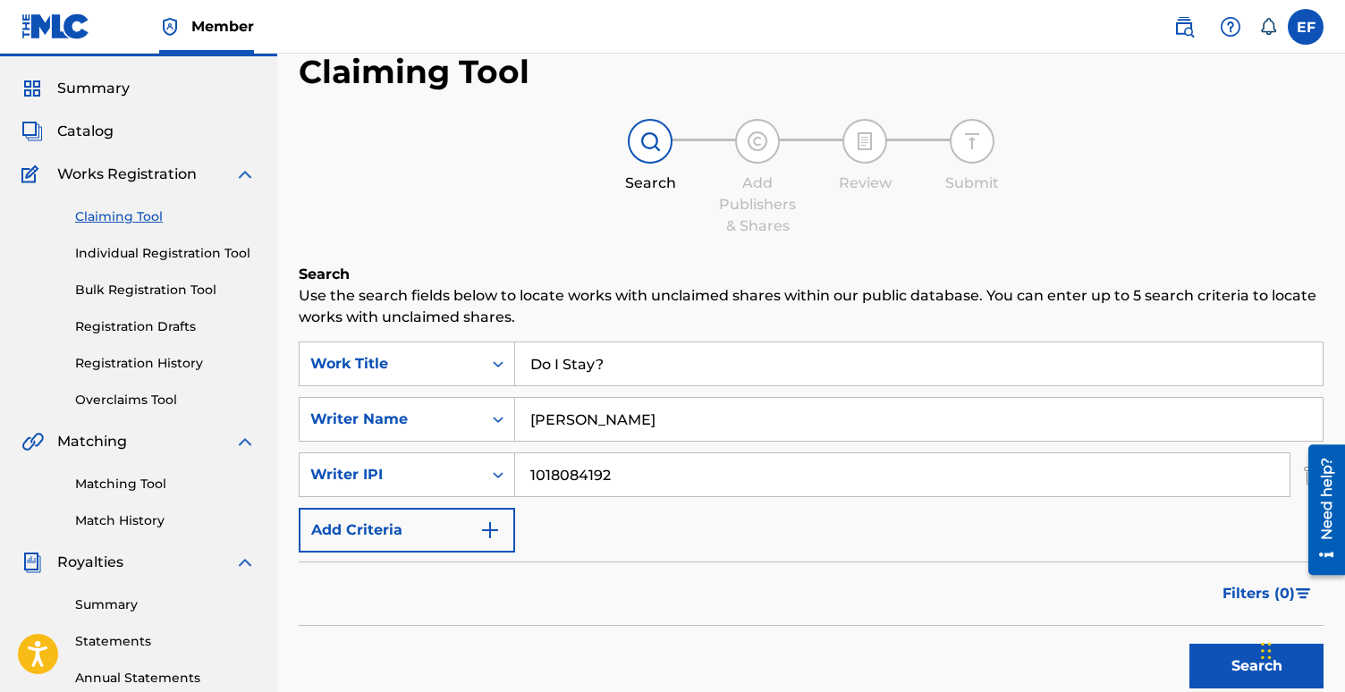
click at [158, 251] on link "Individual Registration Tool" at bounding box center [165, 253] width 181 height 19
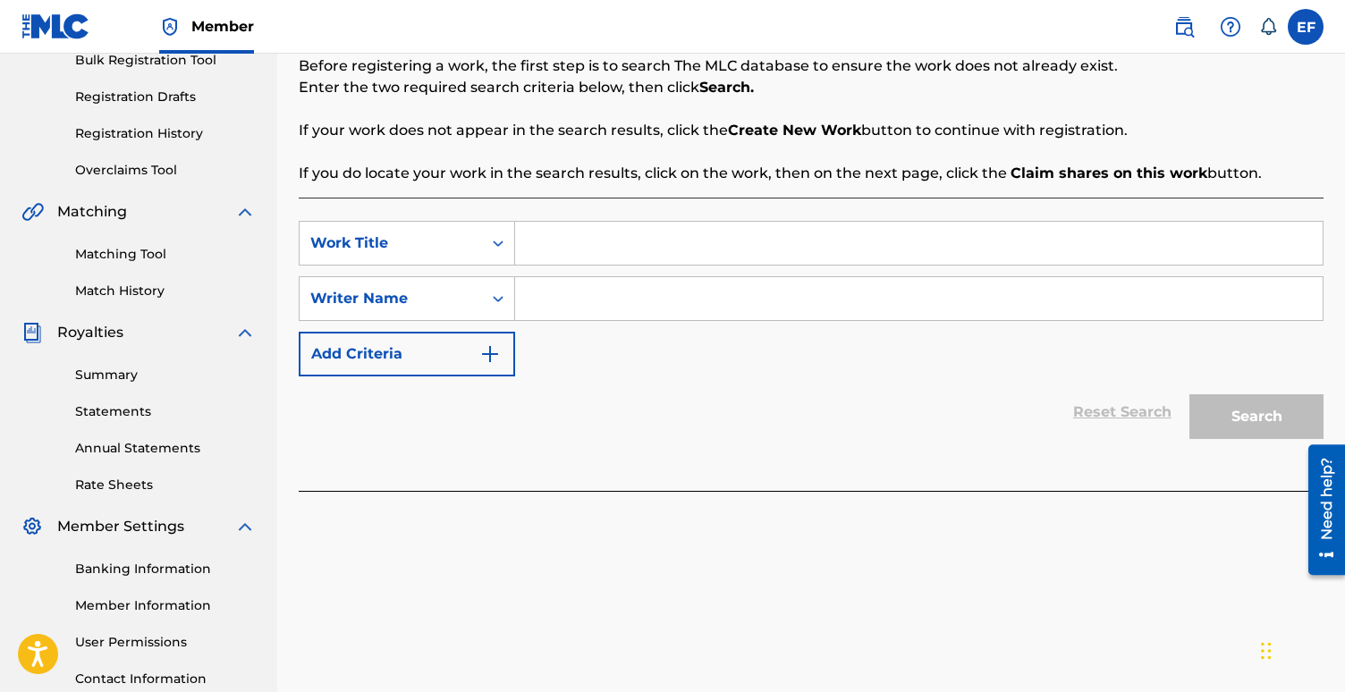
scroll to position [309, 0]
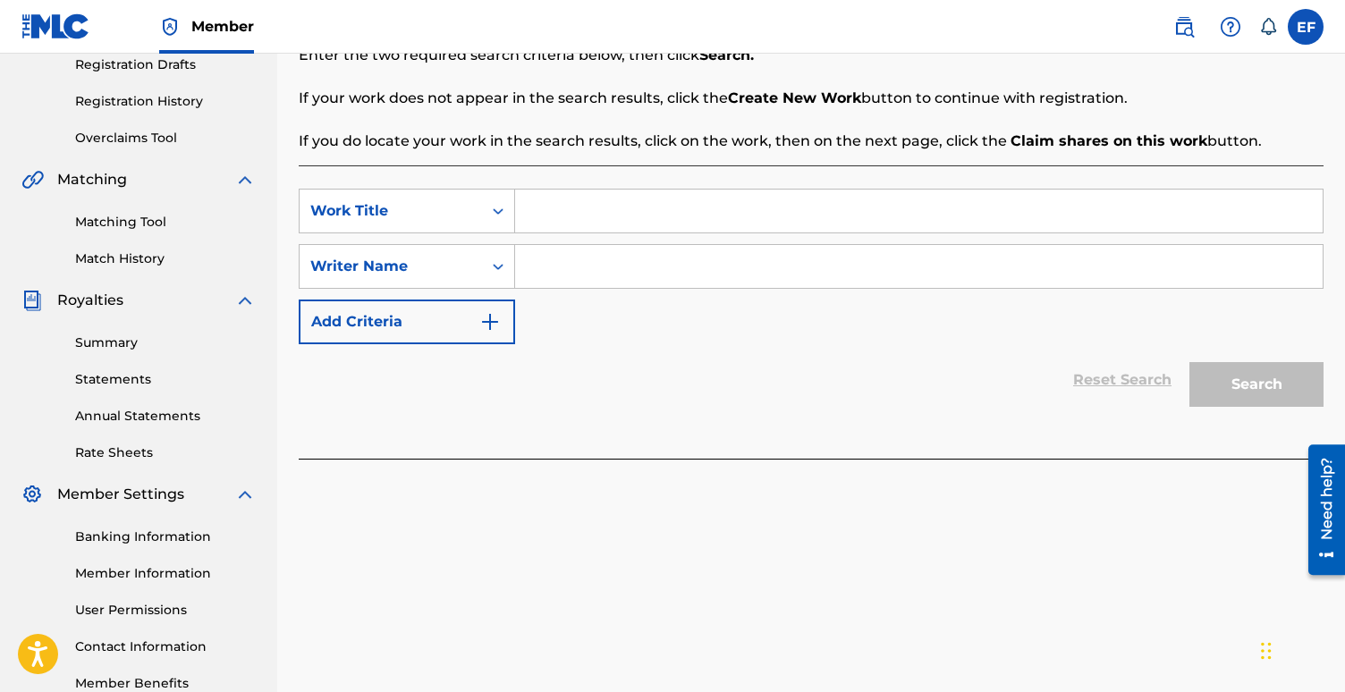
click at [587, 207] on input "Search Form" at bounding box center [918, 211] width 807 height 43
type input "Do I Stay?"
click at [564, 264] on input "Search Form" at bounding box center [918, 266] width 807 height 43
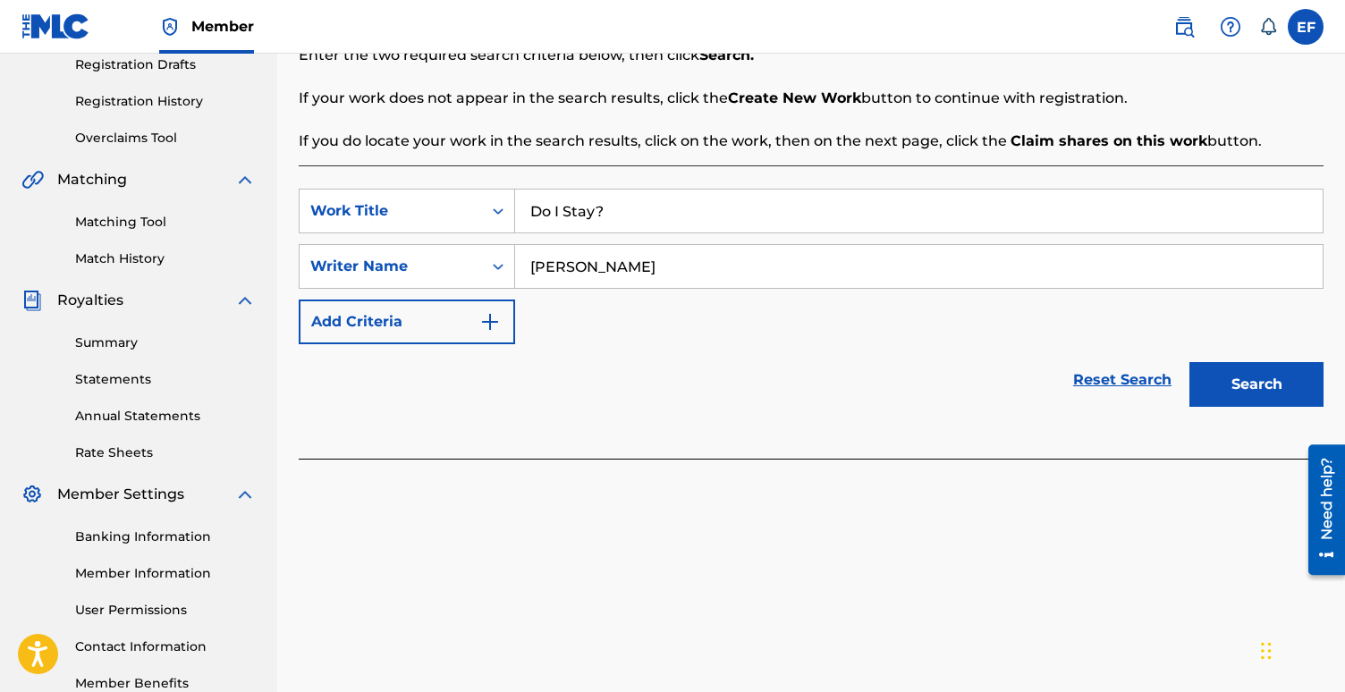
type input "[PERSON_NAME]"
click at [1221, 385] on button "Search" at bounding box center [1256, 384] width 134 height 45
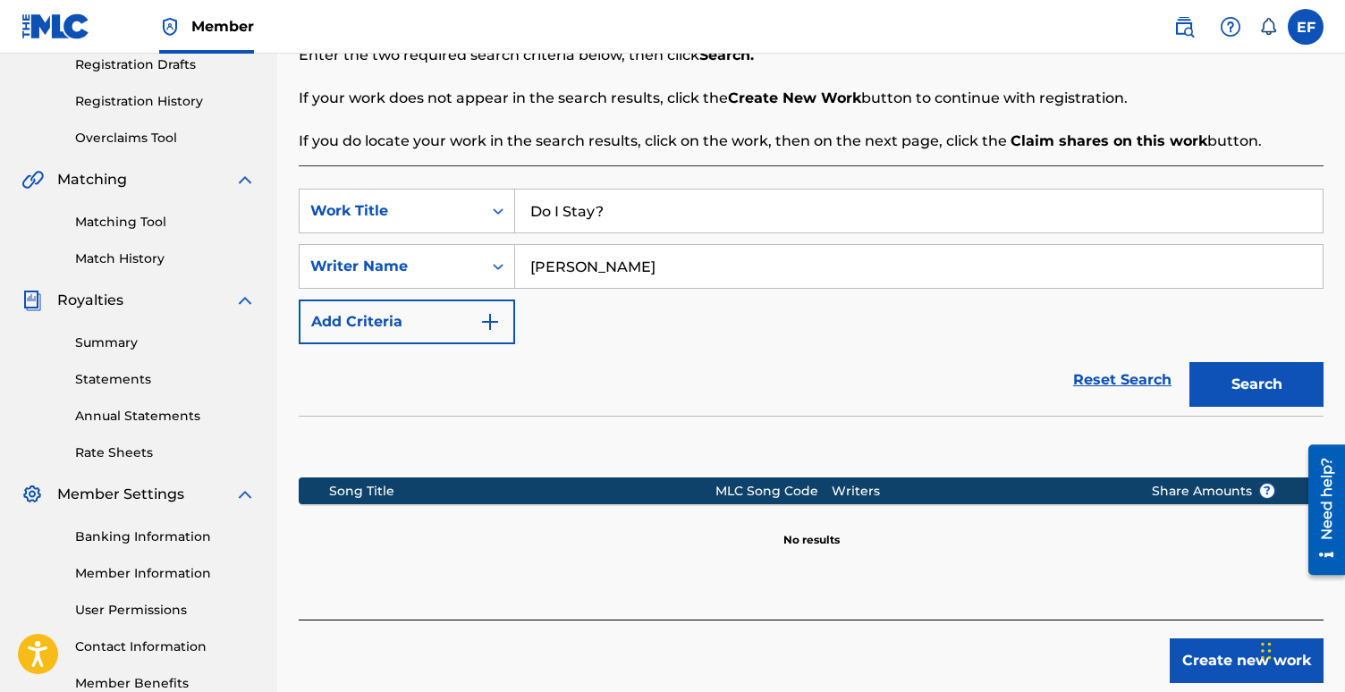
click at [1237, 652] on button "Create new work" at bounding box center [1247, 660] width 154 height 45
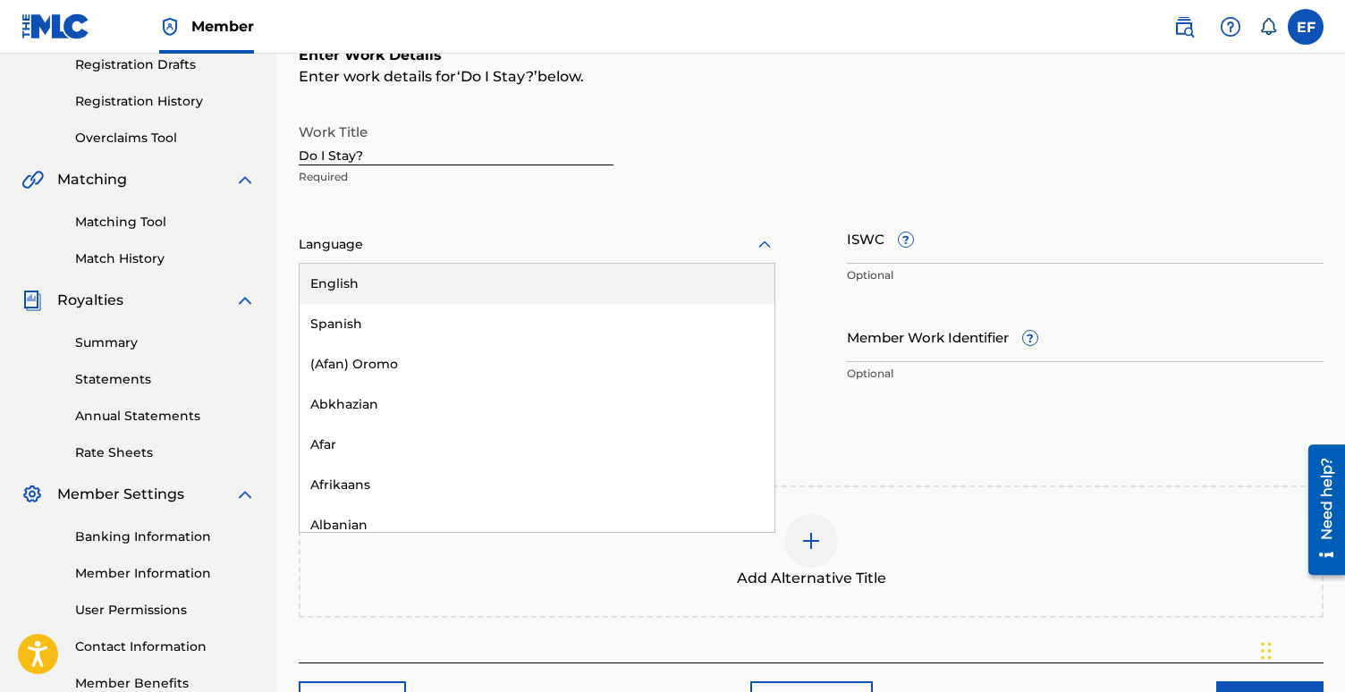
click at [731, 254] on div at bounding box center [537, 244] width 477 height 22
click at [639, 283] on div "English" at bounding box center [537, 284] width 475 height 40
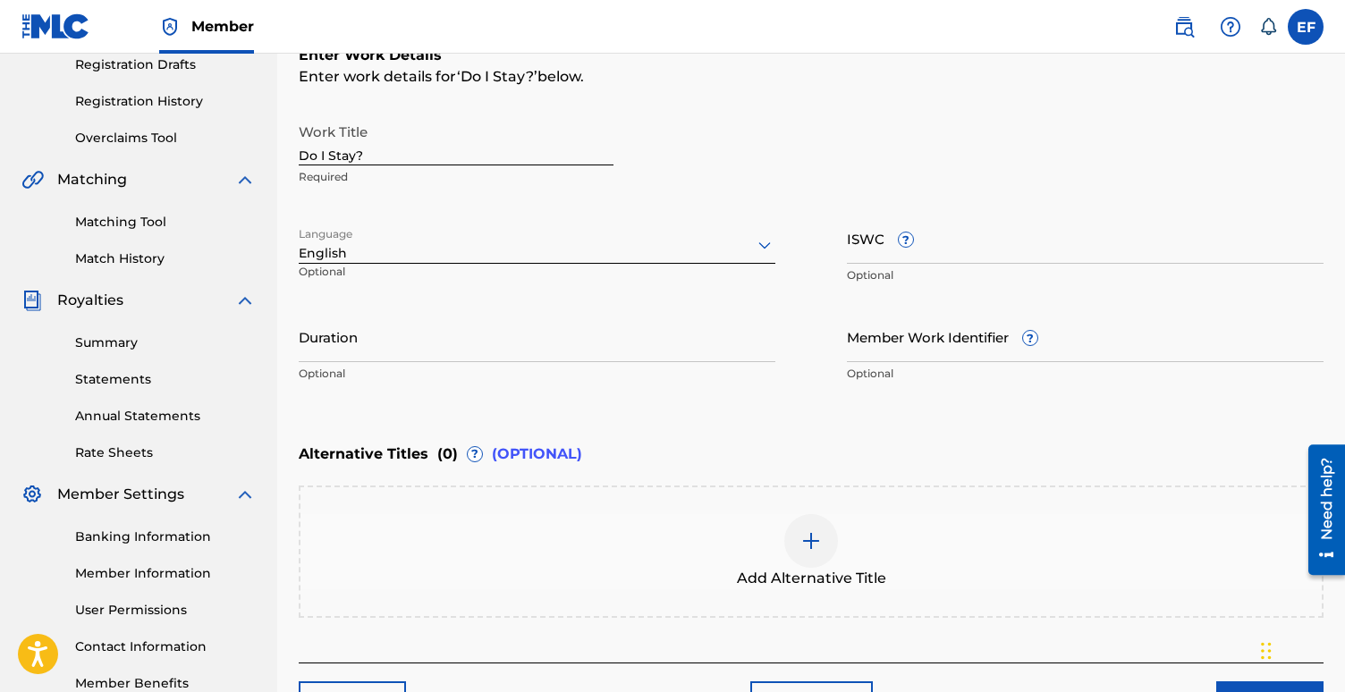
click at [939, 241] on input "ISWC ?" at bounding box center [1085, 238] width 477 height 51
paste input "T3243089121"
type input "T3243089121"
click at [529, 351] on input "Duration" at bounding box center [537, 336] width 477 height 51
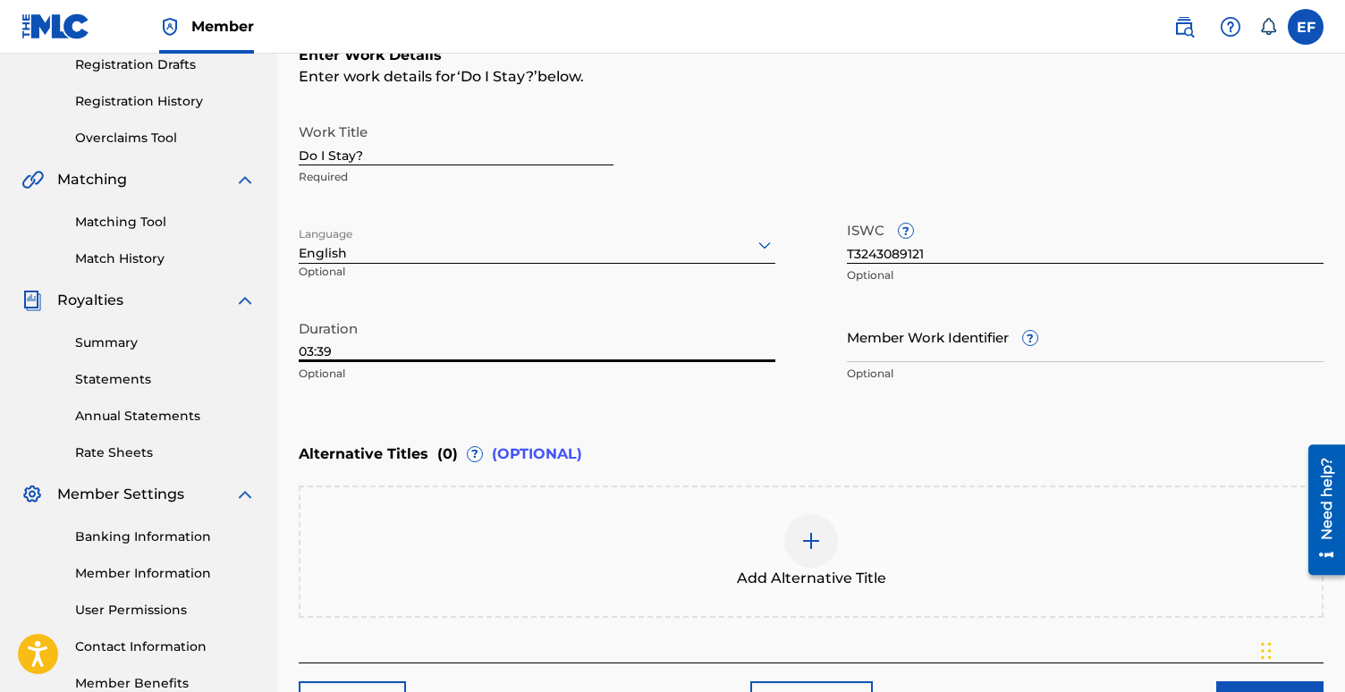
type input "03:39"
click at [915, 335] on input "Member Work Identifier ?" at bounding box center [1085, 336] width 477 height 51
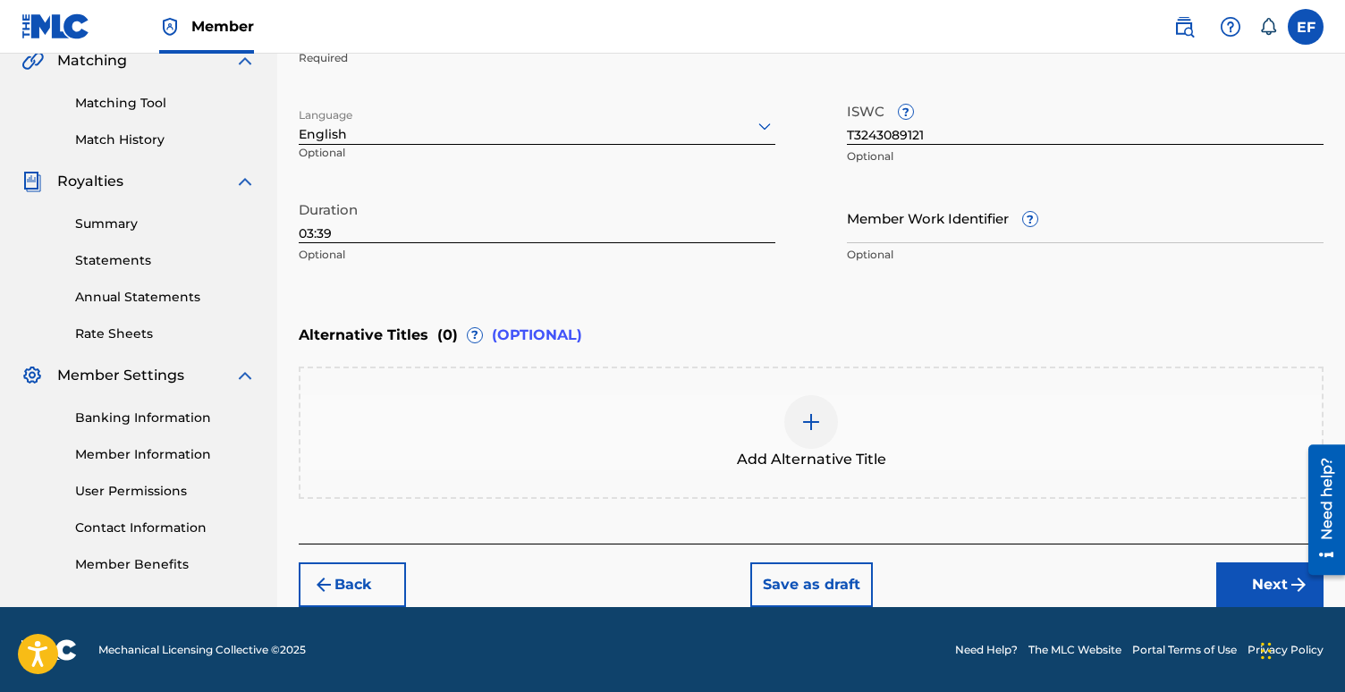
click at [1255, 588] on button "Next" at bounding box center [1269, 584] width 107 height 45
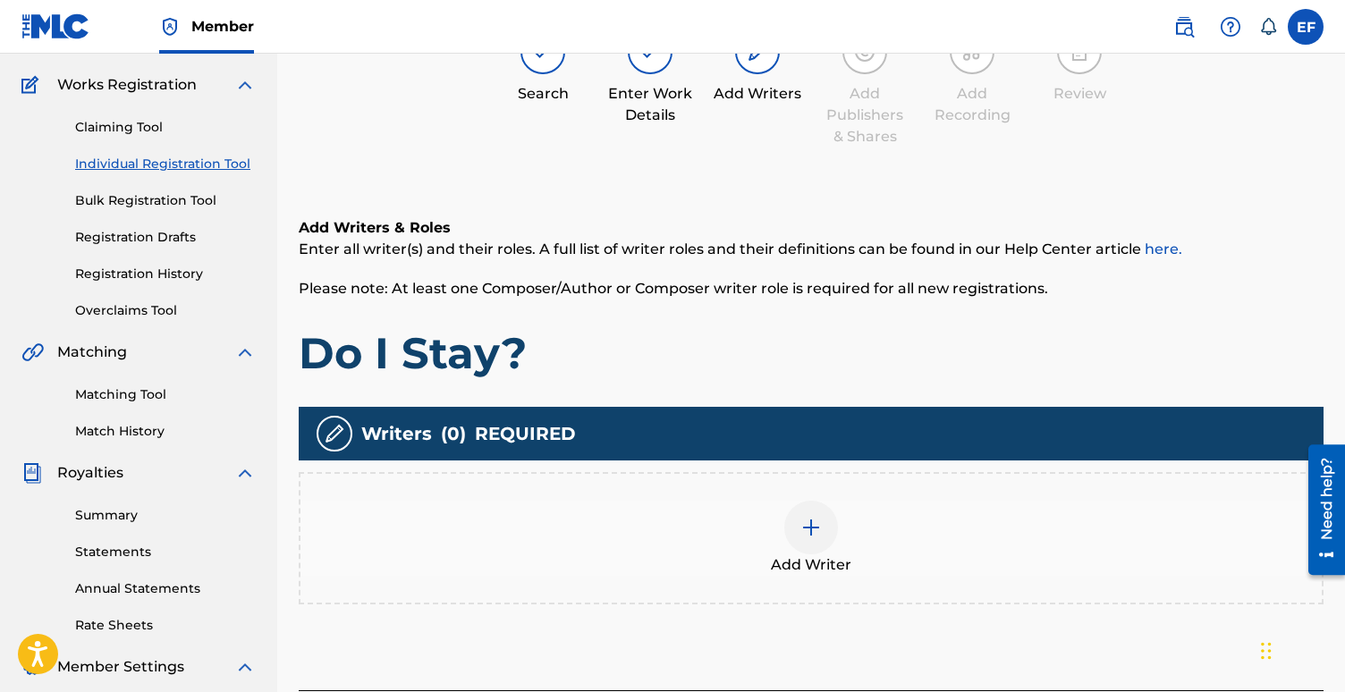
scroll to position [148, 0]
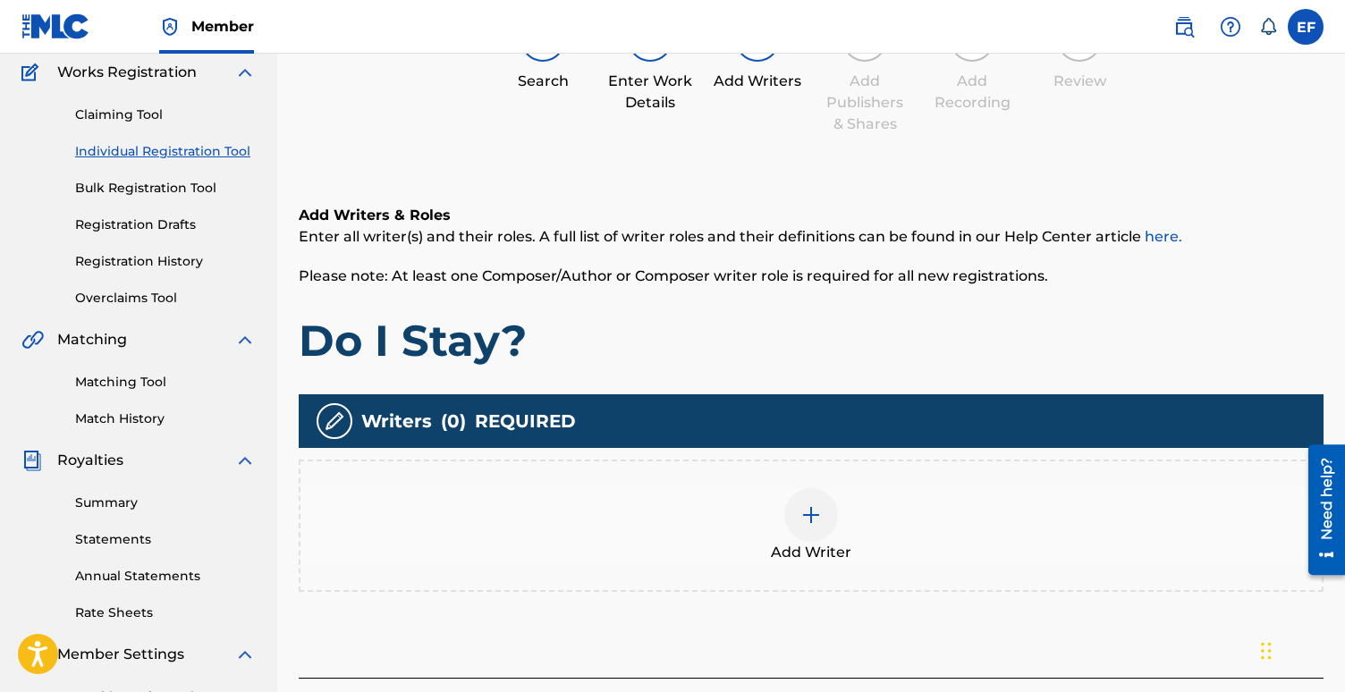
click at [828, 511] on div at bounding box center [811, 515] width 54 height 54
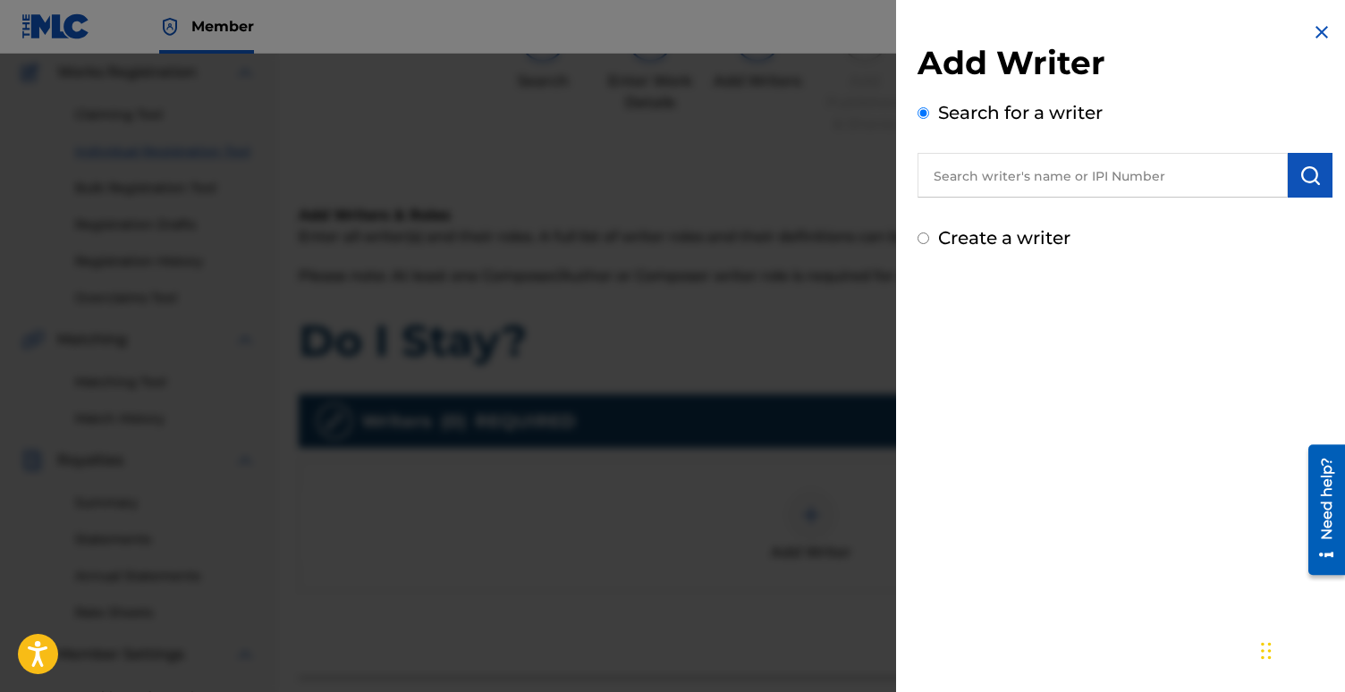
click at [1048, 170] on input "text" at bounding box center [1102, 175] width 370 height 45
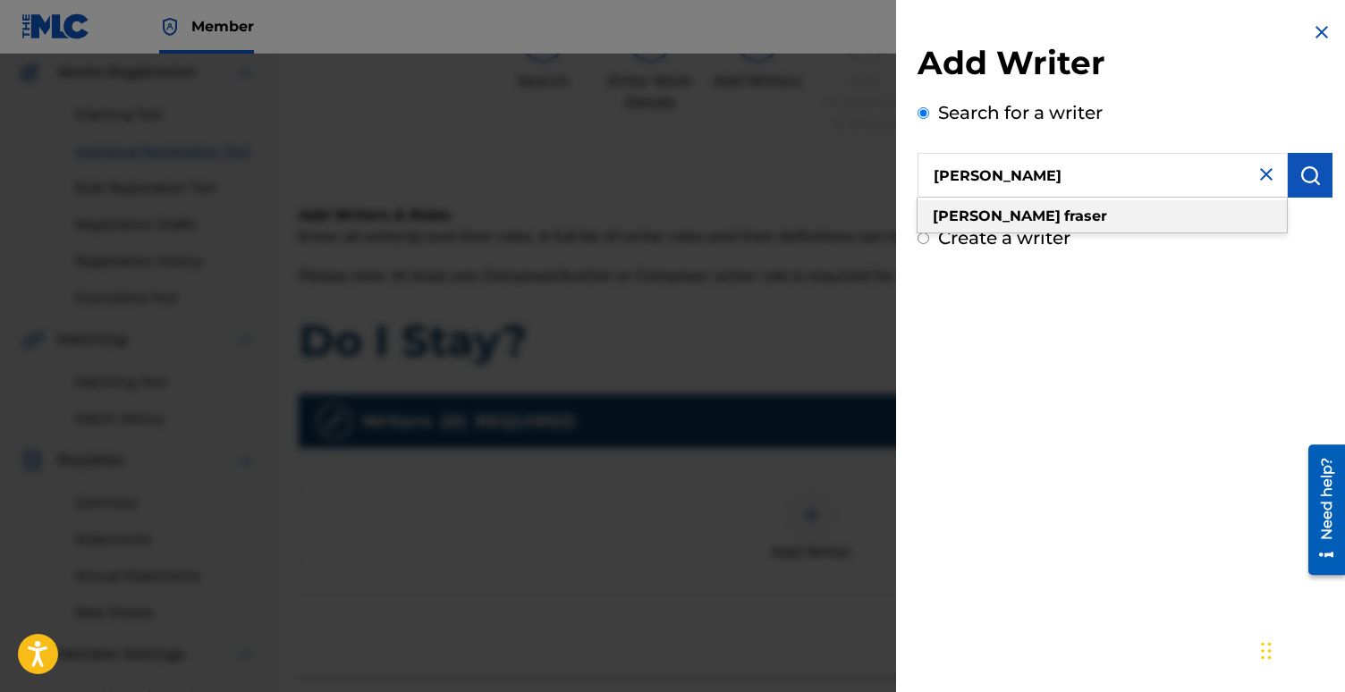
click at [1051, 213] on div "[PERSON_NAME]" at bounding box center [1101, 216] width 369 height 32
type input "[PERSON_NAME]"
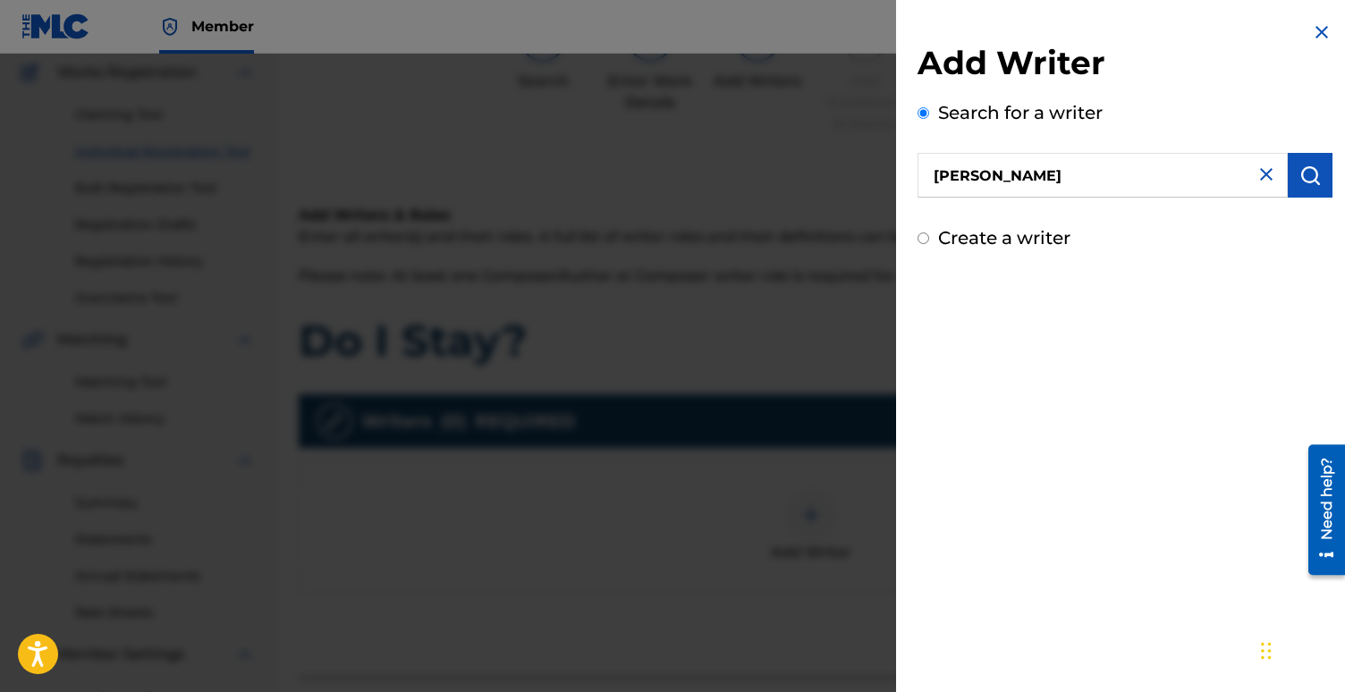
click at [1296, 189] on button "submit" at bounding box center [1310, 175] width 45 height 45
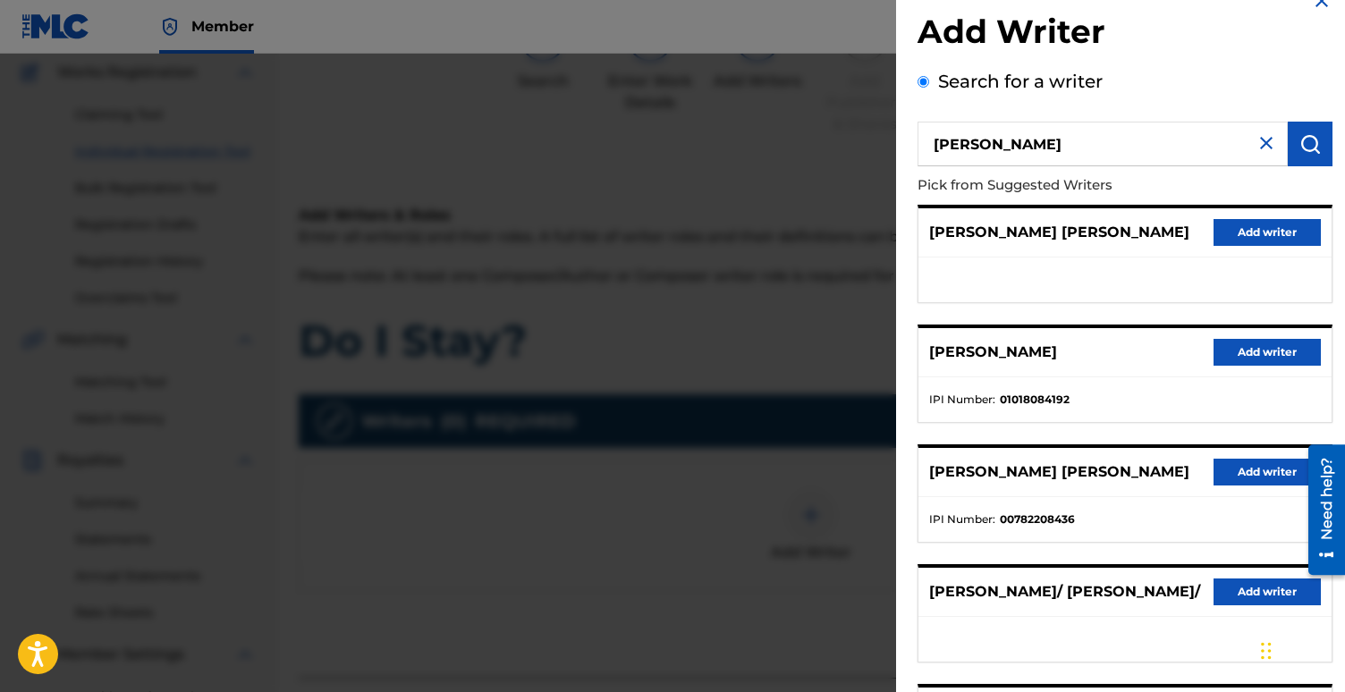
scroll to position [13, 0]
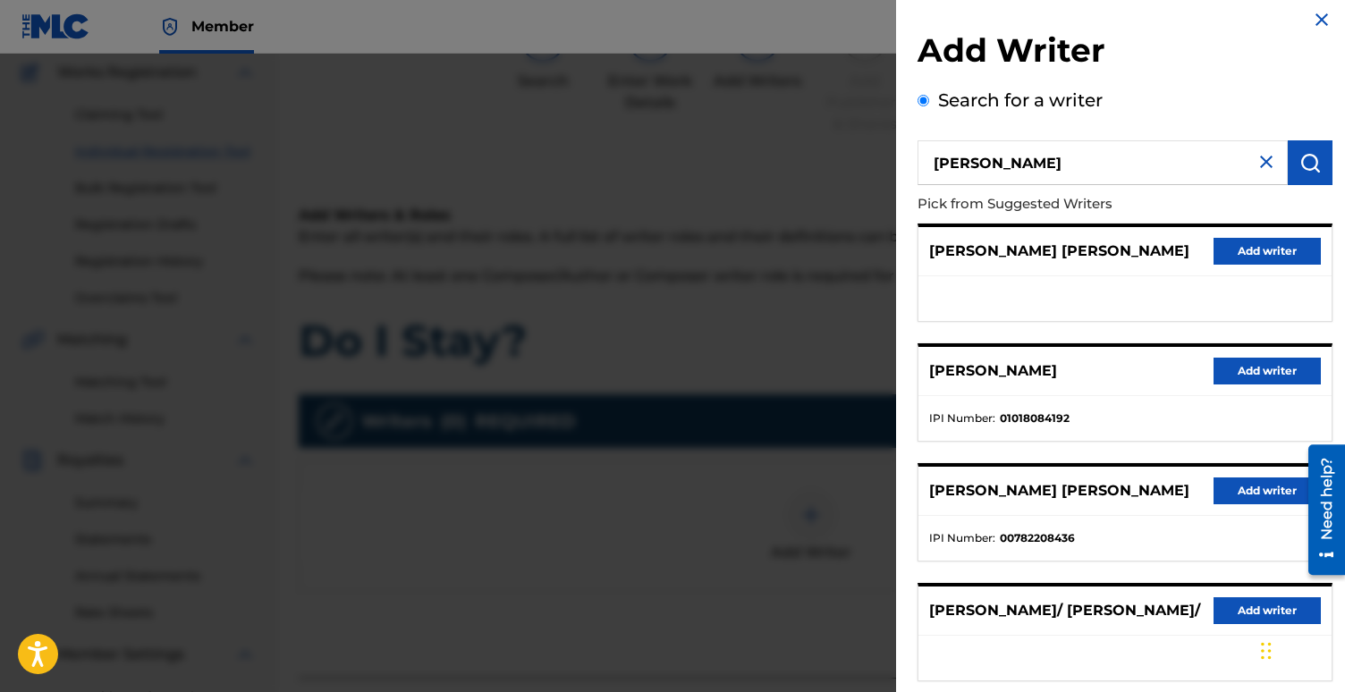
click at [1248, 368] on button "Add writer" at bounding box center [1266, 371] width 107 height 27
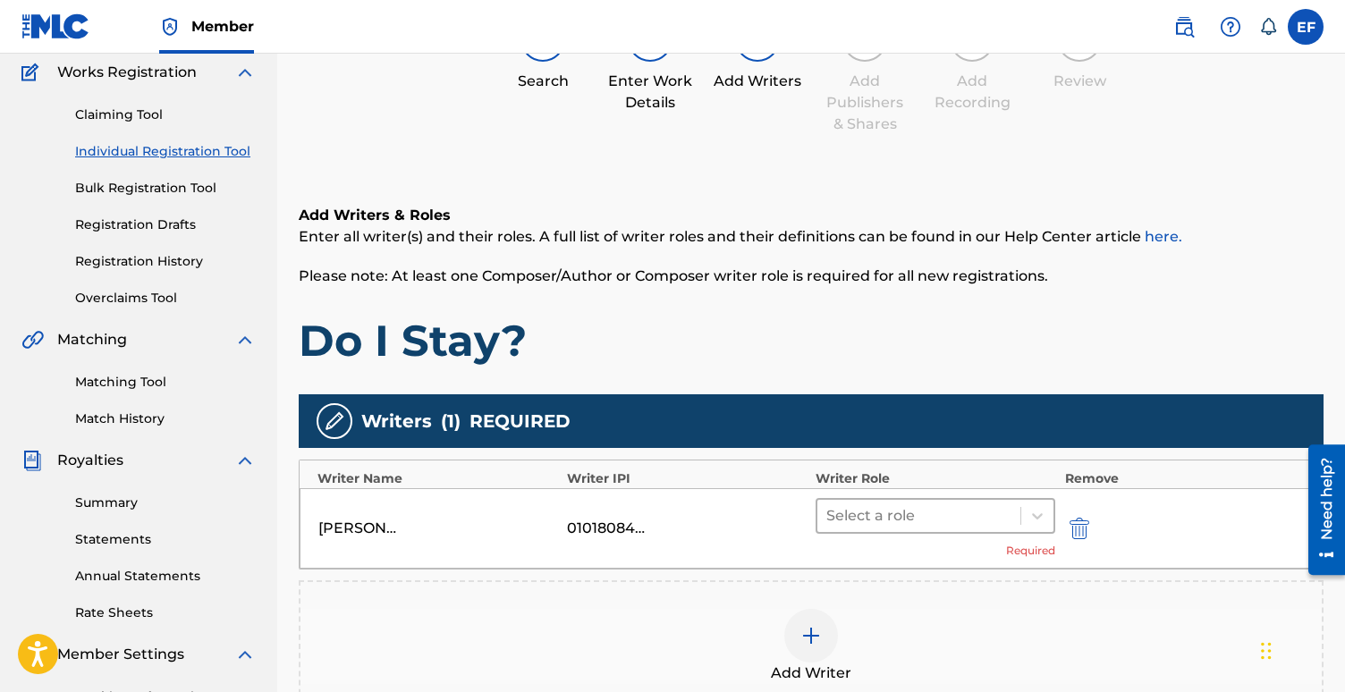
click at [973, 528] on div at bounding box center [918, 515] width 185 height 25
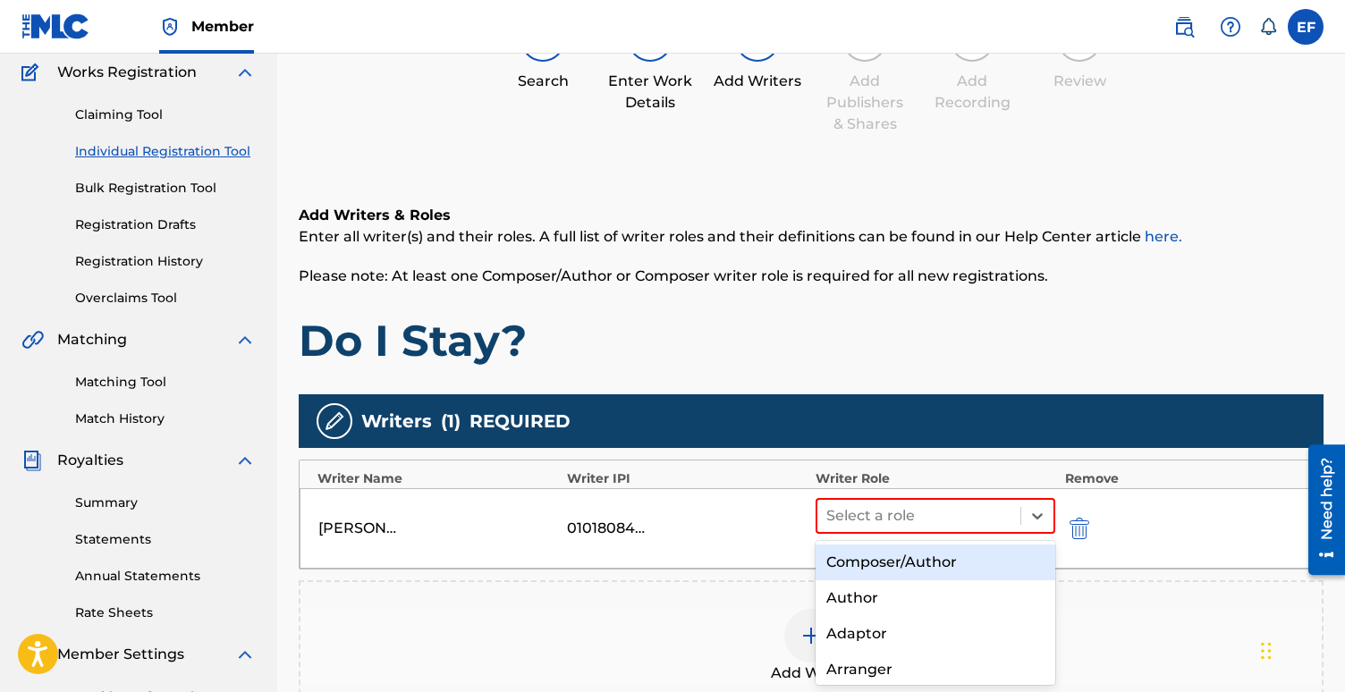
click at [943, 565] on div "Composer/Author" at bounding box center [936, 563] width 240 height 36
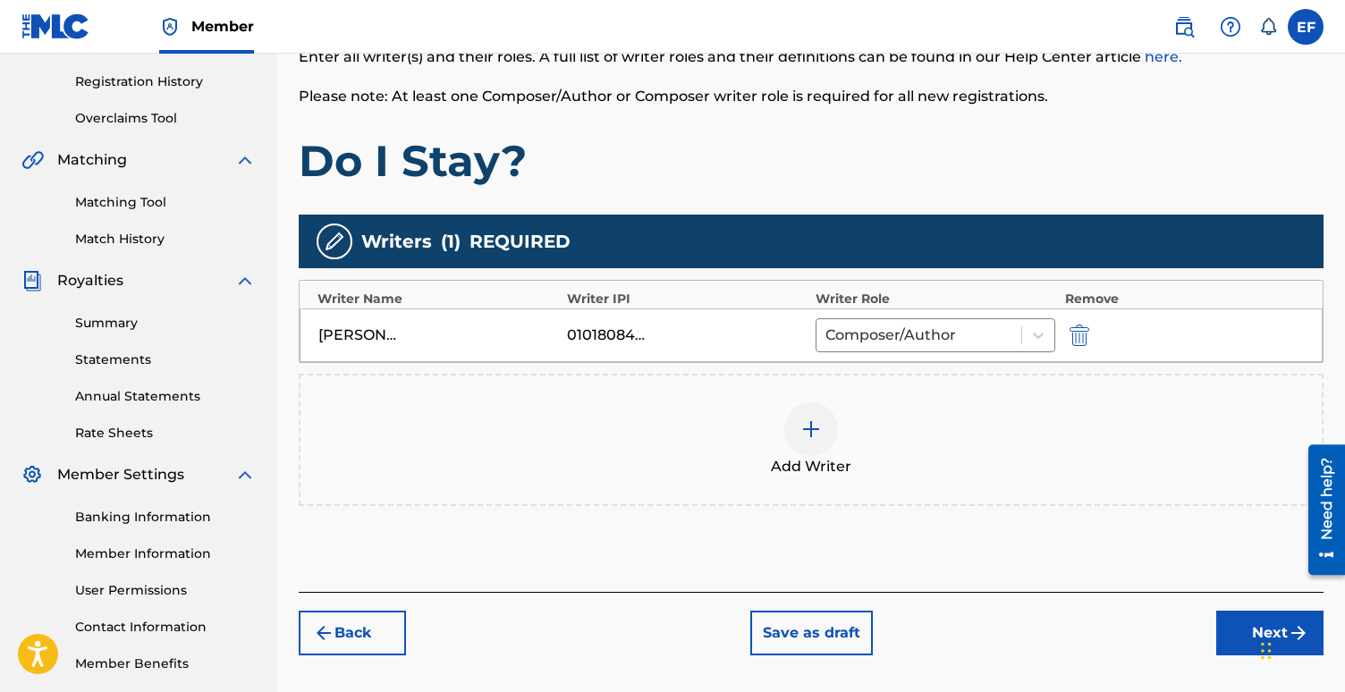
scroll to position [417, 0]
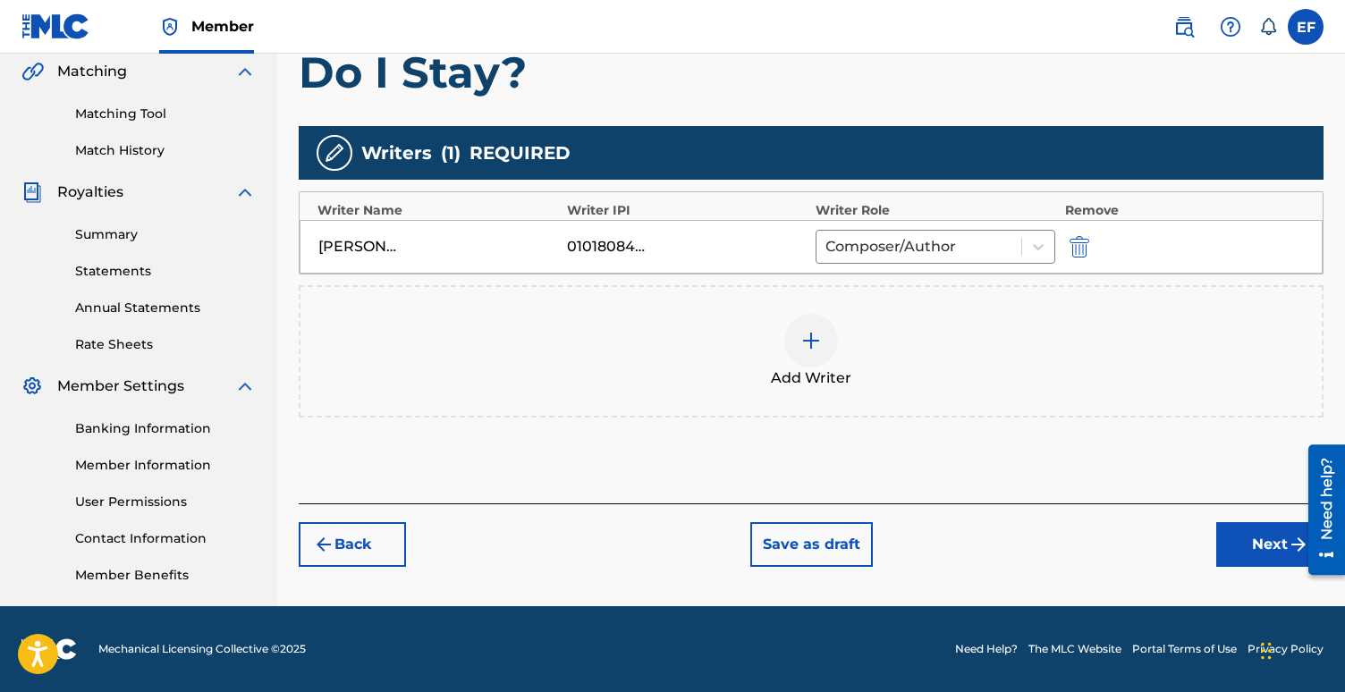
click at [1244, 539] on button "Next" at bounding box center [1269, 544] width 107 height 45
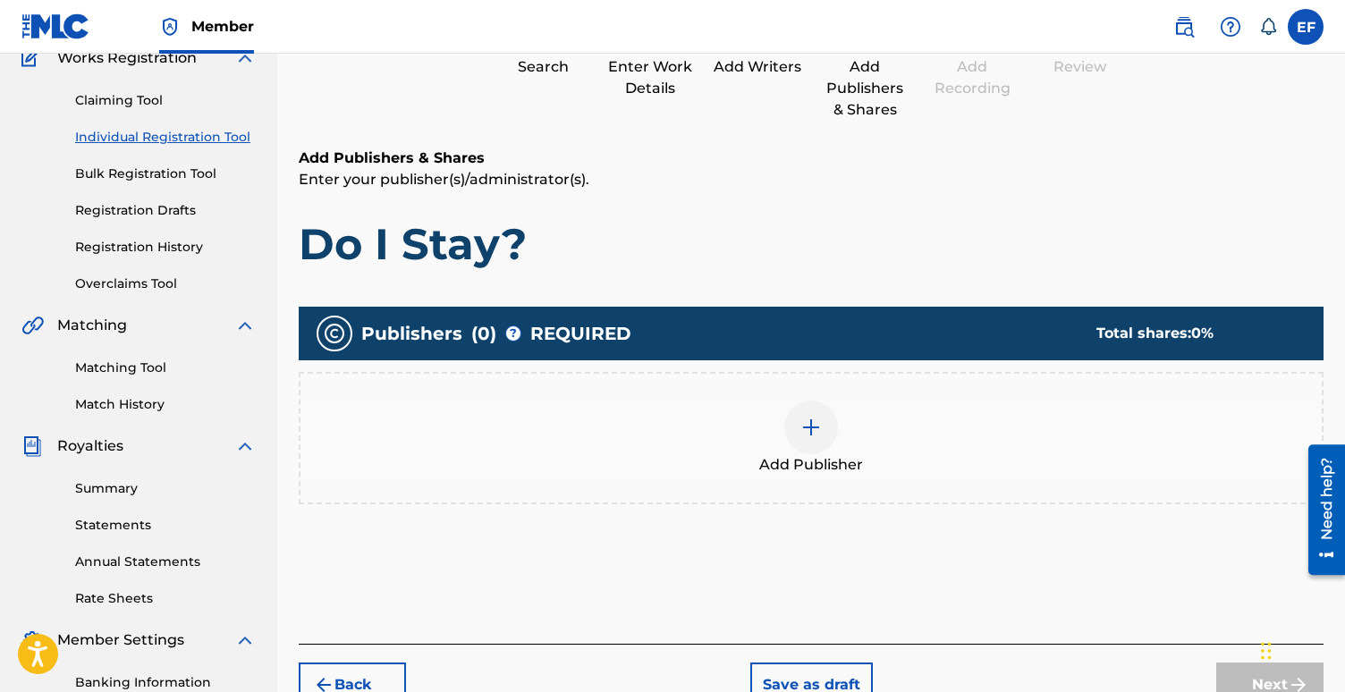
scroll to position [165, 0]
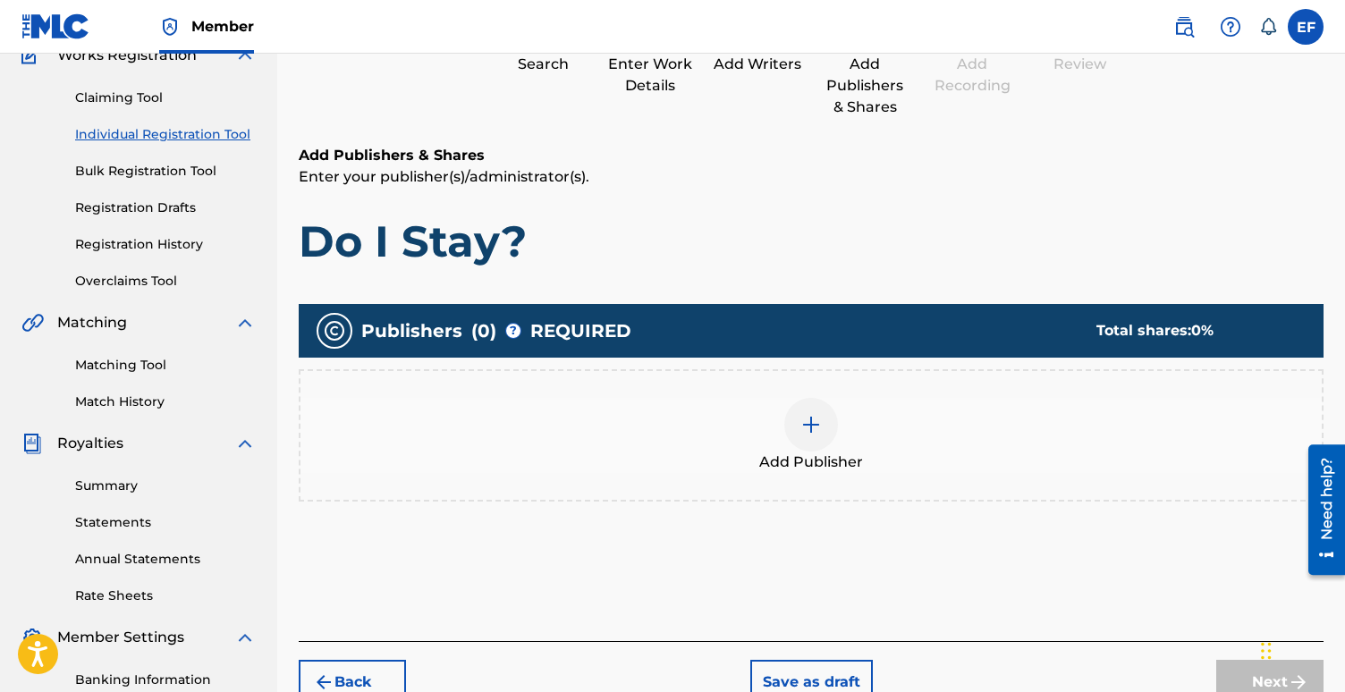
click at [804, 427] on img at bounding box center [810, 424] width 21 height 21
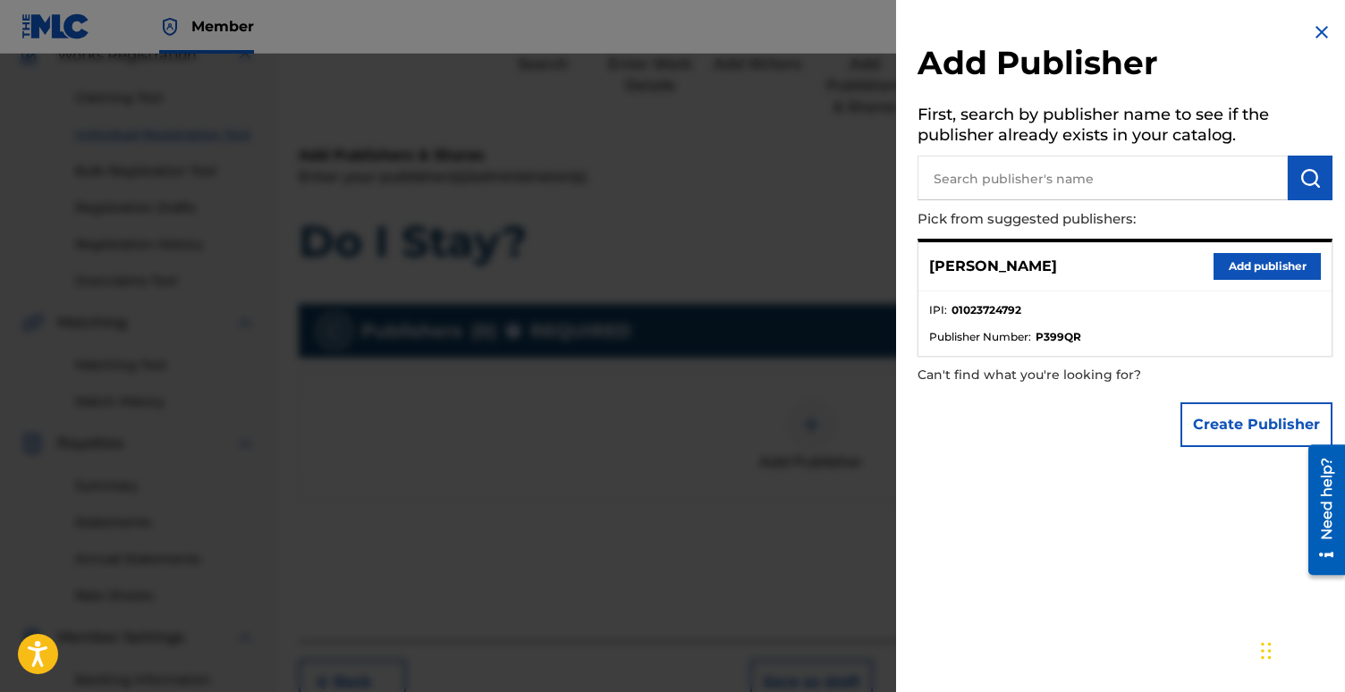
click at [1025, 169] on input "text" at bounding box center [1102, 178] width 370 height 45
type input "fraser publishing"
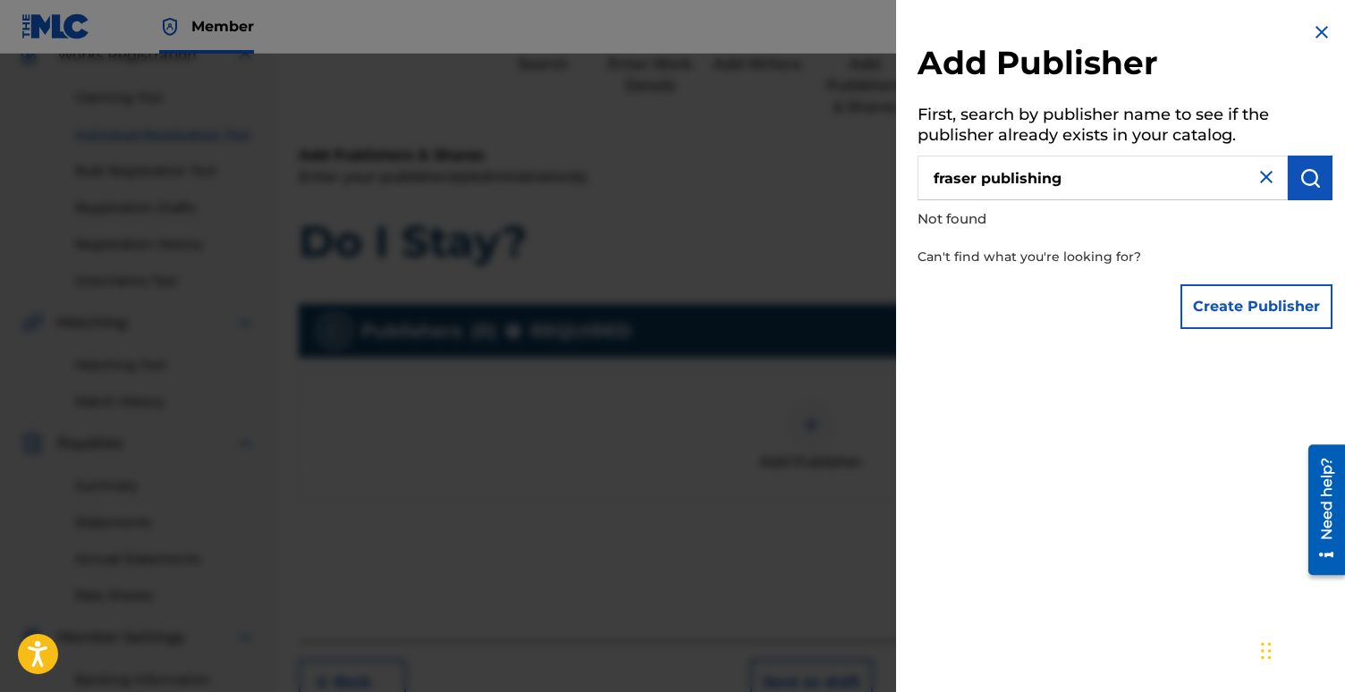
click at [1227, 305] on button "Create Publisher" at bounding box center [1256, 306] width 152 height 45
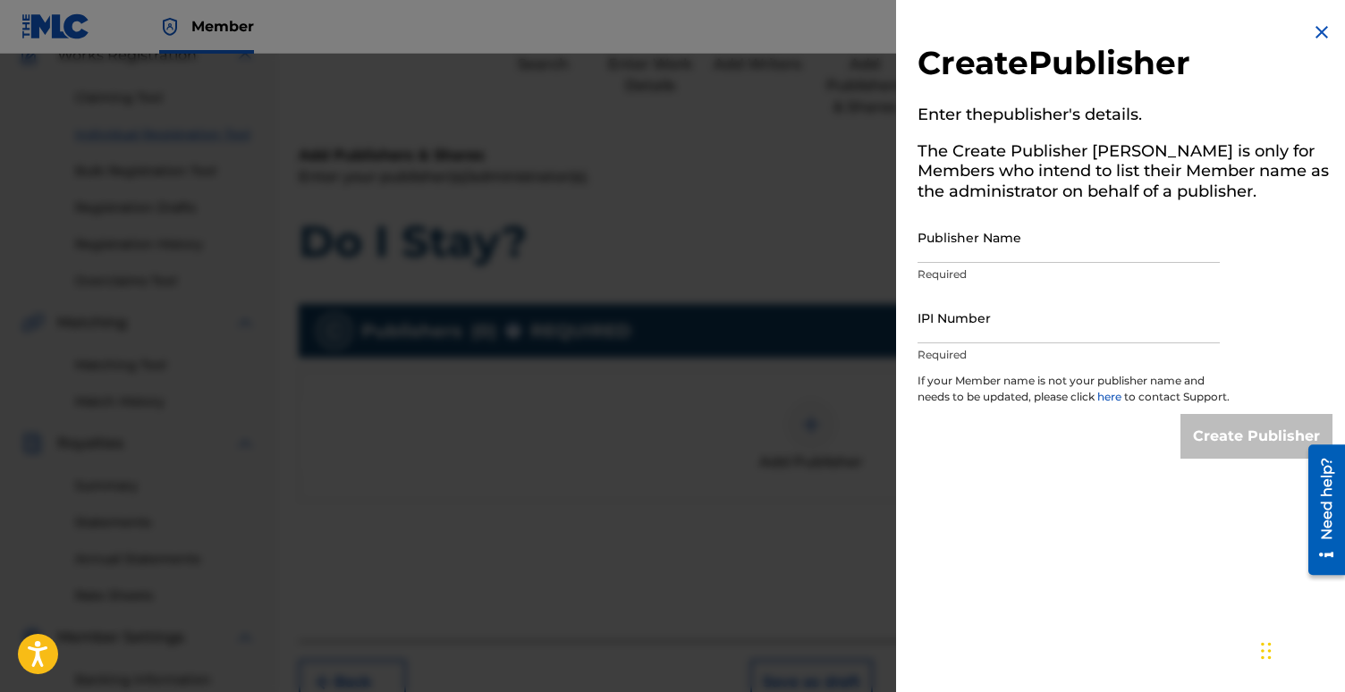
click at [1311, 29] on img at bounding box center [1321, 31] width 21 height 21
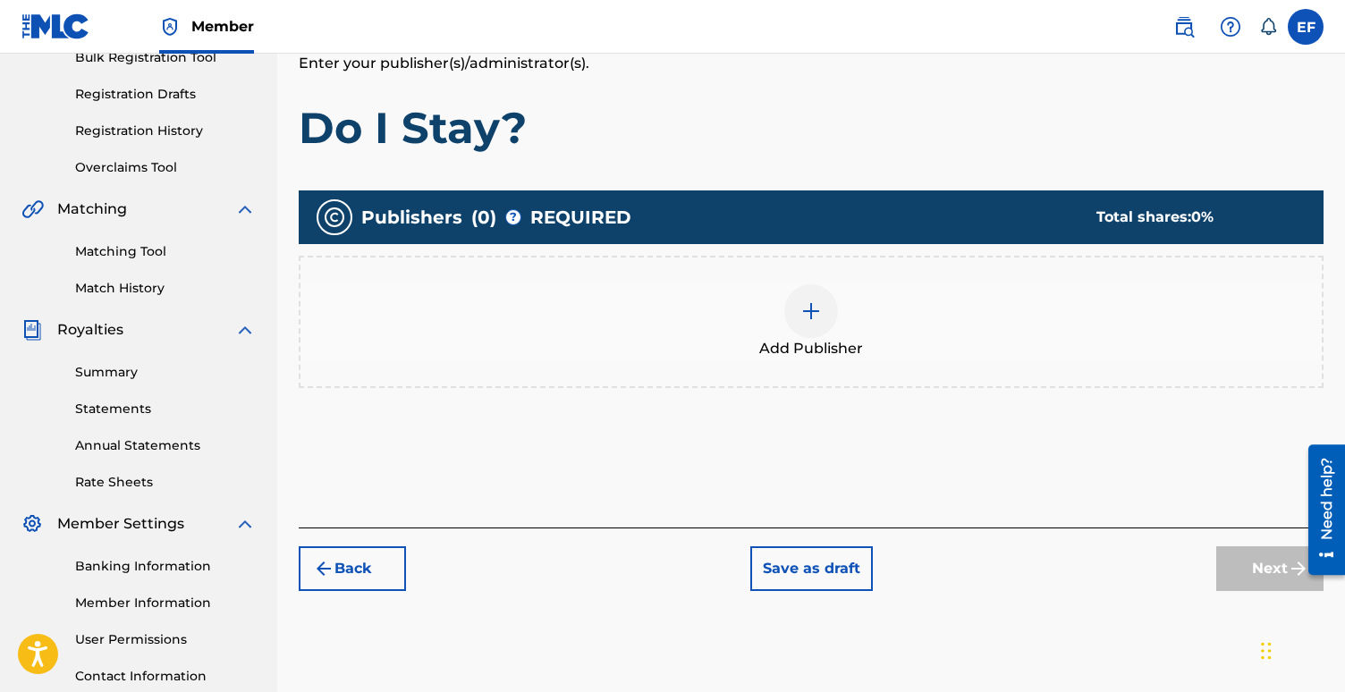
scroll to position [288, 0]
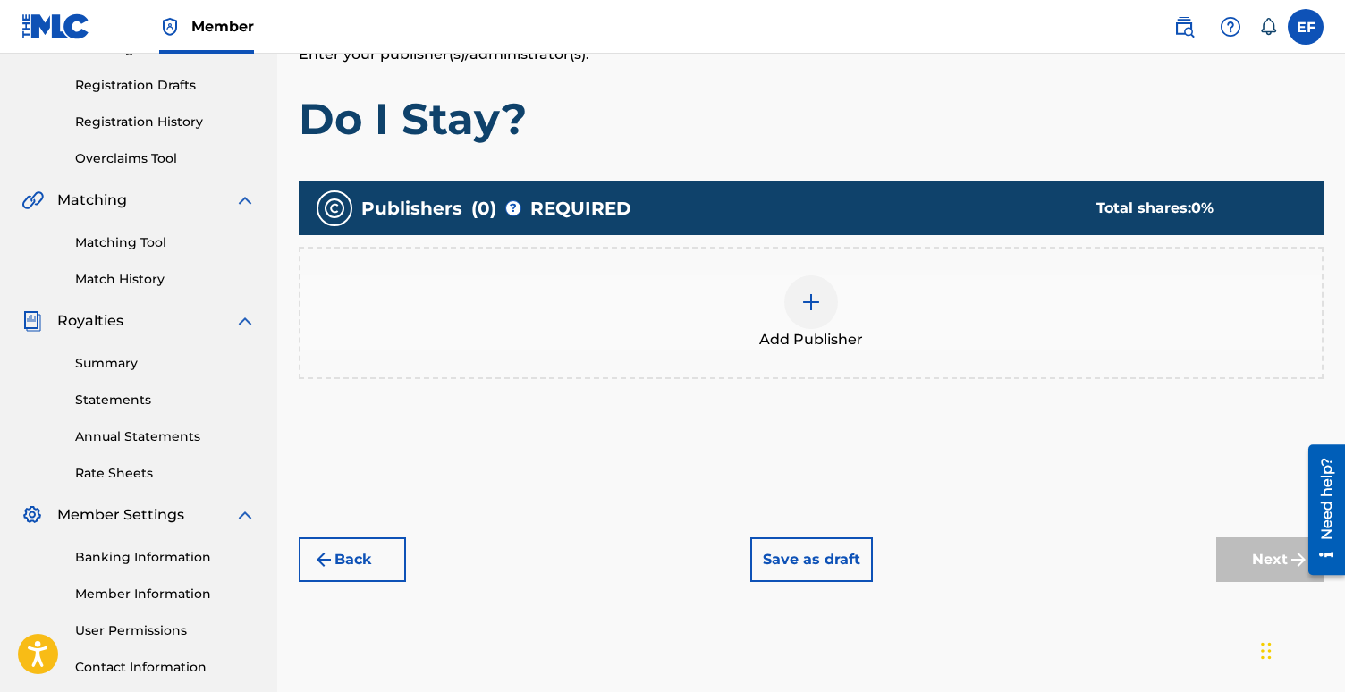
click at [803, 299] on img at bounding box center [810, 302] width 21 height 21
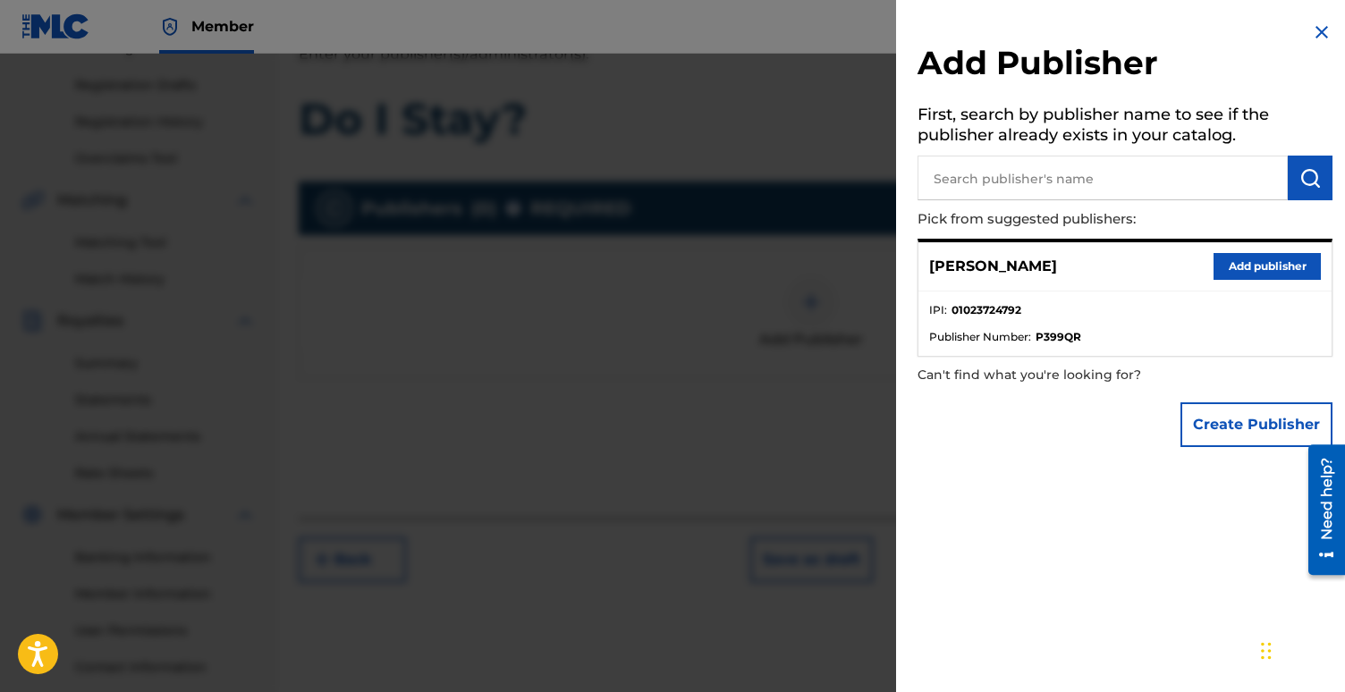
click at [1268, 269] on button "Add publisher" at bounding box center [1266, 266] width 107 height 27
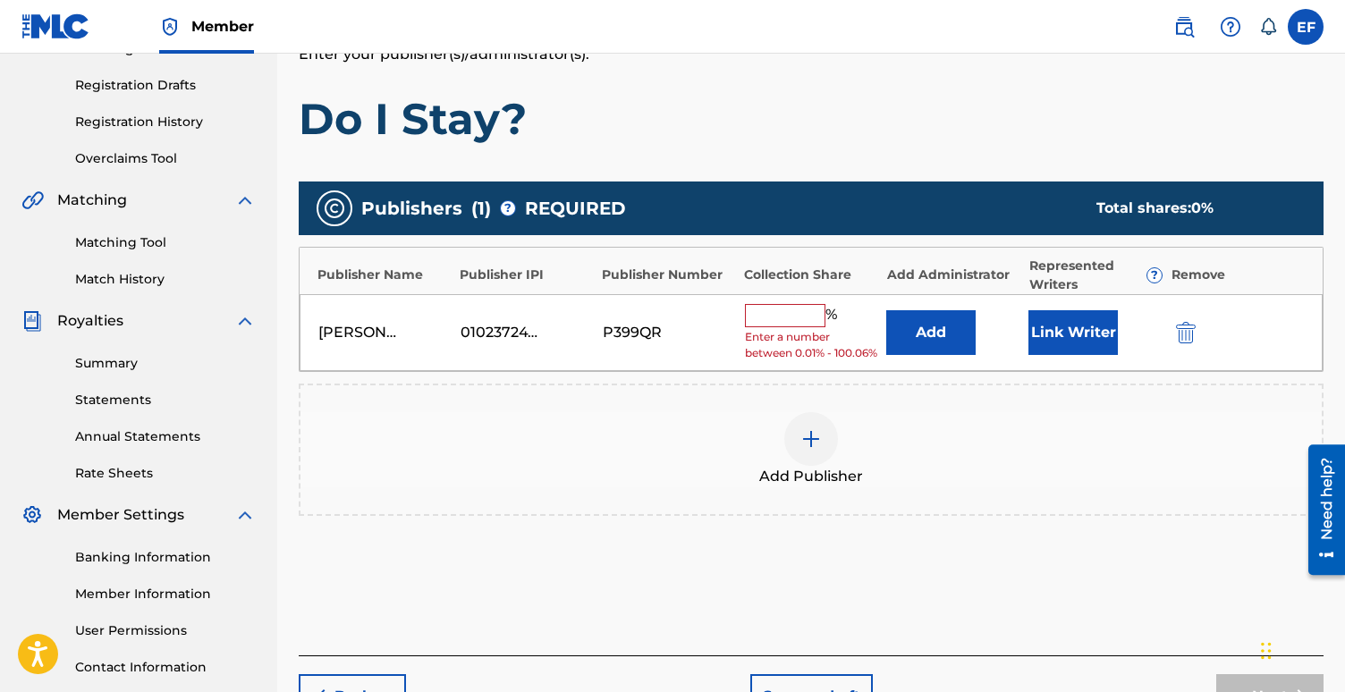
click at [789, 318] on input "text" at bounding box center [785, 315] width 80 height 23
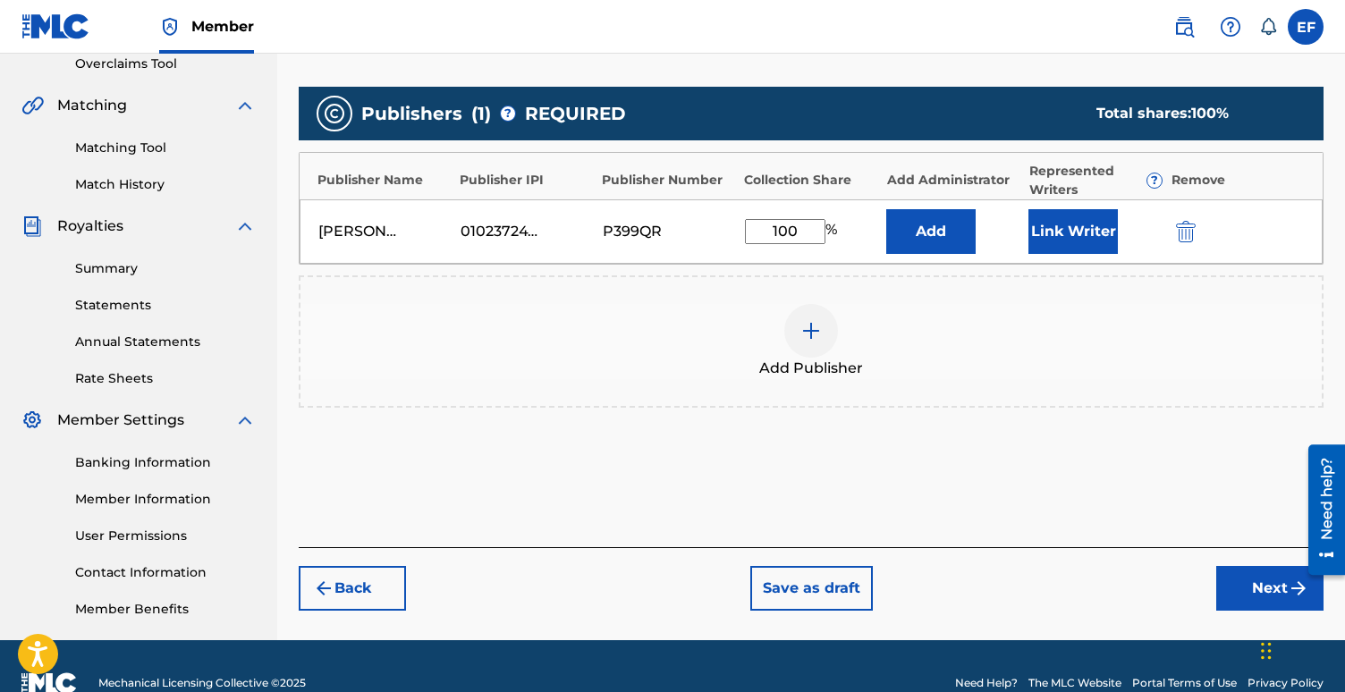
scroll to position [389, 0]
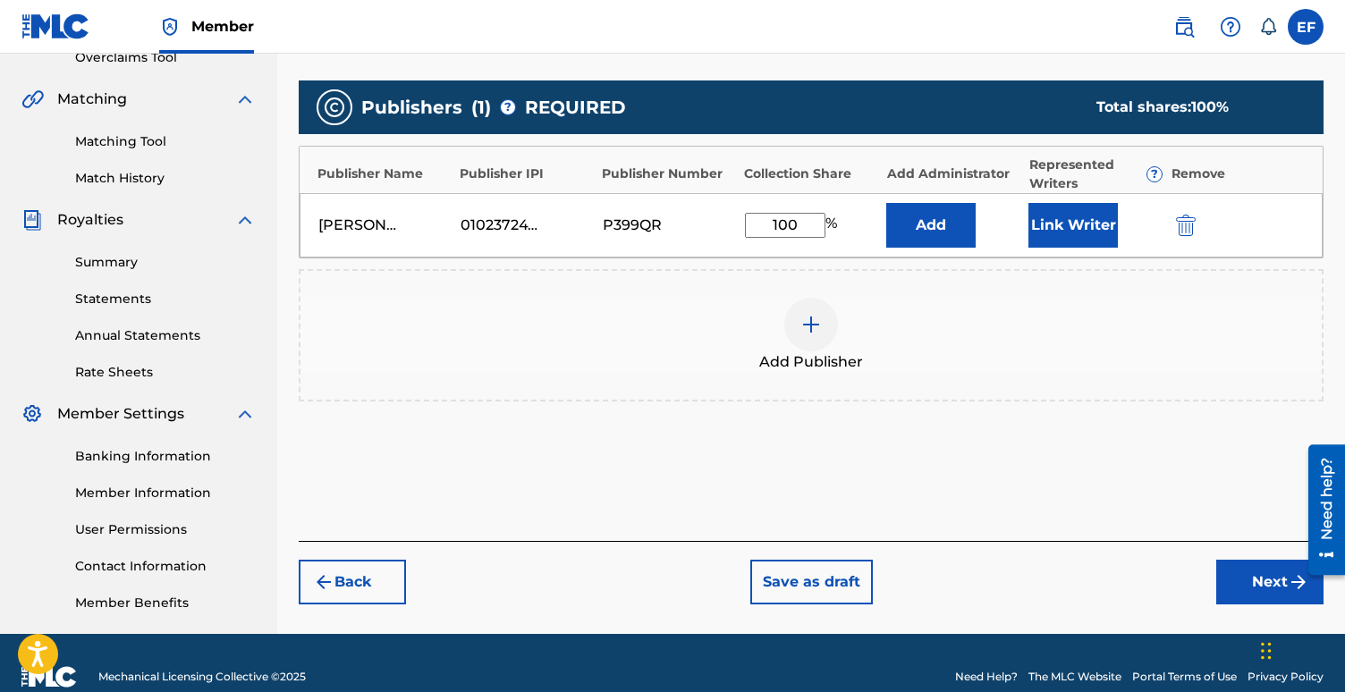
type input "100"
click at [1247, 587] on button "Next" at bounding box center [1269, 582] width 107 height 45
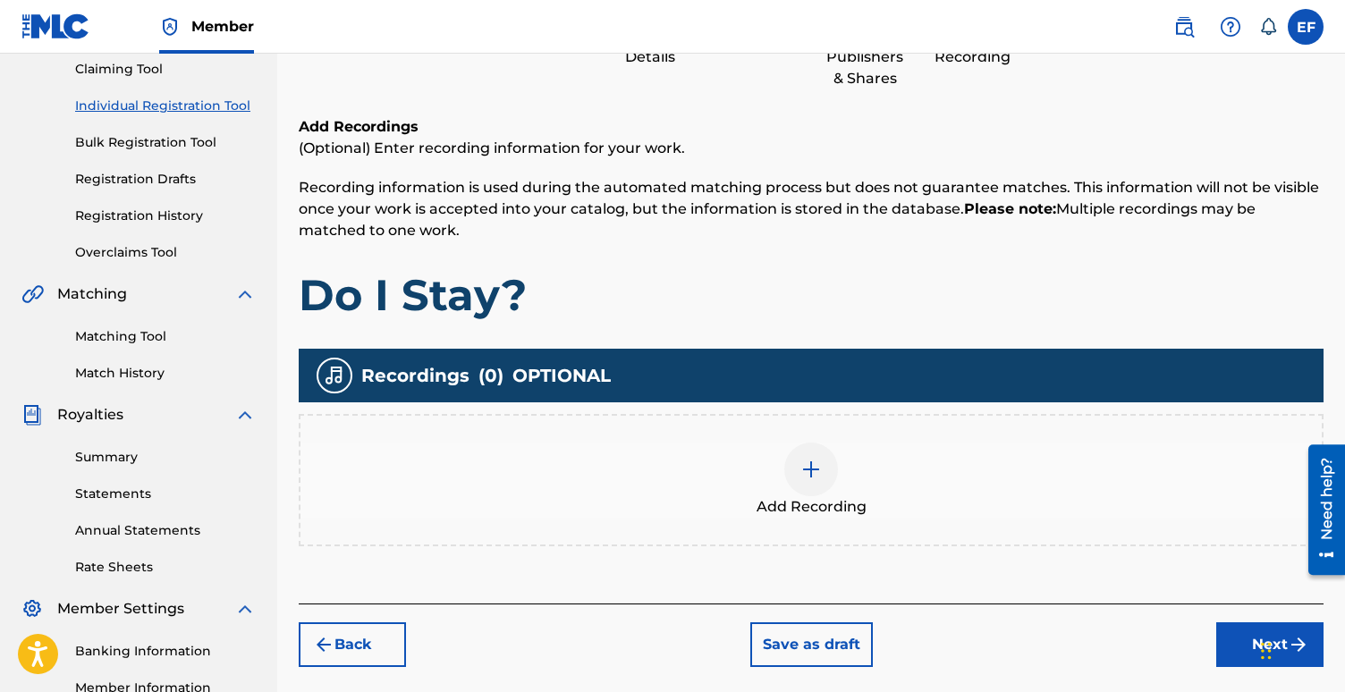
scroll to position [222, 0]
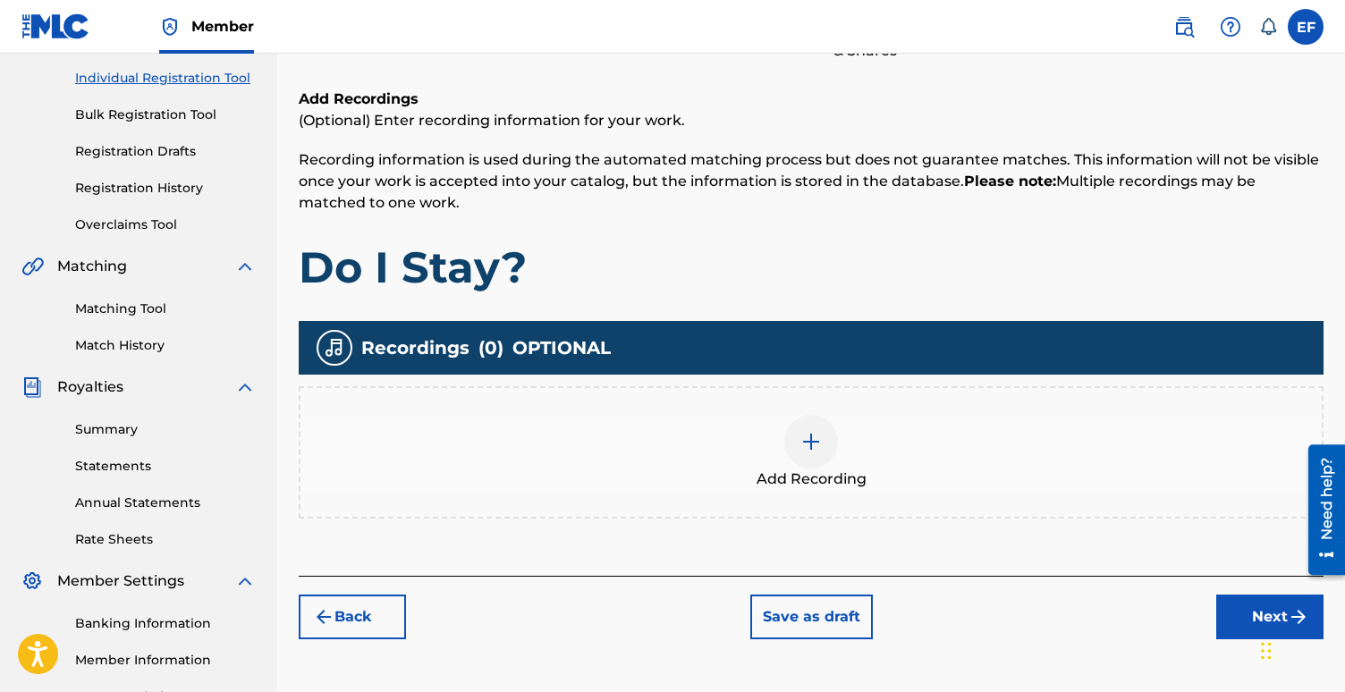
click at [796, 438] on div at bounding box center [811, 442] width 54 height 54
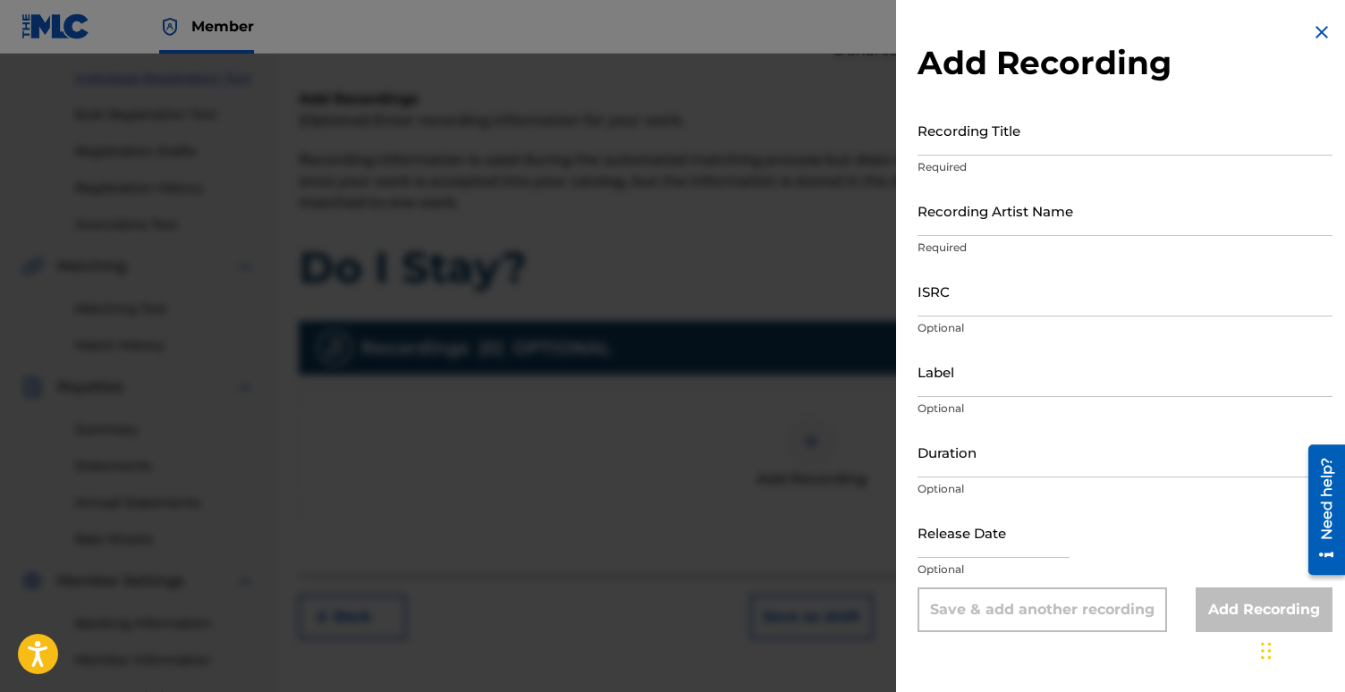
click at [1015, 137] on input "Recording Title" at bounding box center [1124, 130] width 415 height 51
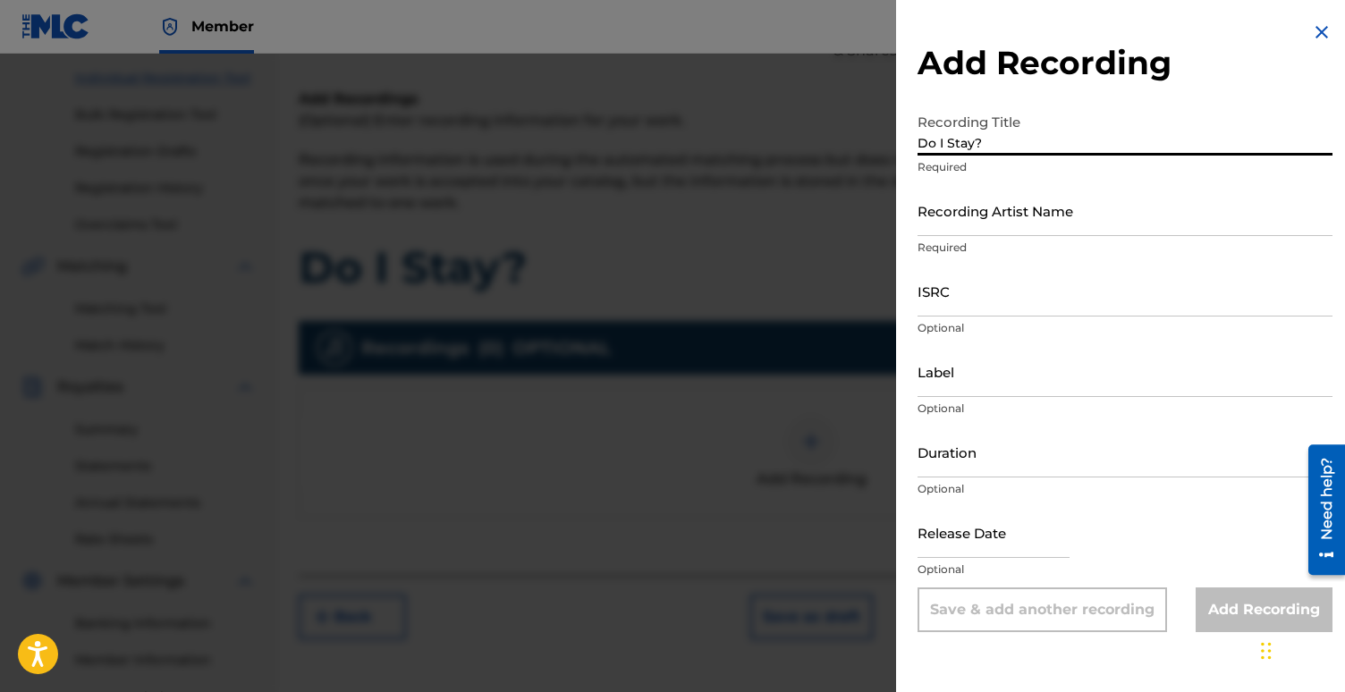
type input "Do I Stay?"
click at [1002, 204] on input "Recording Artist Name" at bounding box center [1124, 210] width 415 height 51
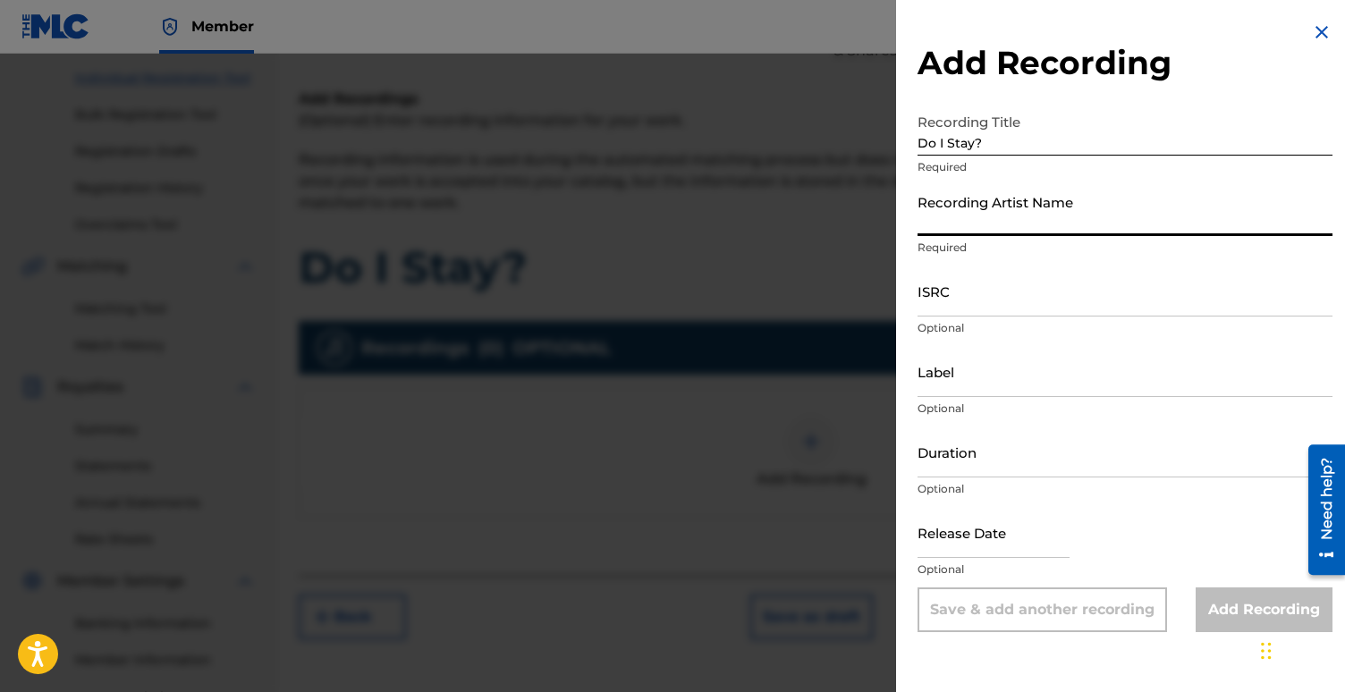
type input "[PERSON_NAME]"
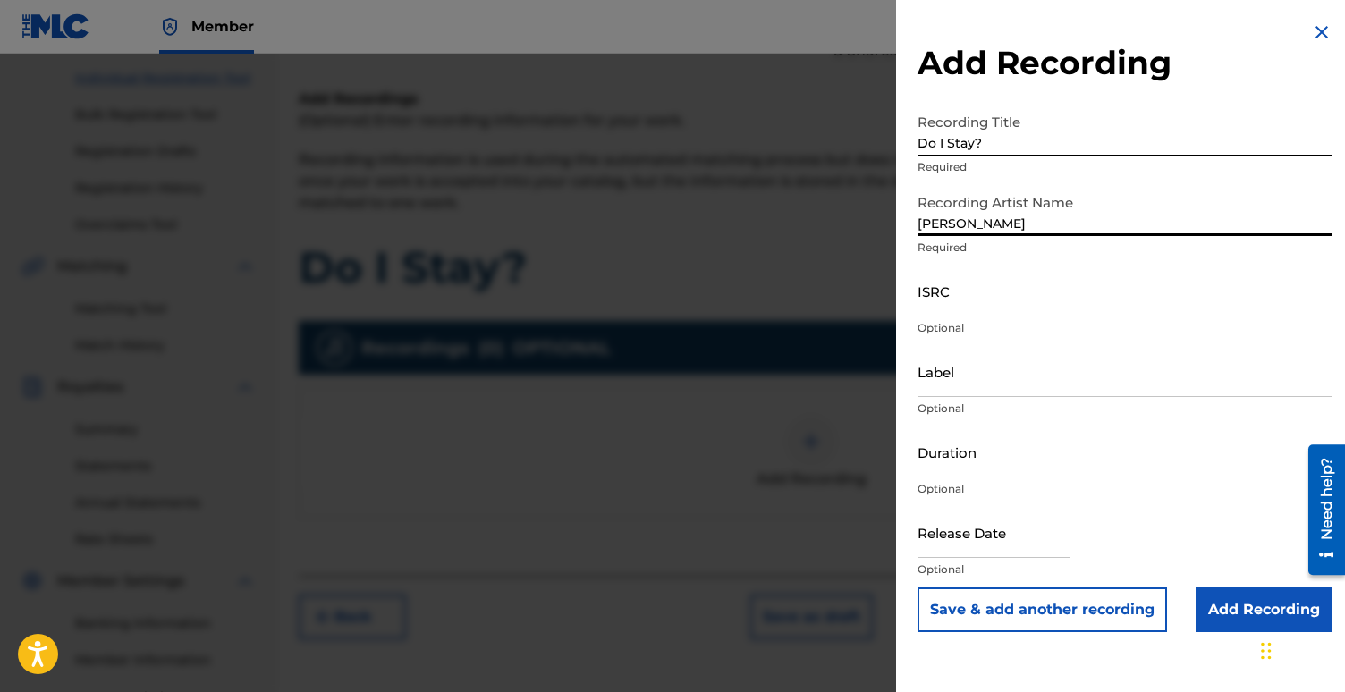
click at [1016, 292] on input "ISRC" at bounding box center [1124, 291] width 415 height 51
paste input "QZES72458033"
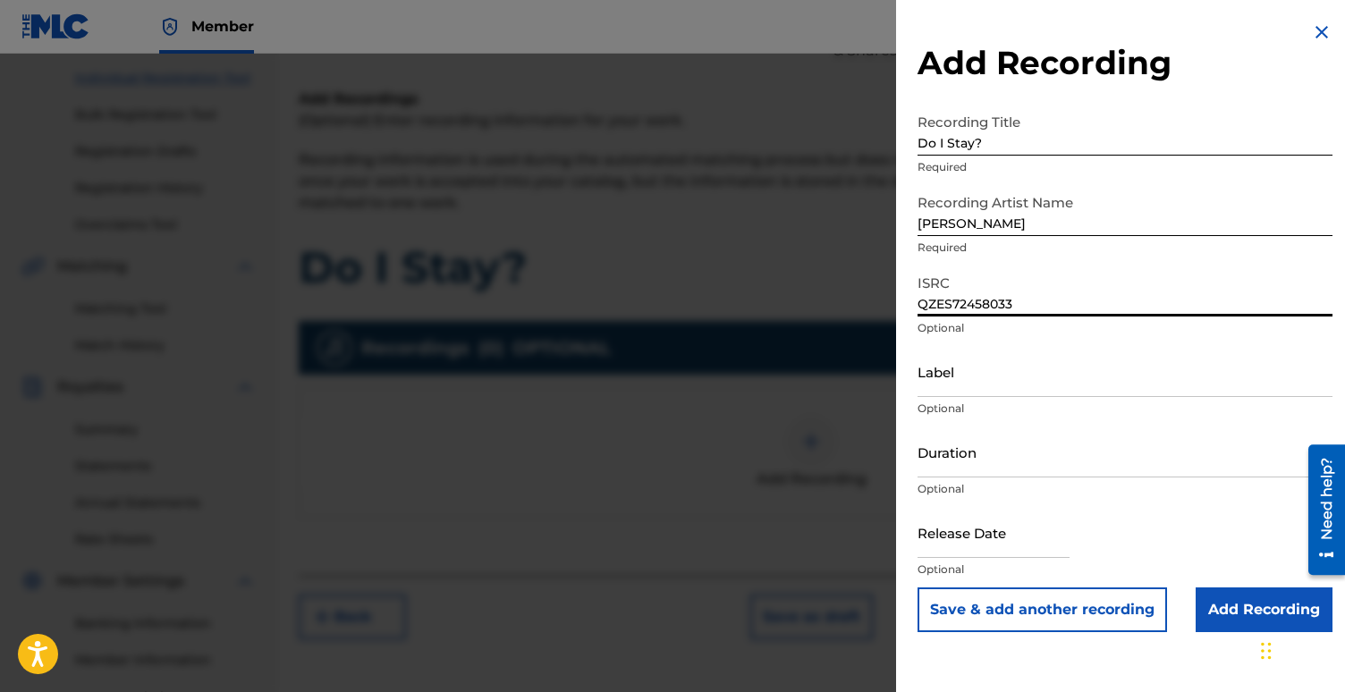
type input "QZES72458033"
click at [968, 384] on input "Label" at bounding box center [1124, 371] width 415 height 51
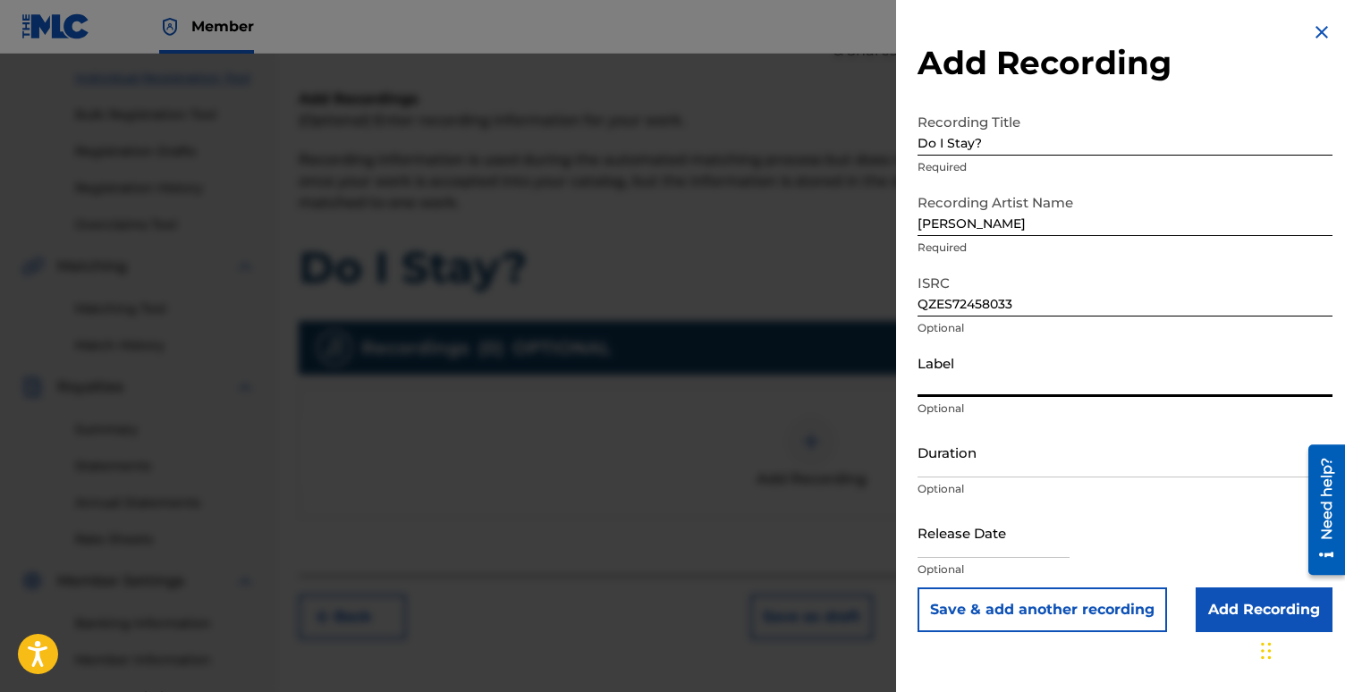
type input "Buried Life Records"
click at [1017, 462] on input "Duration" at bounding box center [1124, 452] width 415 height 51
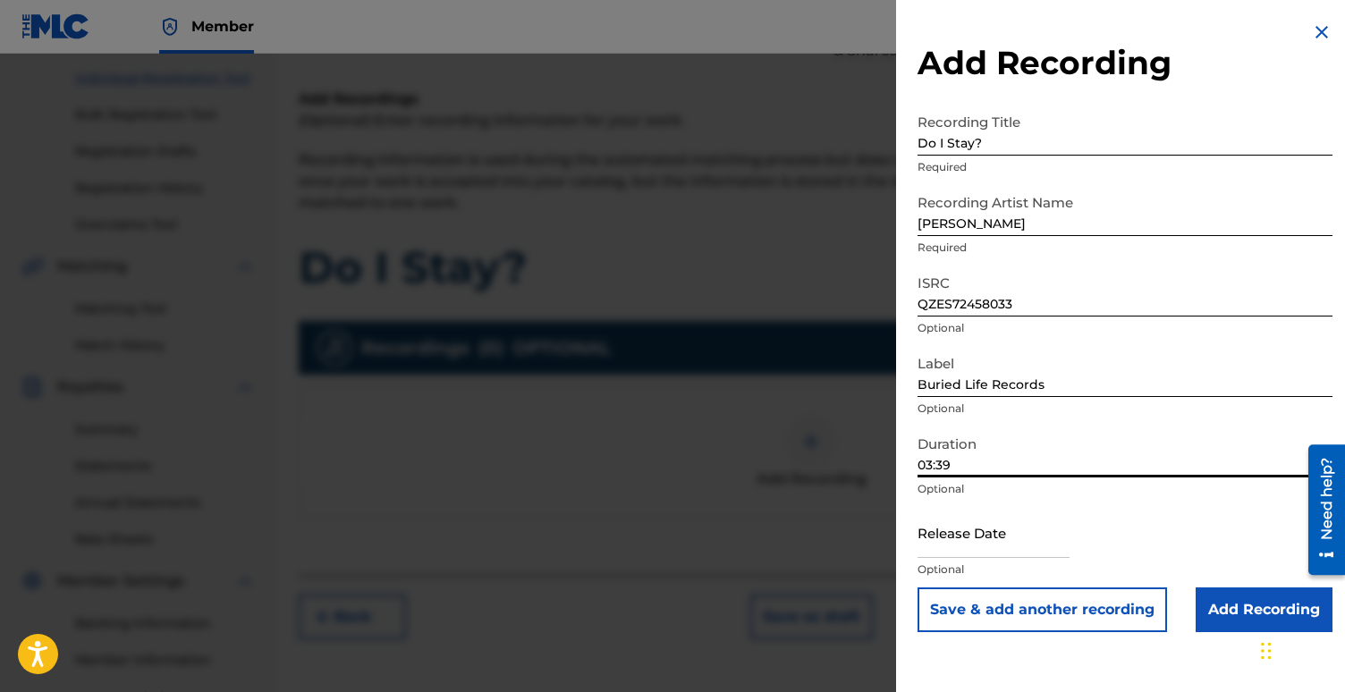
type input "03:39"
click at [1000, 531] on input "text" at bounding box center [993, 532] width 152 height 51
select select "7"
select select "2025"
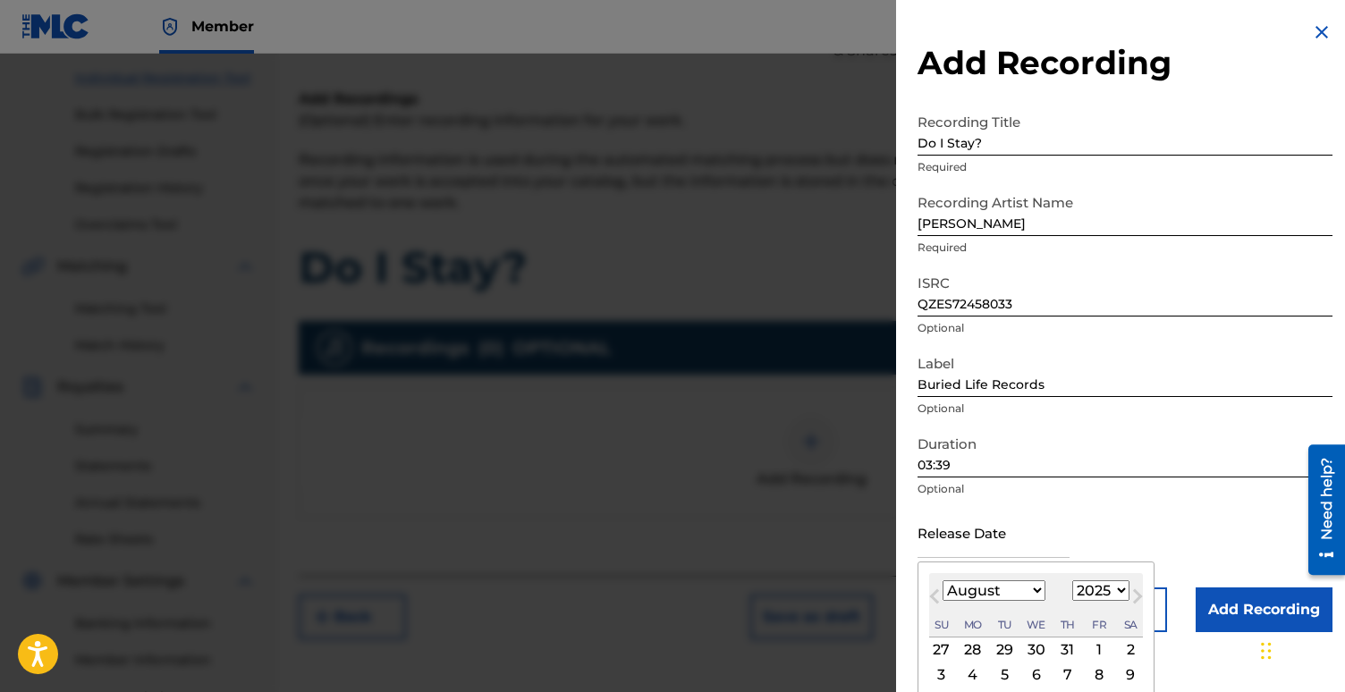
click at [950, 596] on select "January February March April May June July August September October November De…" at bounding box center [994, 590] width 103 height 21
select select "2"
click at [943, 580] on select "January February March April May June July August September October November De…" at bounding box center [994, 590] width 103 height 21
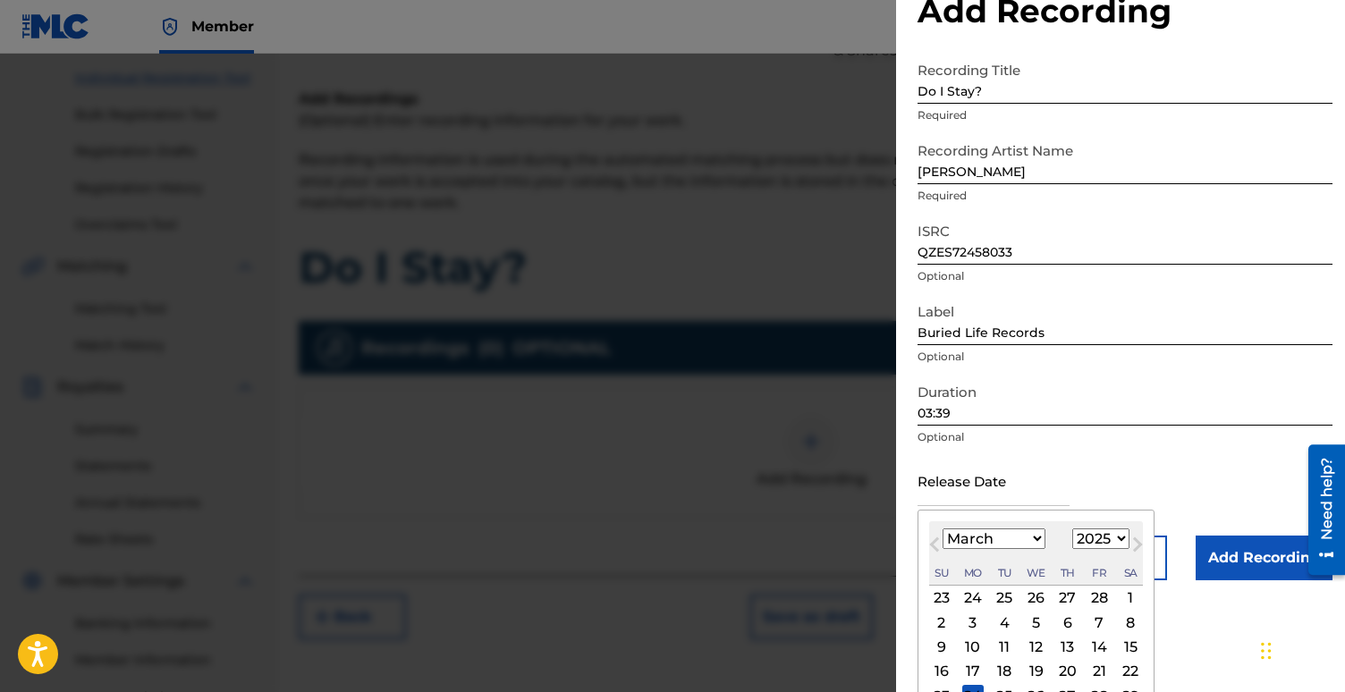
scroll to position [71, 0]
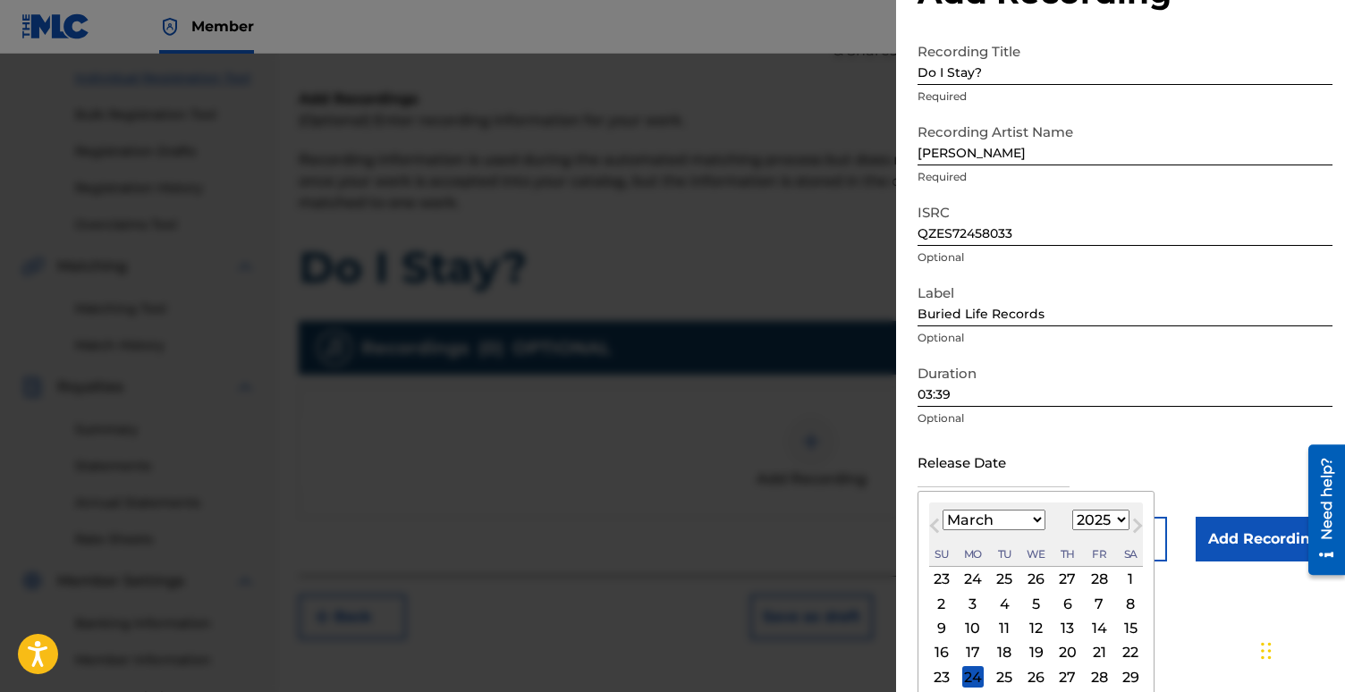
click at [1062, 655] on div "20" at bounding box center [1067, 652] width 21 height 21
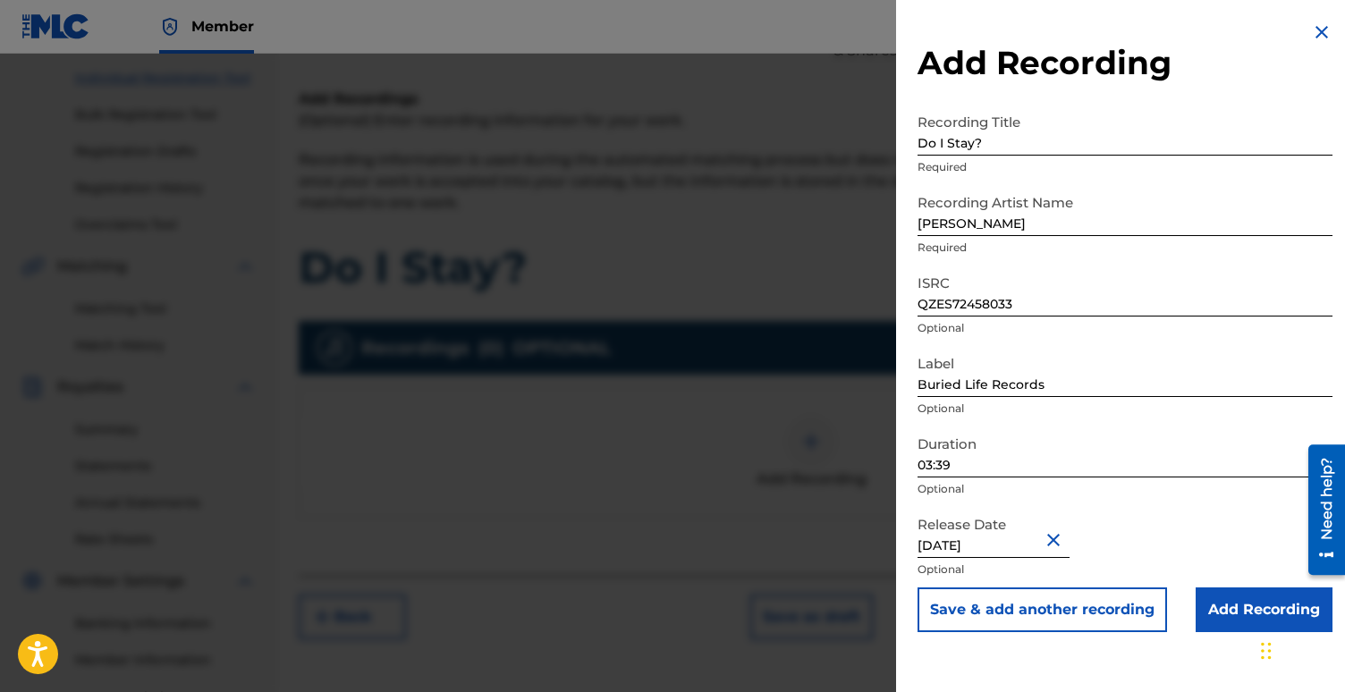
type input "[DATE]"
click at [1236, 611] on input "Add Recording" at bounding box center [1264, 609] width 137 height 45
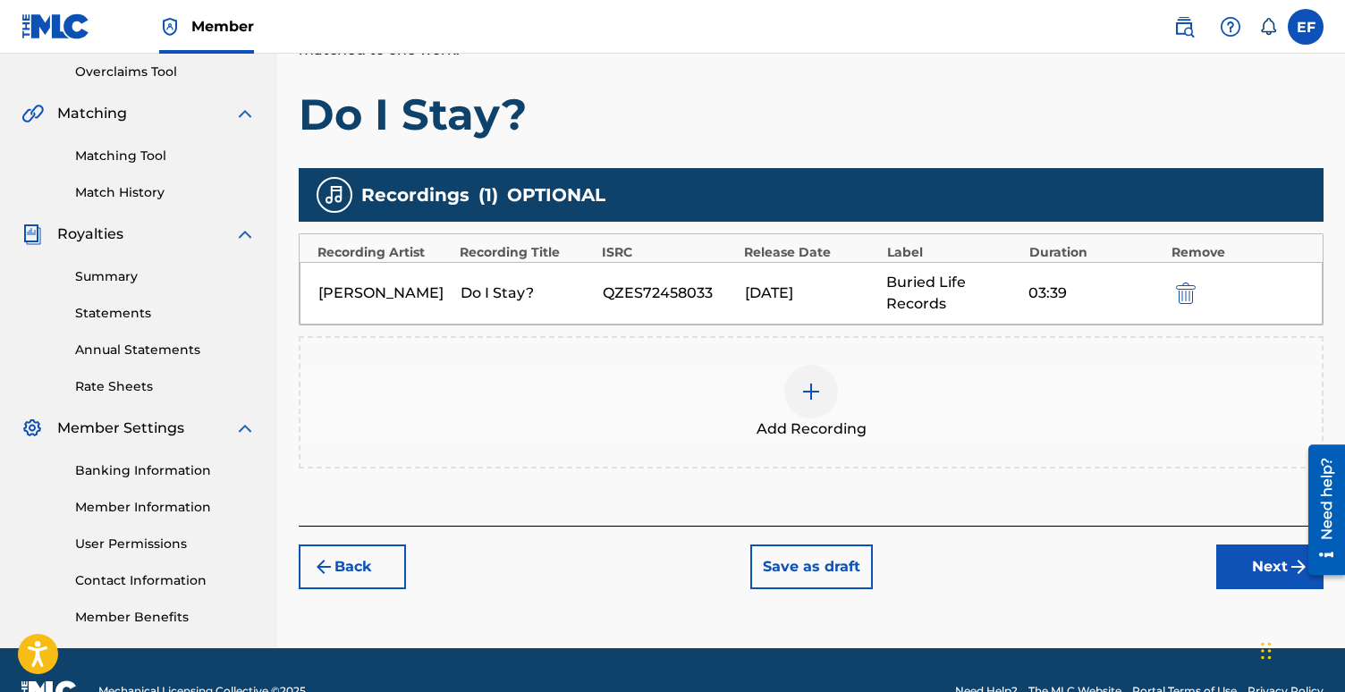
click at [1275, 573] on button "Next" at bounding box center [1269, 567] width 107 height 45
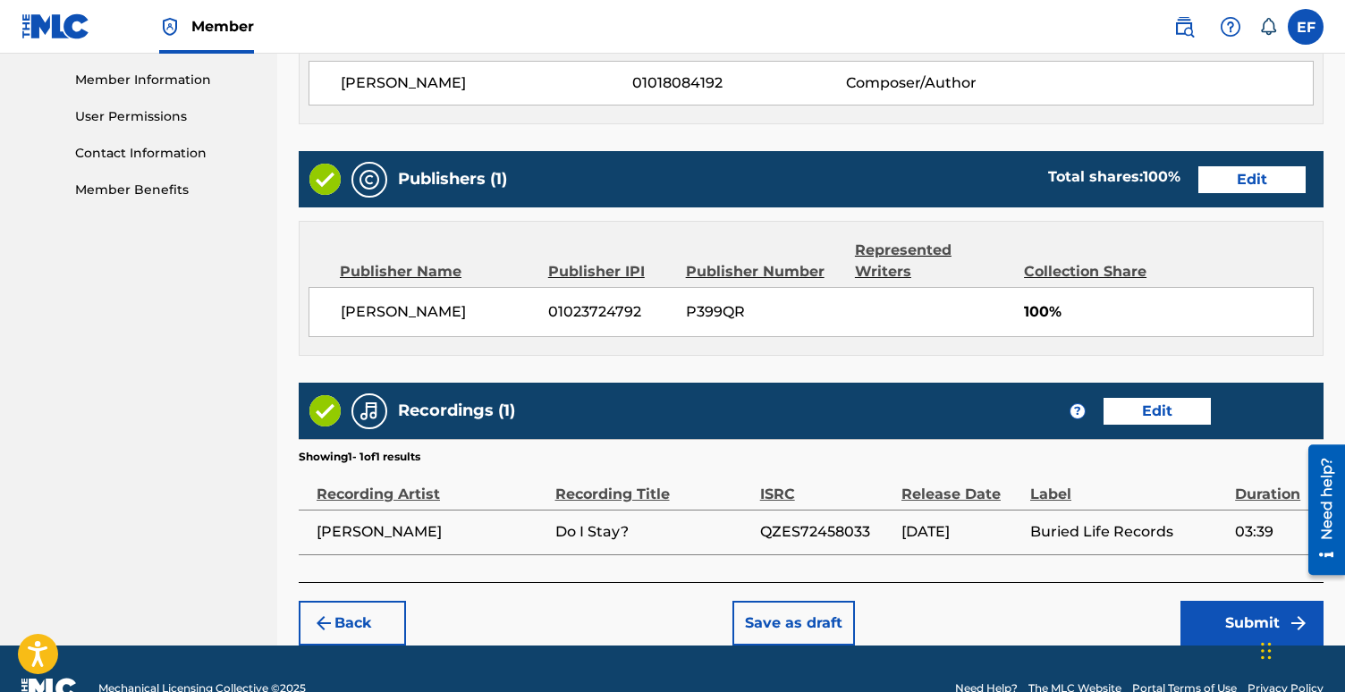
scroll to position [818, 0]
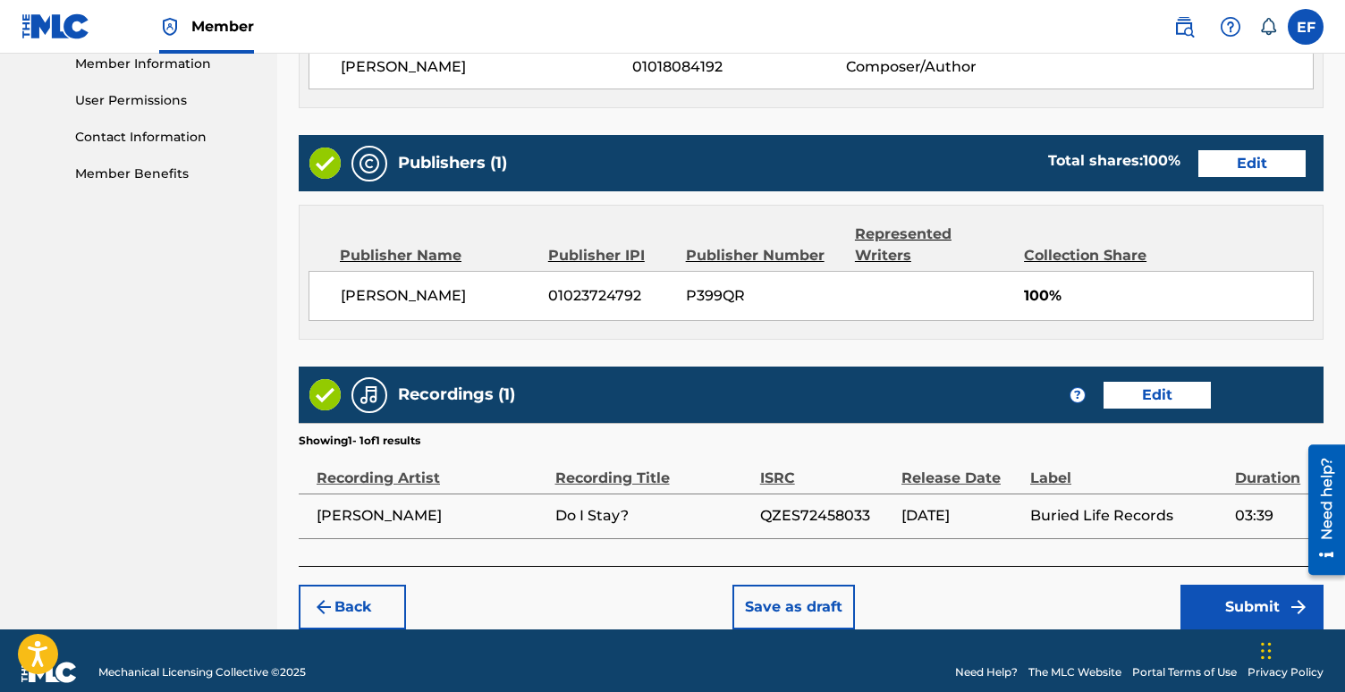
click at [1234, 588] on button "Submit" at bounding box center [1251, 607] width 143 height 45
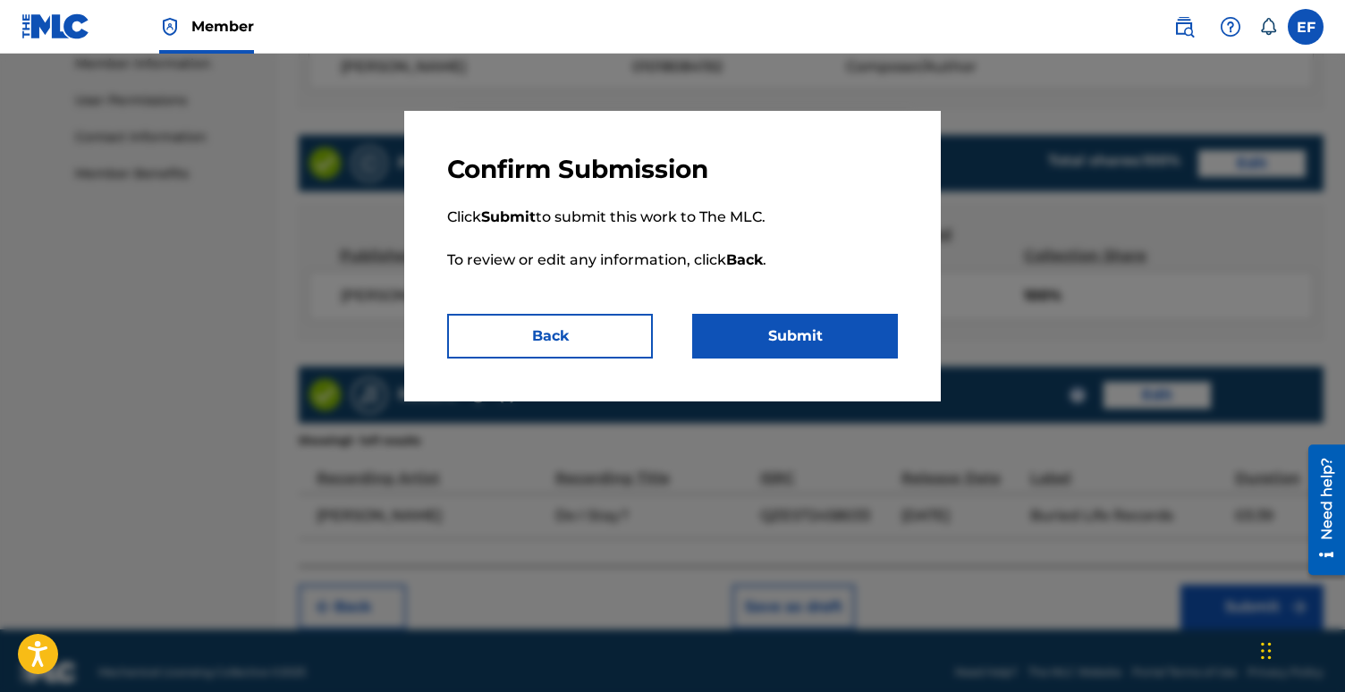
click at [786, 318] on button "Submit" at bounding box center [795, 336] width 206 height 45
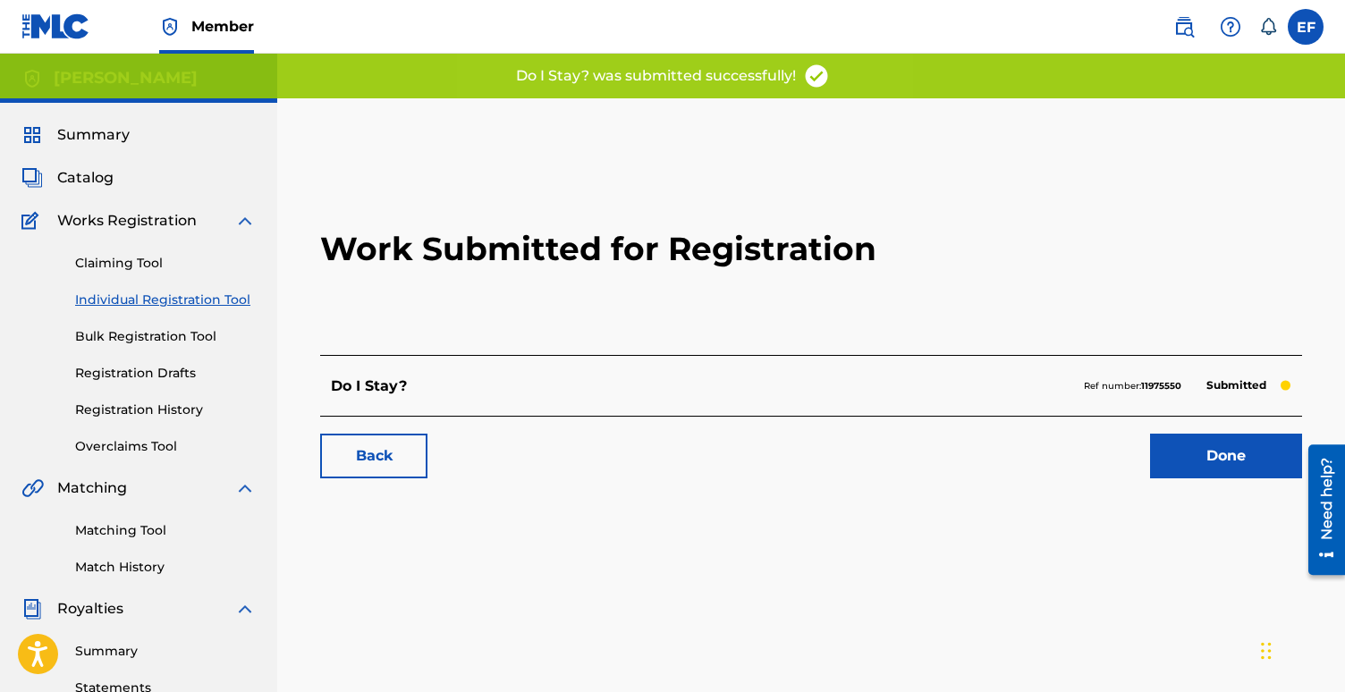
click at [1205, 448] on link "Done" at bounding box center [1226, 456] width 152 height 45
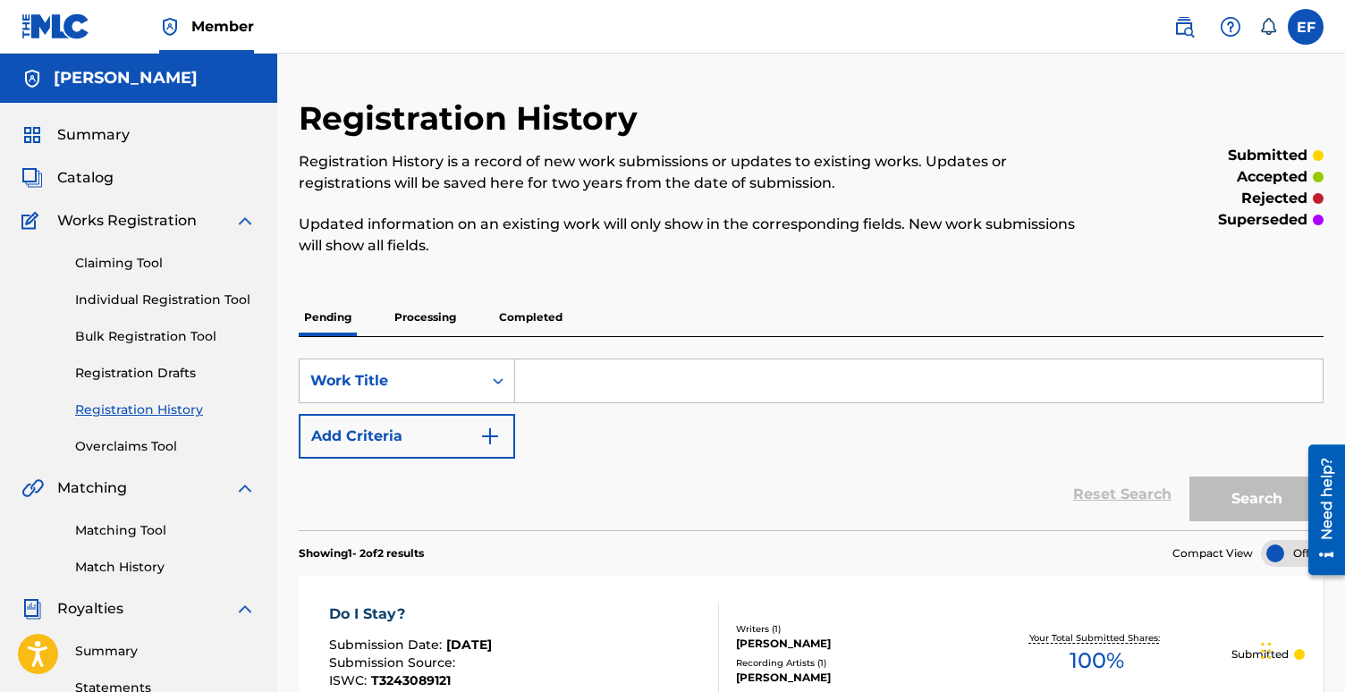
click at [422, 300] on p "Processing" at bounding box center [425, 318] width 72 height 38
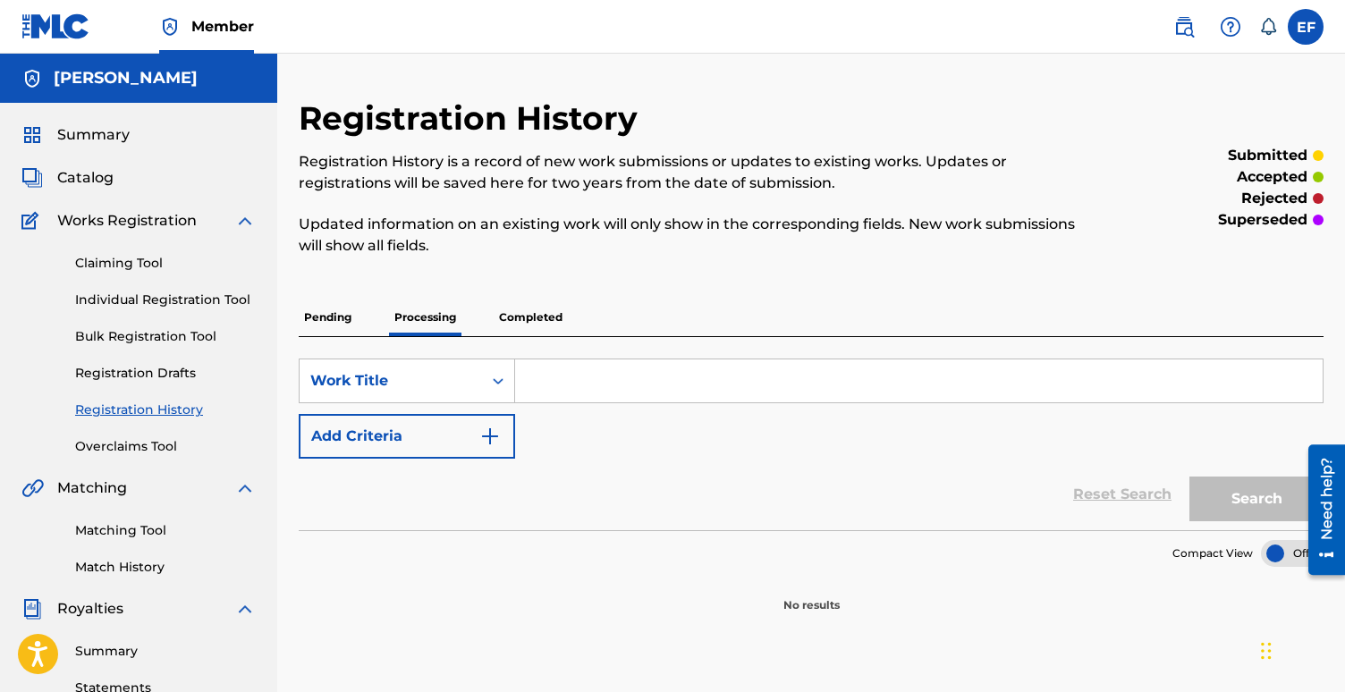
click at [503, 319] on p "Completed" at bounding box center [531, 318] width 74 height 38
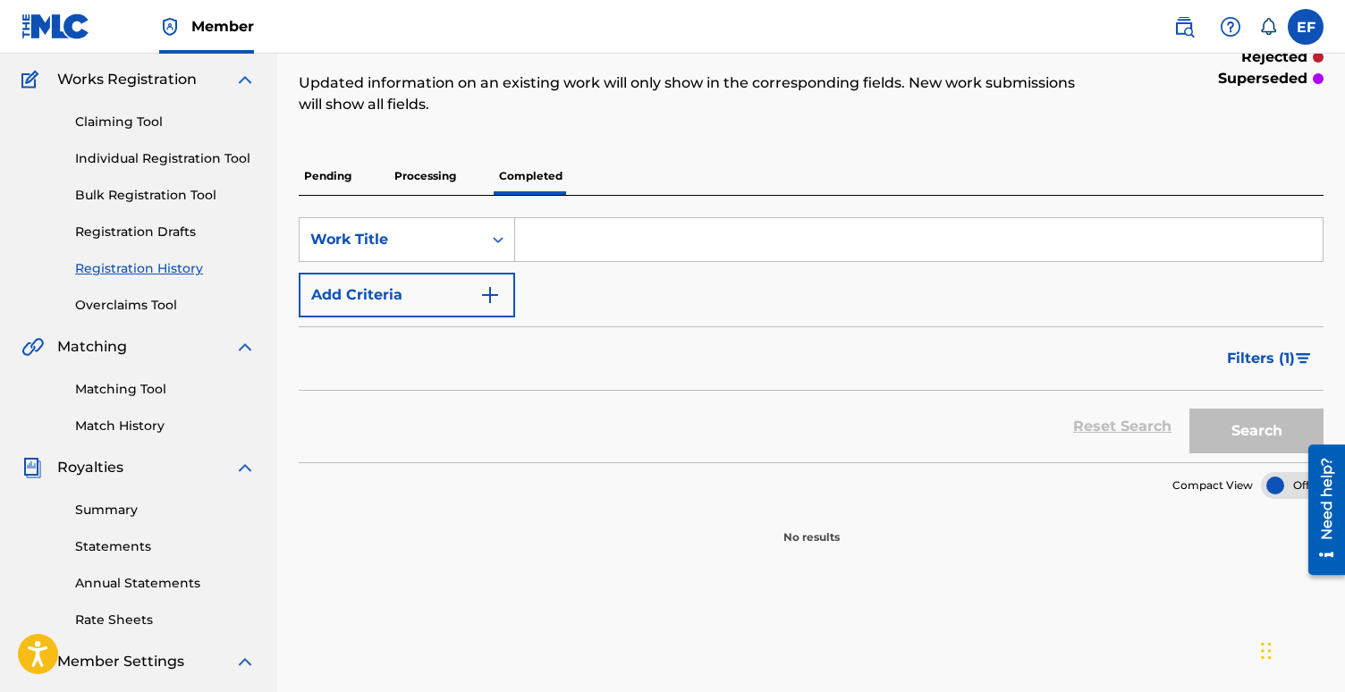
scroll to position [146, 0]
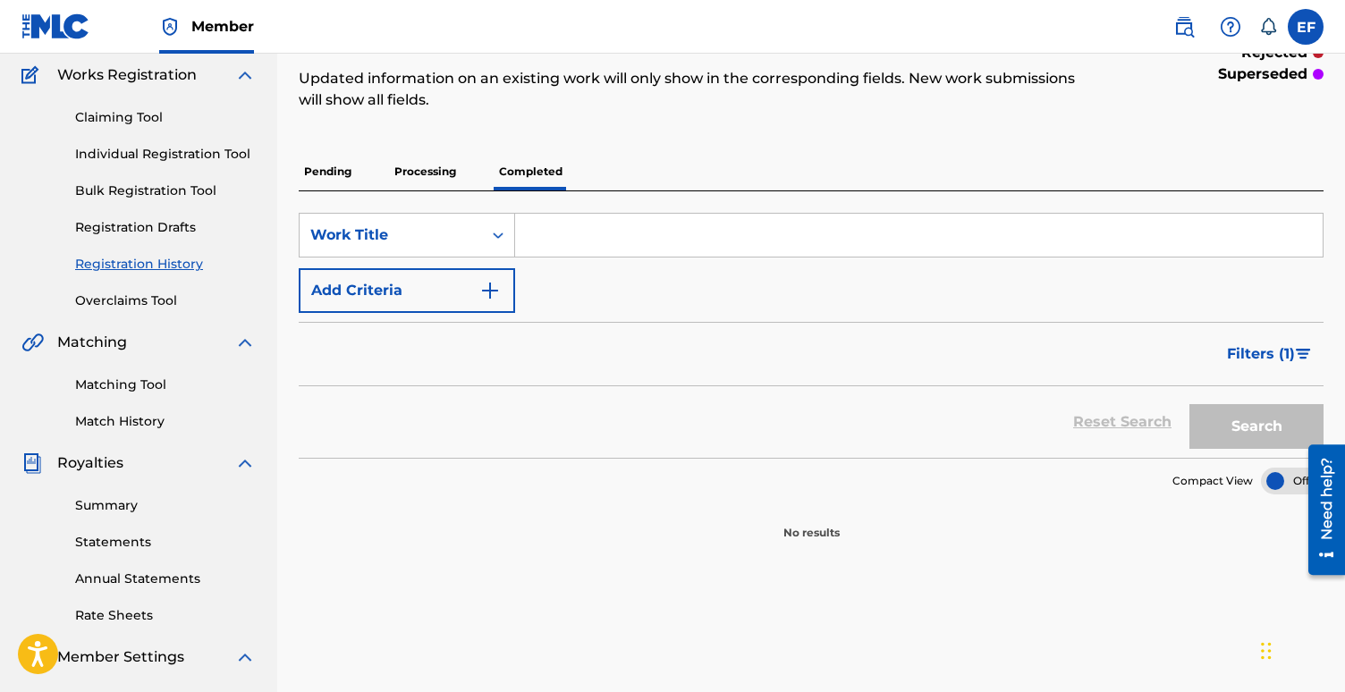
click at [333, 165] on p "Pending" at bounding box center [328, 172] width 58 height 38
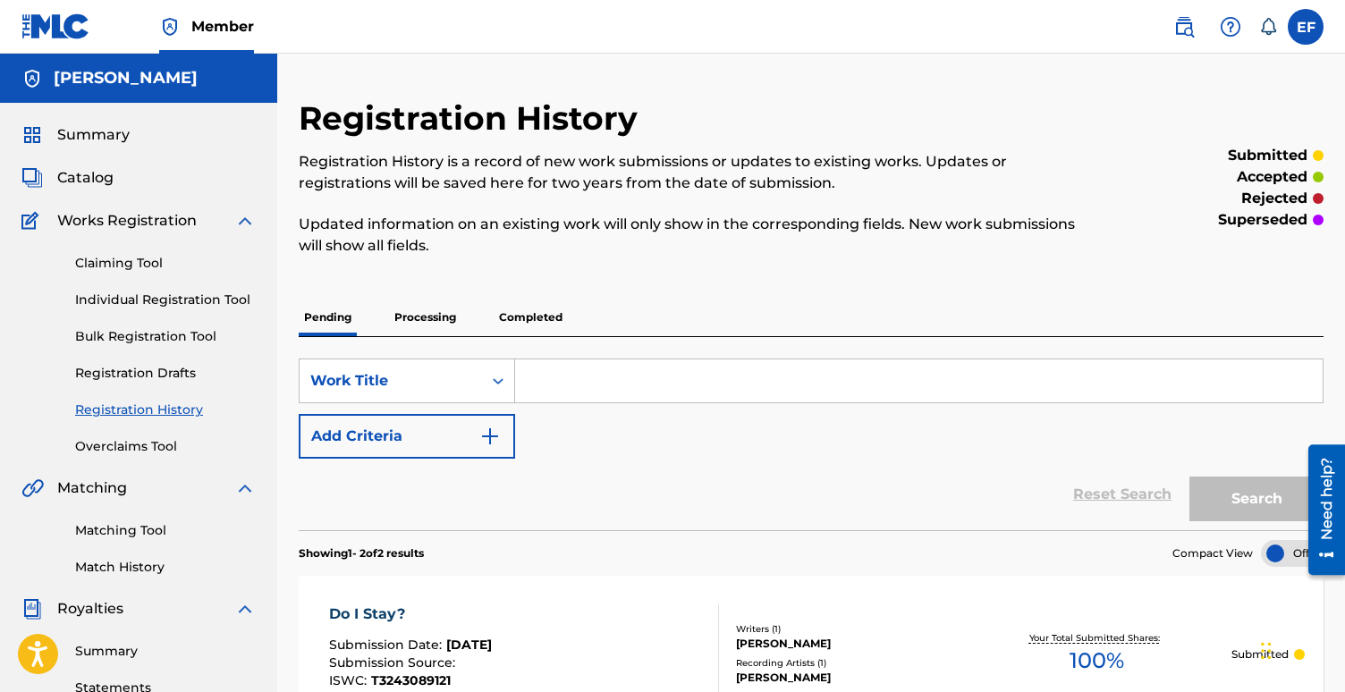
click at [186, 335] on link "Bulk Registration Tool" at bounding box center [165, 336] width 181 height 19
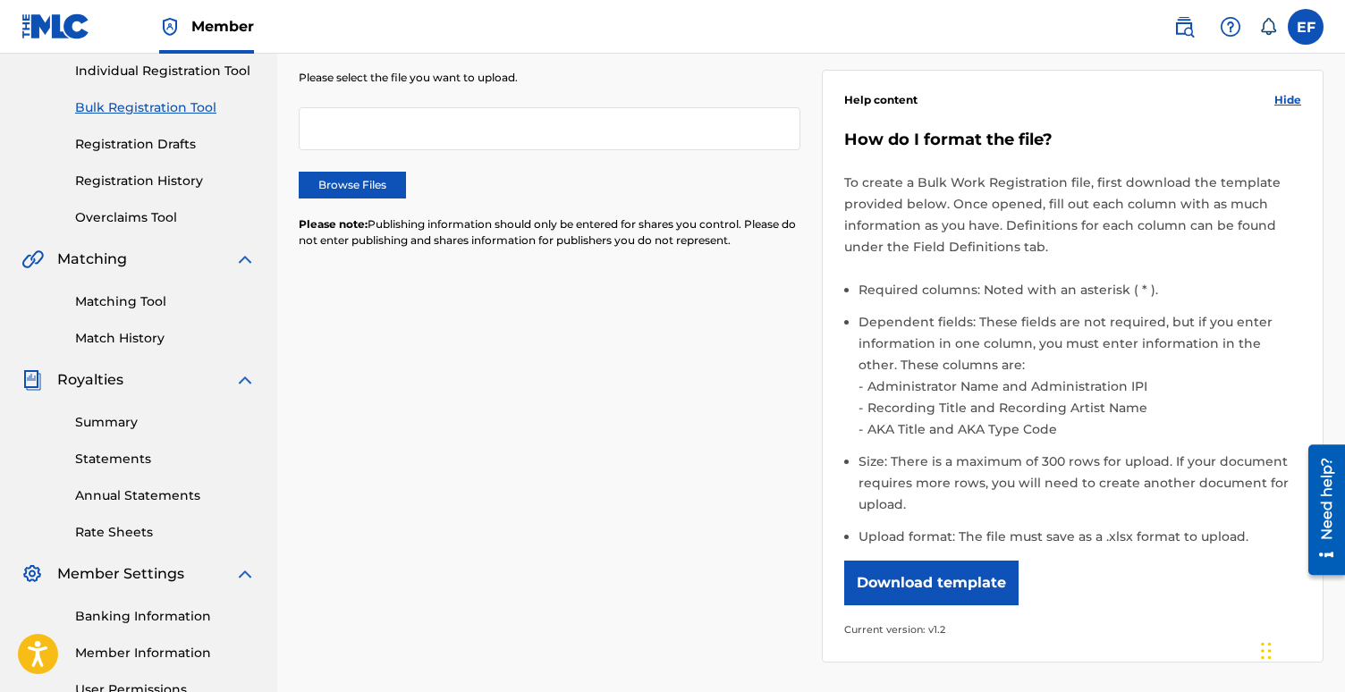
scroll to position [245, 0]
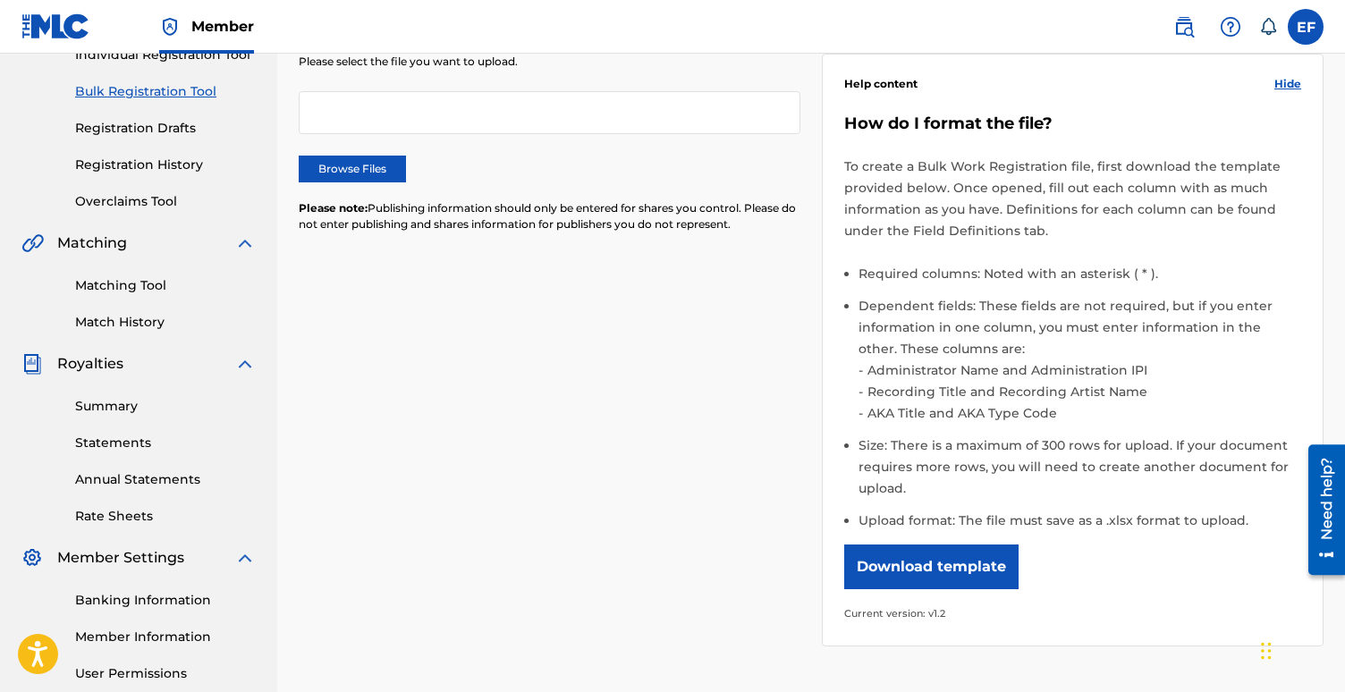
click at [118, 413] on link "Summary" at bounding box center [165, 406] width 181 height 19
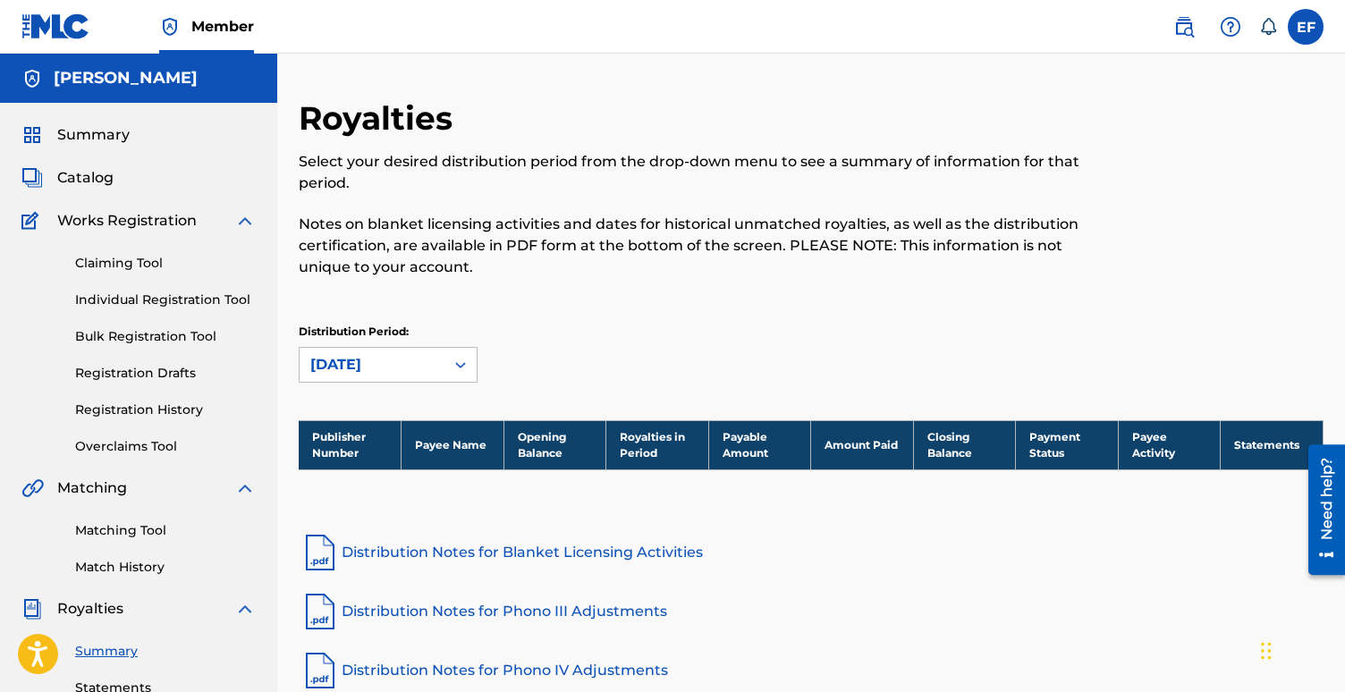
click at [89, 138] on span "Summary" at bounding box center [93, 134] width 72 height 21
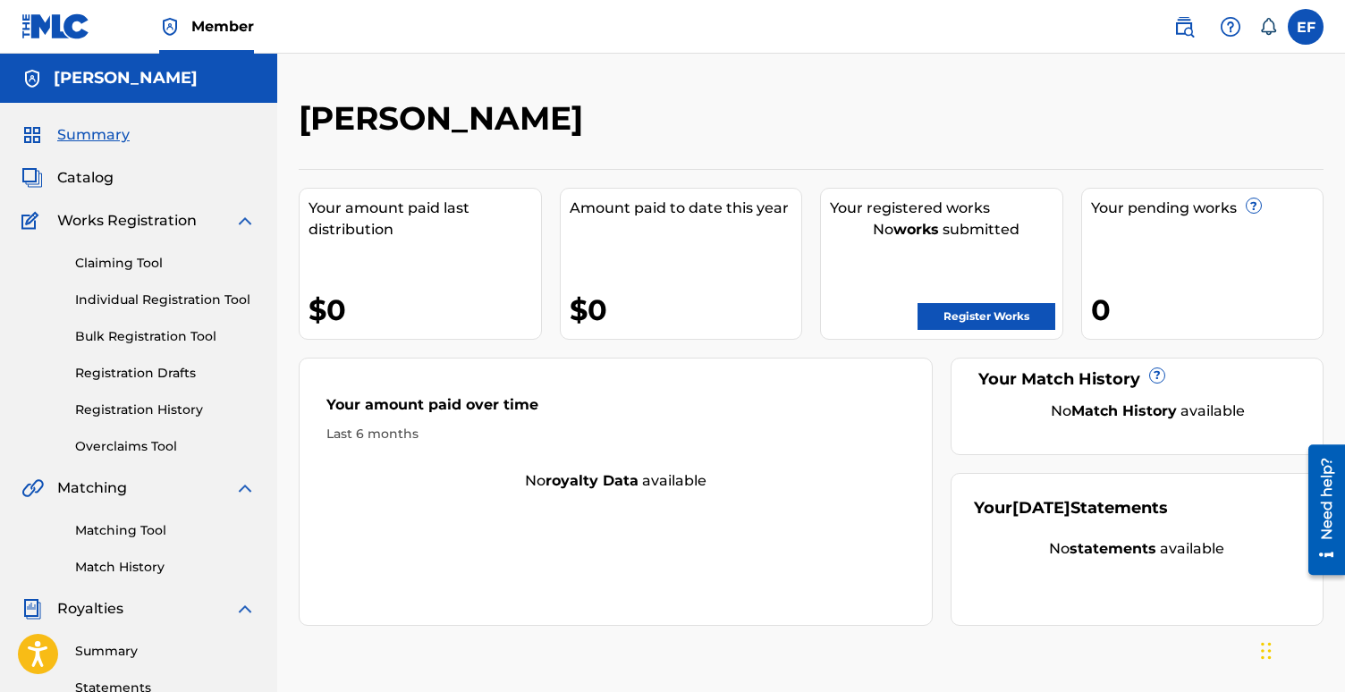
click at [95, 184] on span "Catalog" at bounding box center [85, 177] width 56 height 21
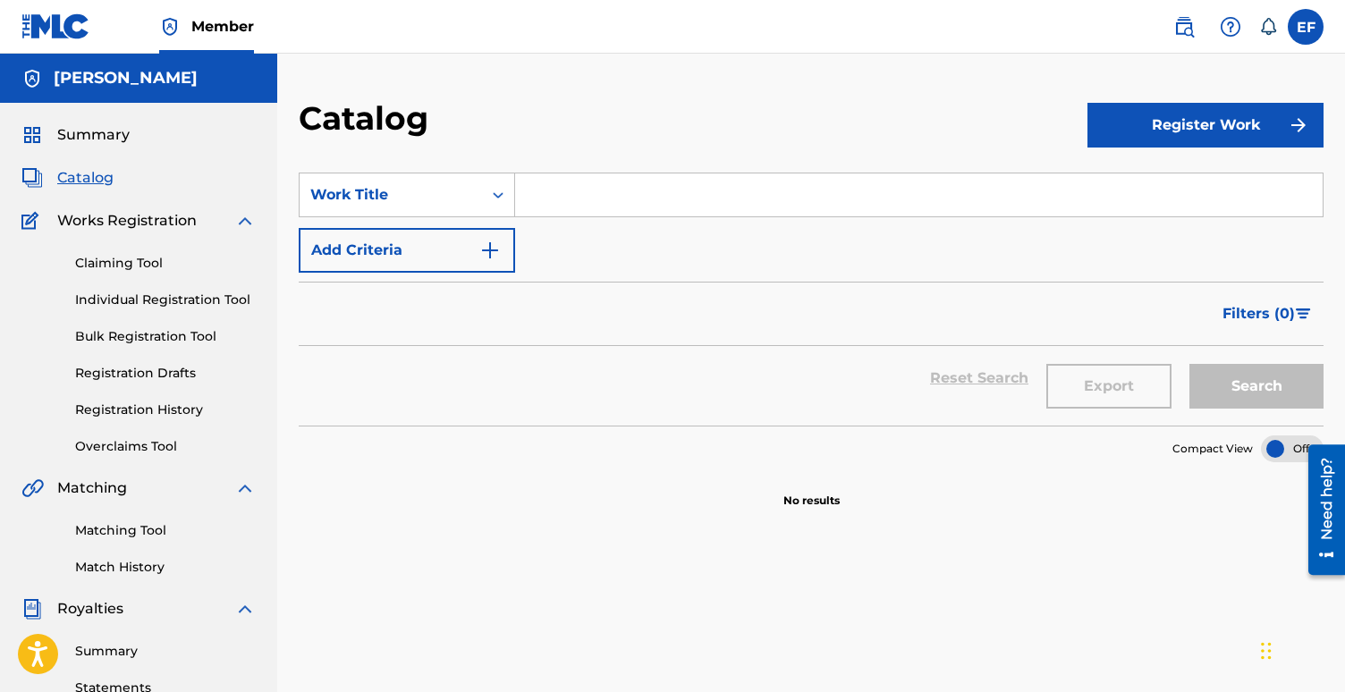
click at [154, 225] on span "Works Registration" at bounding box center [126, 220] width 139 height 21
click at [99, 134] on span "Summary" at bounding box center [93, 134] width 72 height 21
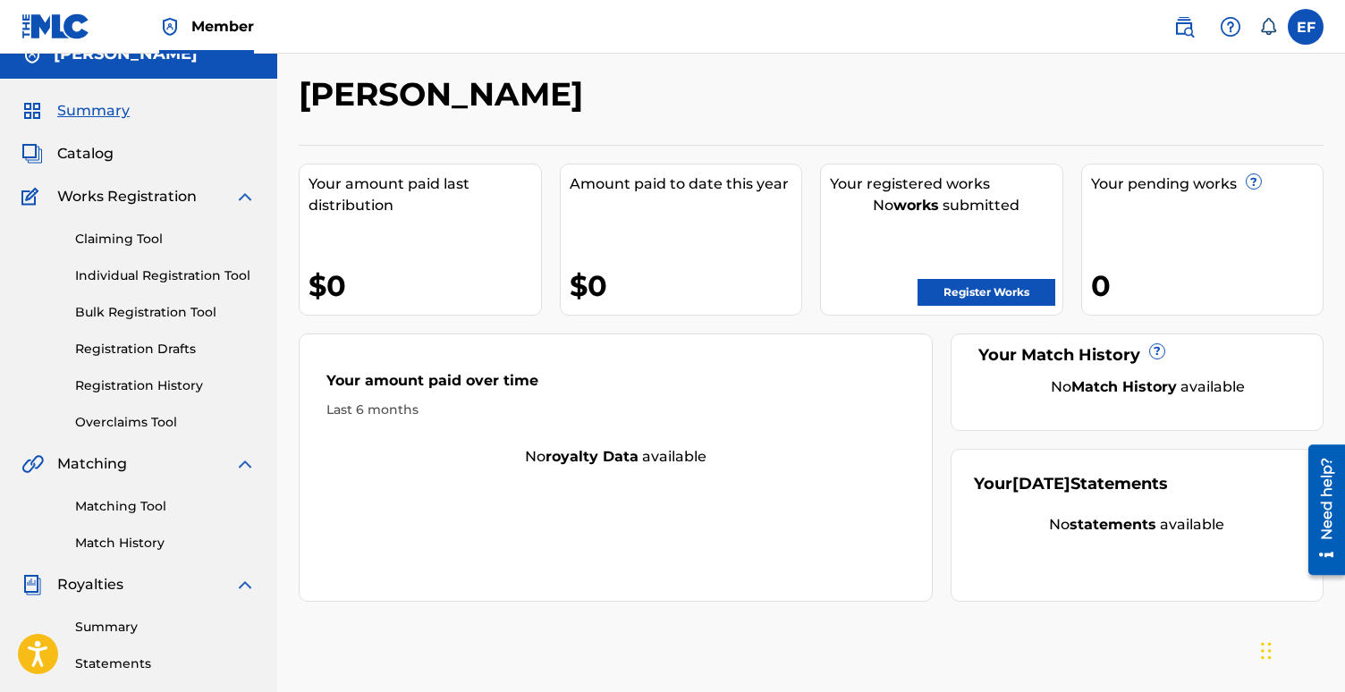
scroll to position [43, 0]
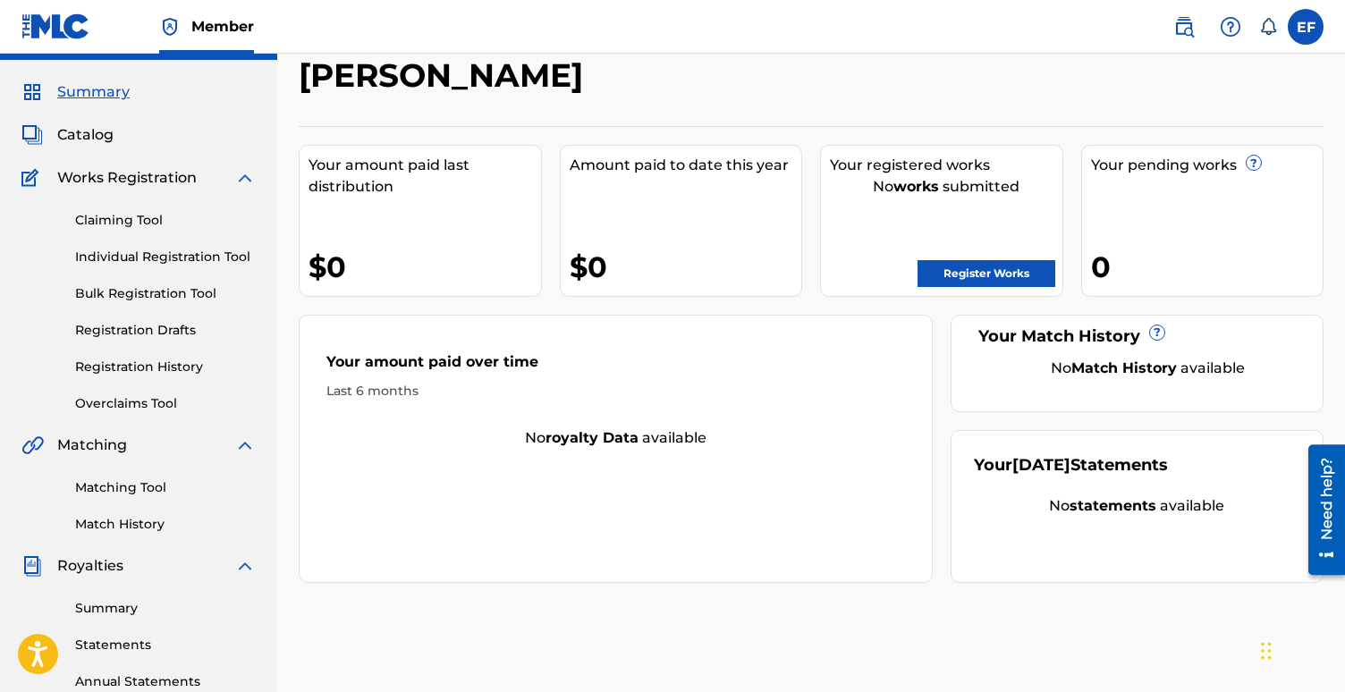
click at [954, 256] on div "Register Works" at bounding box center [946, 269] width 232 height 36
click at [954, 270] on link "Register Works" at bounding box center [986, 273] width 138 height 27
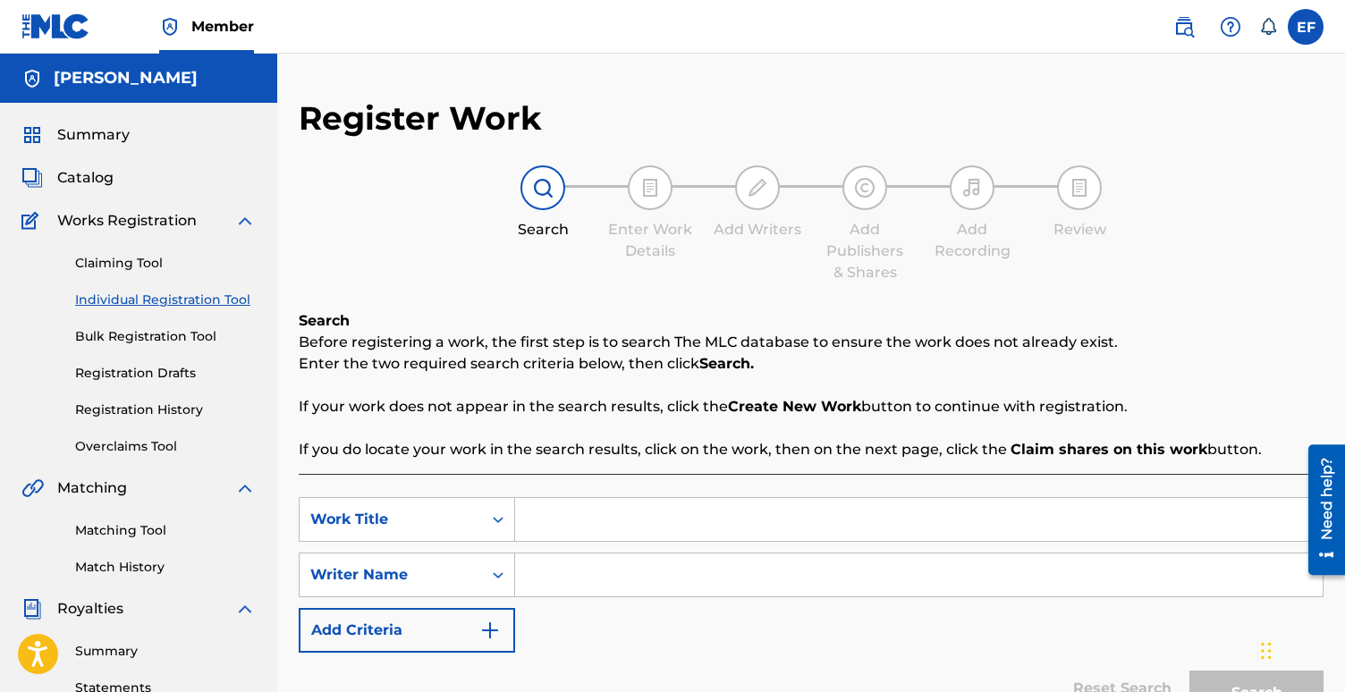
click at [133, 262] on link "Claiming Tool" at bounding box center [165, 263] width 181 height 19
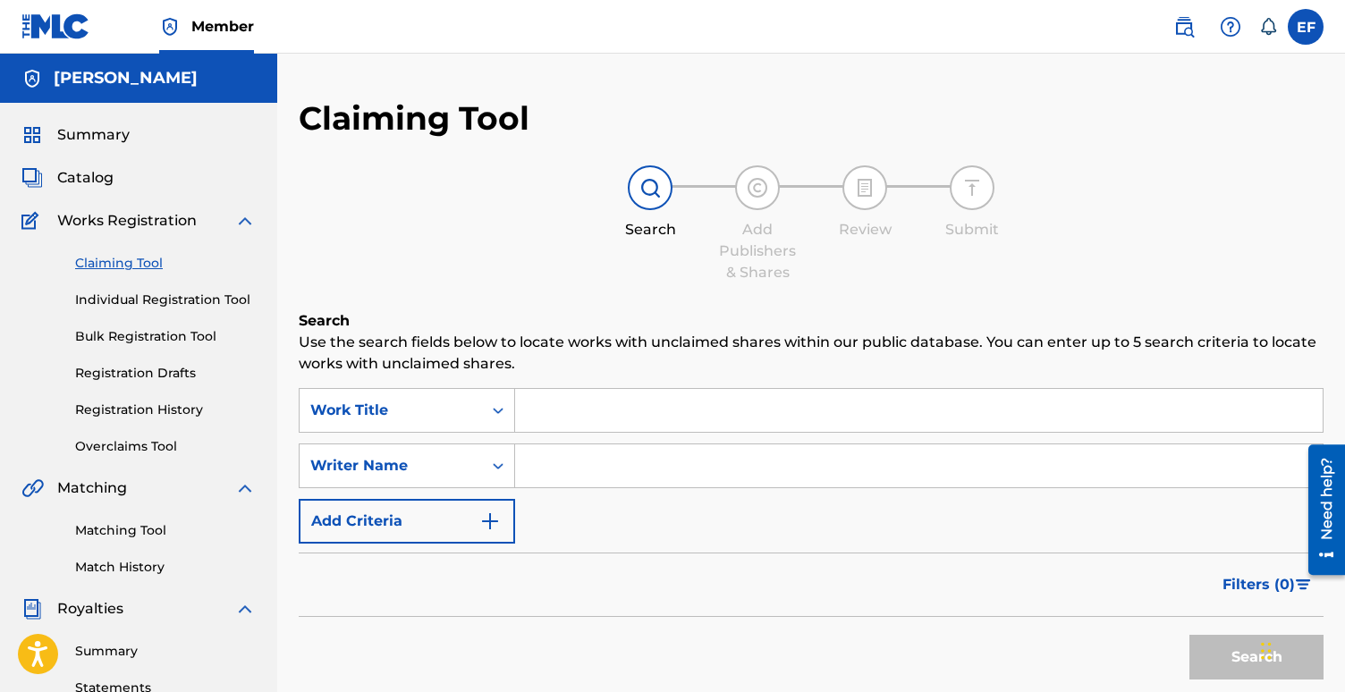
click at [128, 372] on link "Registration Drafts" at bounding box center [165, 373] width 181 height 19
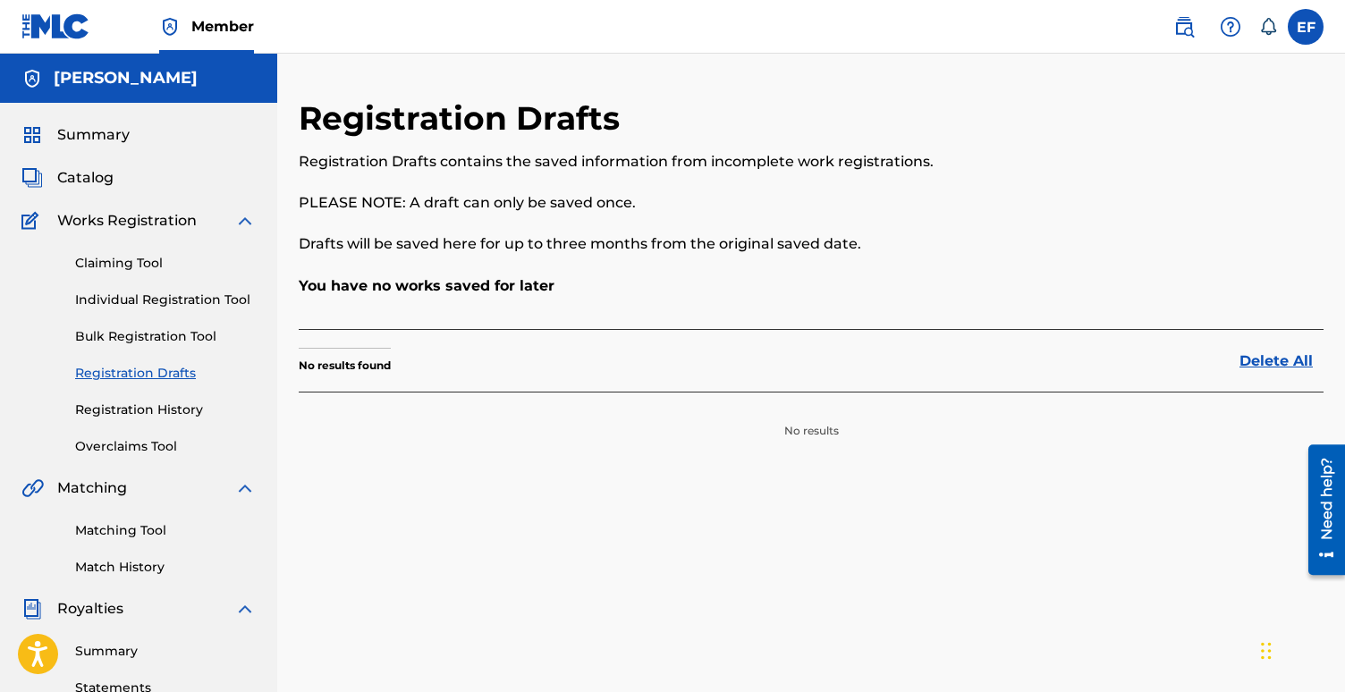
click at [123, 409] on link "Registration History" at bounding box center [165, 410] width 181 height 19
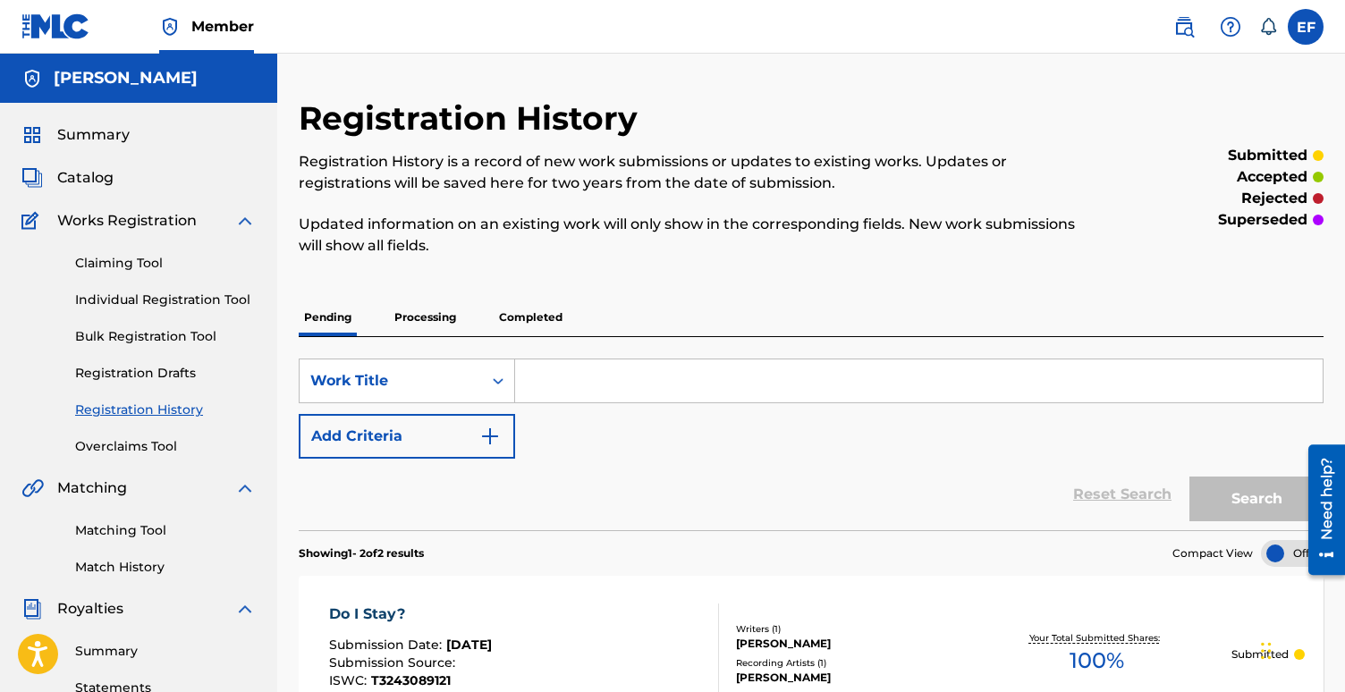
click at [419, 317] on p "Processing" at bounding box center [425, 318] width 72 height 38
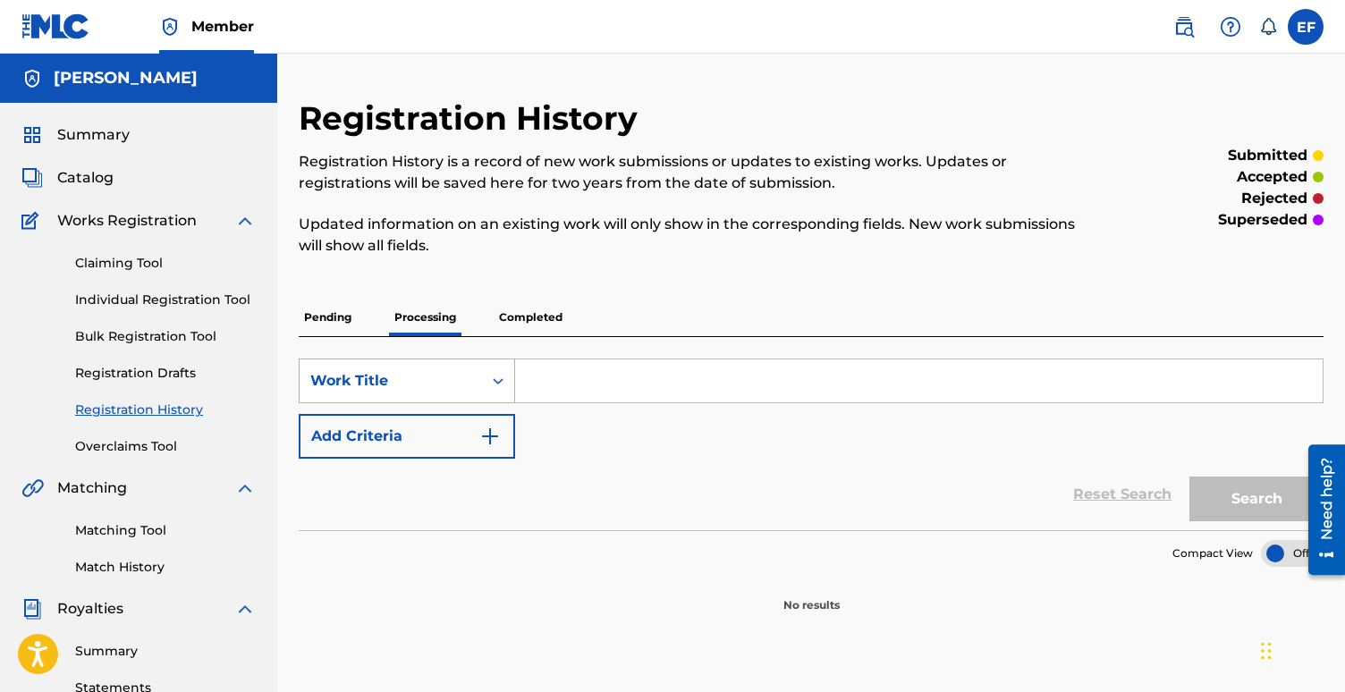
scroll to position [18, 0]
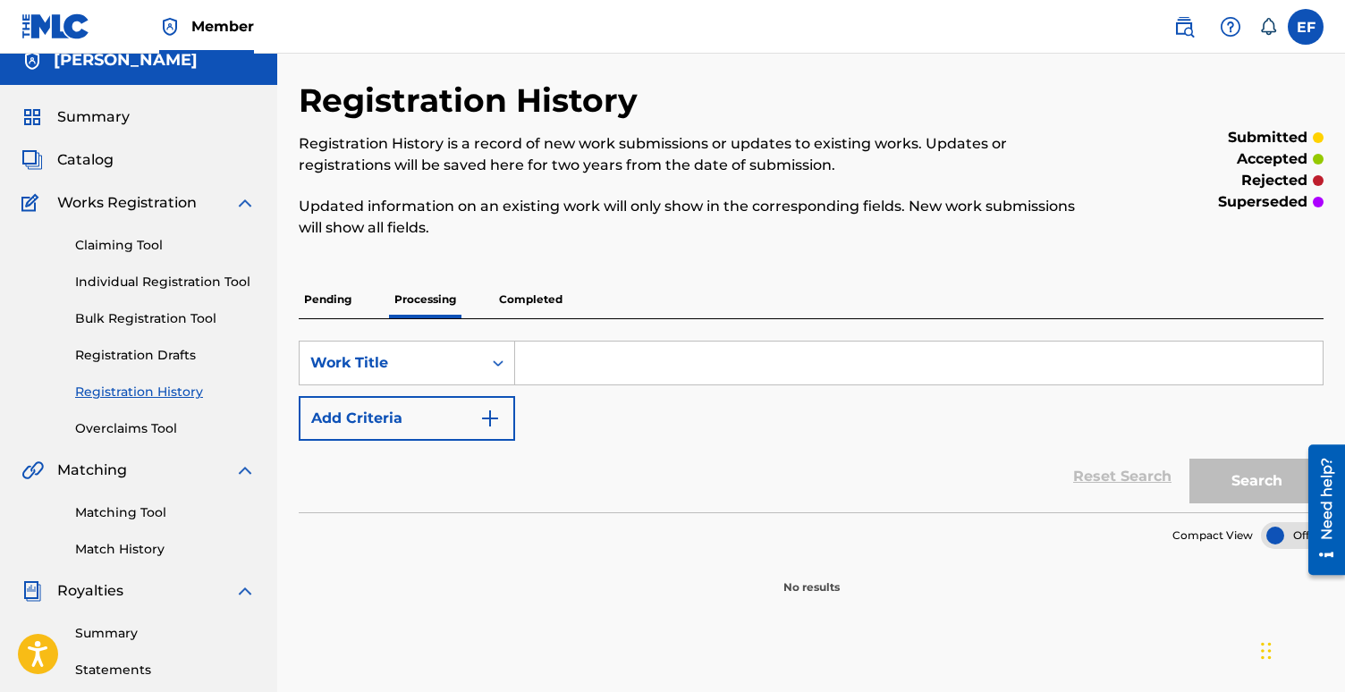
click at [339, 289] on p "Pending" at bounding box center [328, 300] width 58 height 38
